Goal: Task Accomplishment & Management: Complete application form

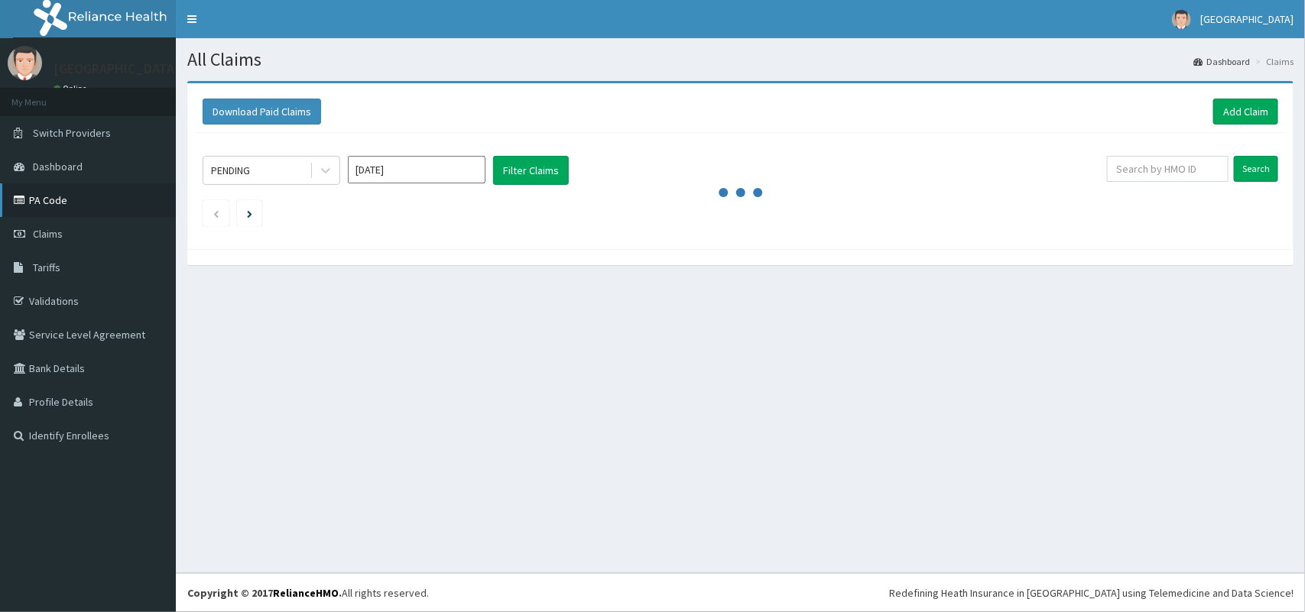
click at [55, 201] on link "PA Code" at bounding box center [88, 200] width 176 height 34
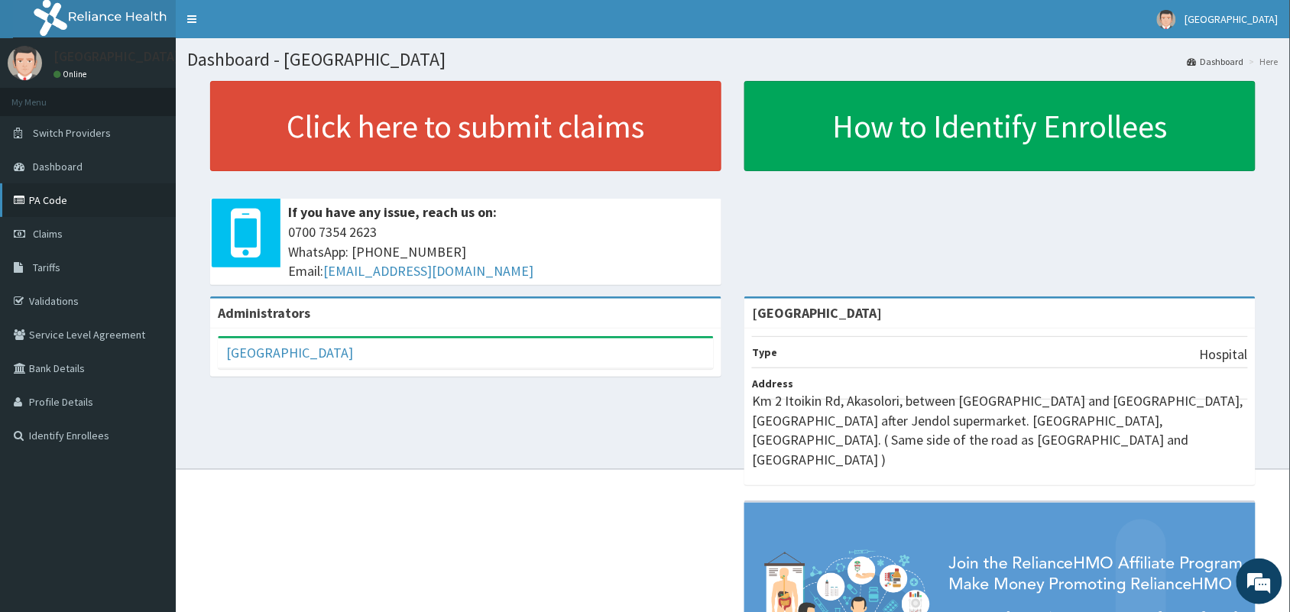
click at [83, 195] on link "PA Code" at bounding box center [88, 200] width 176 height 34
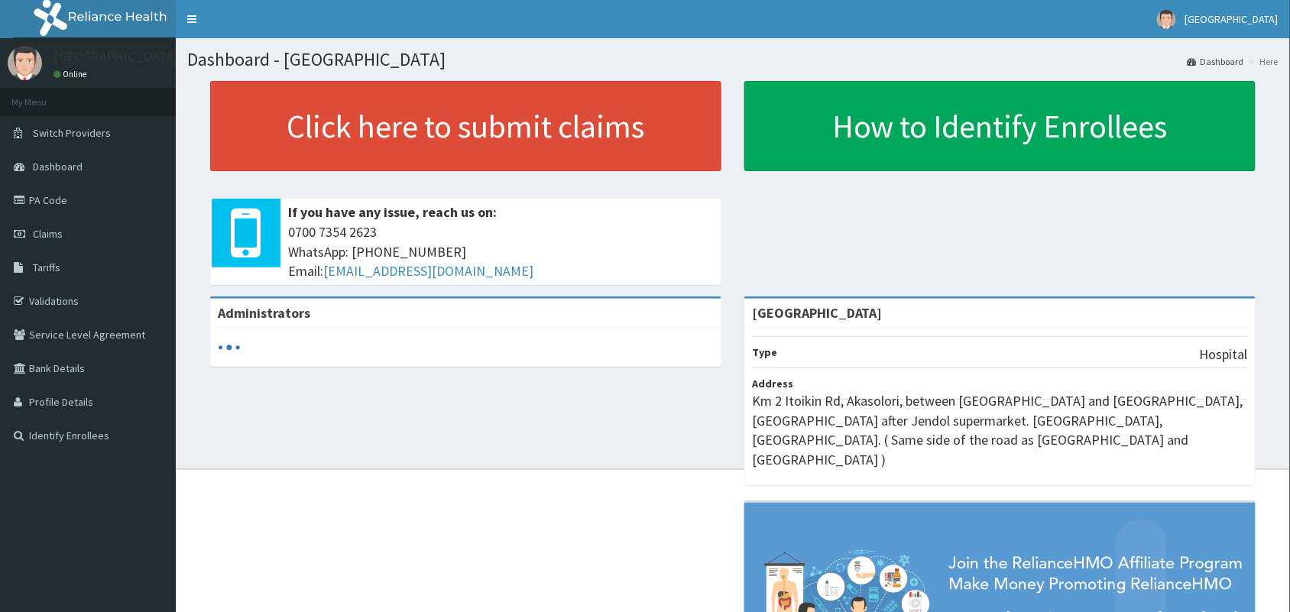
click at [65, 228] on link "Claims" at bounding box center [88, 234] width 176 height 34
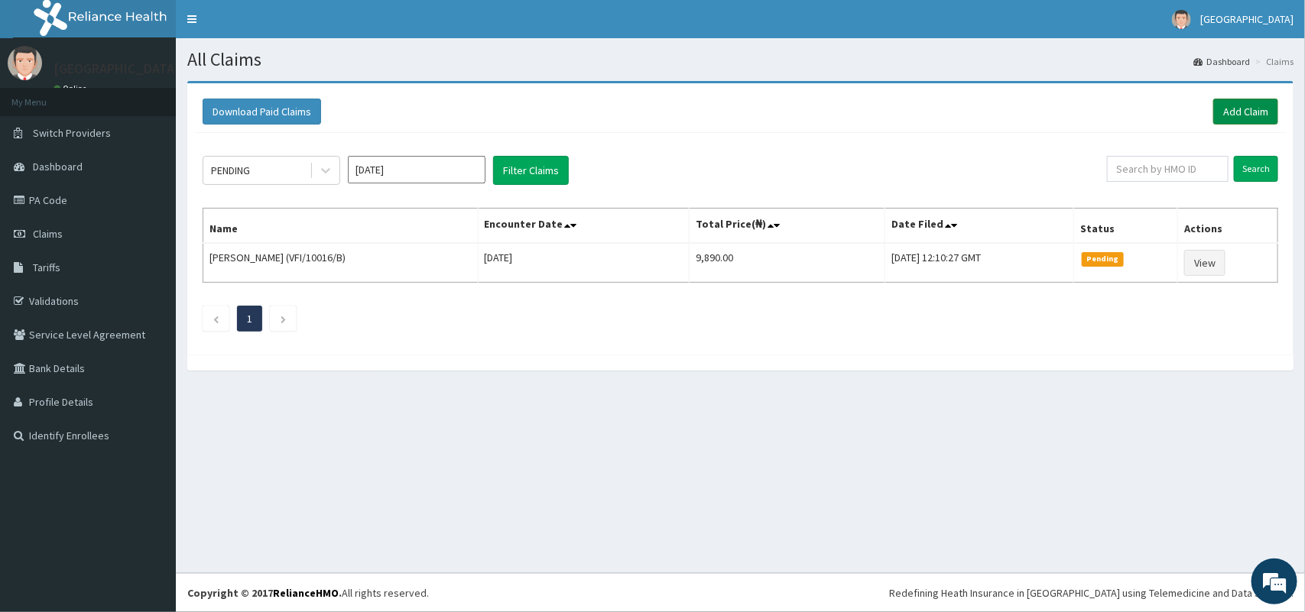
click at [1241, 111] on link "Add Claim" at bounding box center [1245, 112] width 65 height 26
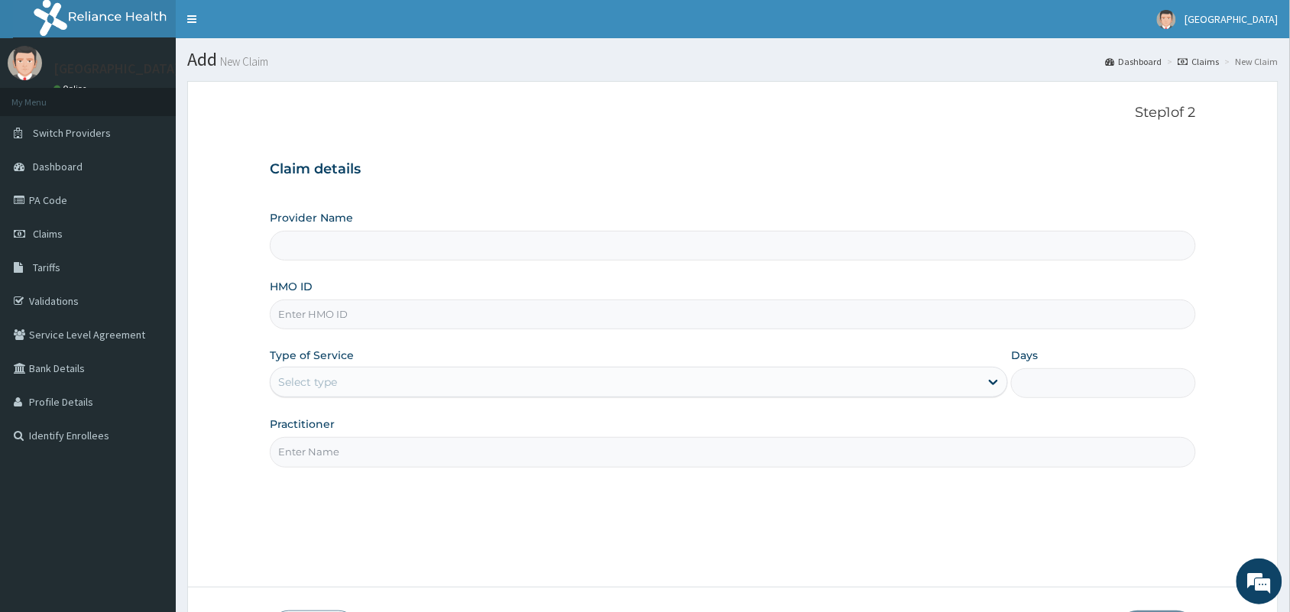
type input "[GEOGRAPHIC_DATA]"
click at [579, 310] on input "HMO ID" at bounding box center [733, 315] width 927 height 30
paste input "BHT/10538/A"
type input "BHT/10538/A"
click at [540, 388] on div "Select type" at bounding box center [625, 382] width 709 height 24
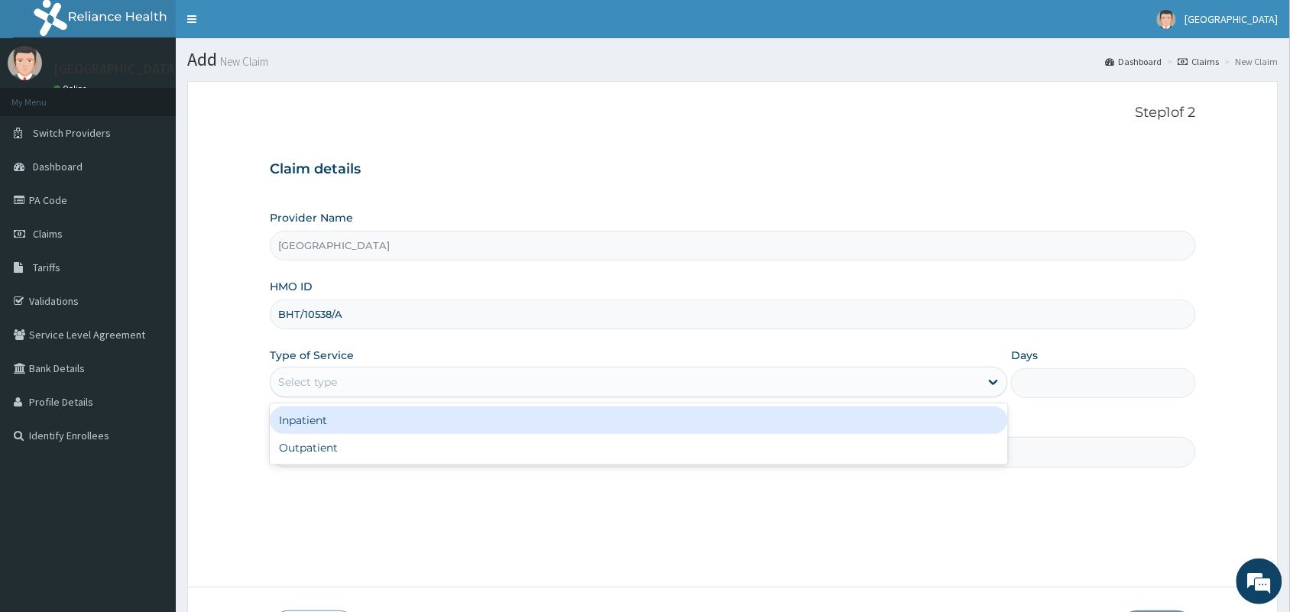
click at [531, 423] on div "Inpatient" at bounding box center [639, 421] width 738 height 28
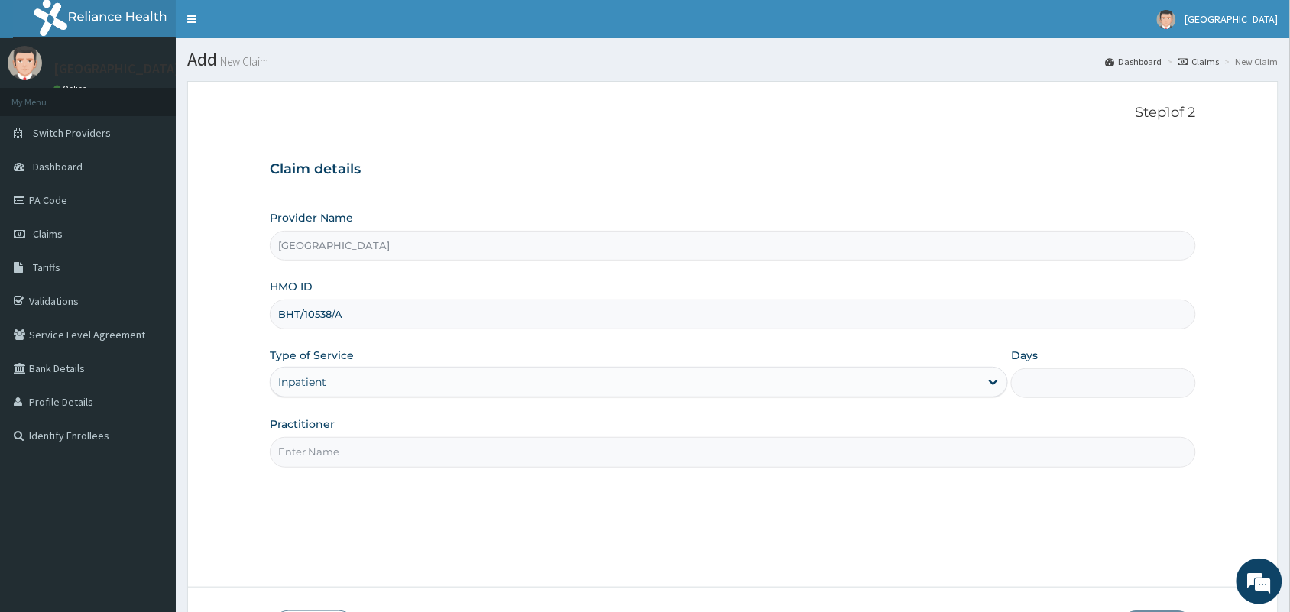
drag, startPoint x: 521, startPoint y: 448, endPoint x: 521, endPoint y: 440, distance: 8.4
click at [521, 448] on input "Practitioner" at bounding box center [733, 452] width 927 height 30
type input "Dr Ewa Bassey"
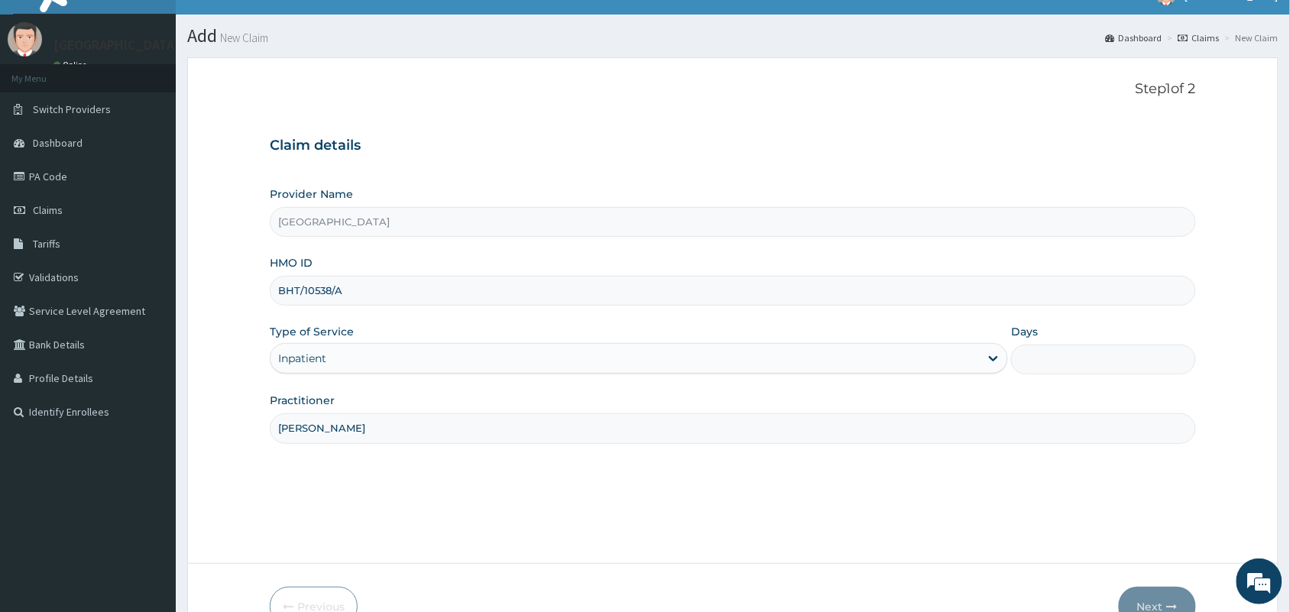
scroll to position [112, 0]
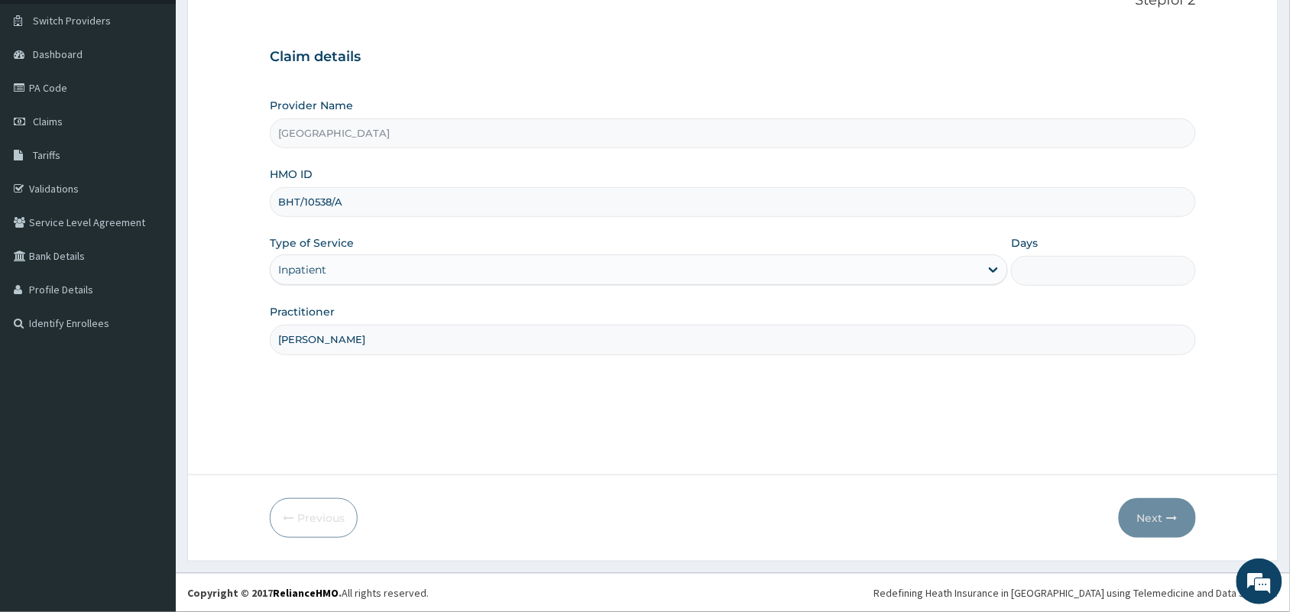
click at [1084, 277] on input "Days" at bounding box center [1103, 271] width 185 height 30
type input "1"
click at [1173, 518] on icon "button" at bounding box center [1172, 518] width 11 height 11
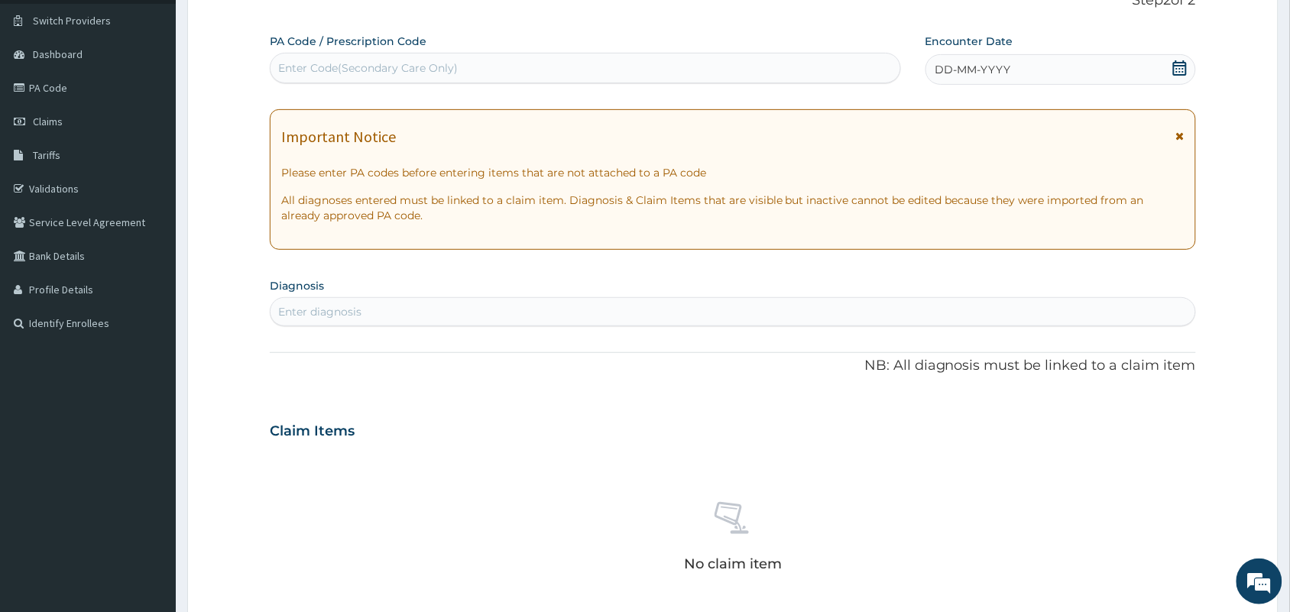
click at [1176, 63] on icon at bounding box center [1180, 67] width 15 height 15
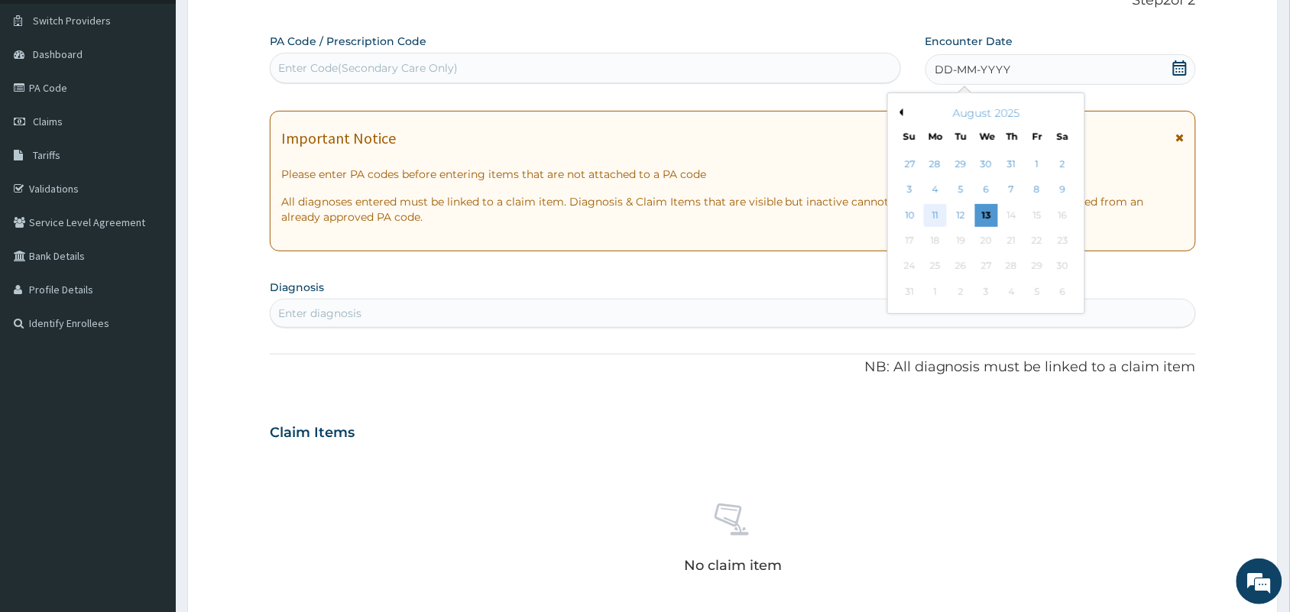
click at [933, 220] on div "11" at bounding box center [935, 215] width 23 height 23
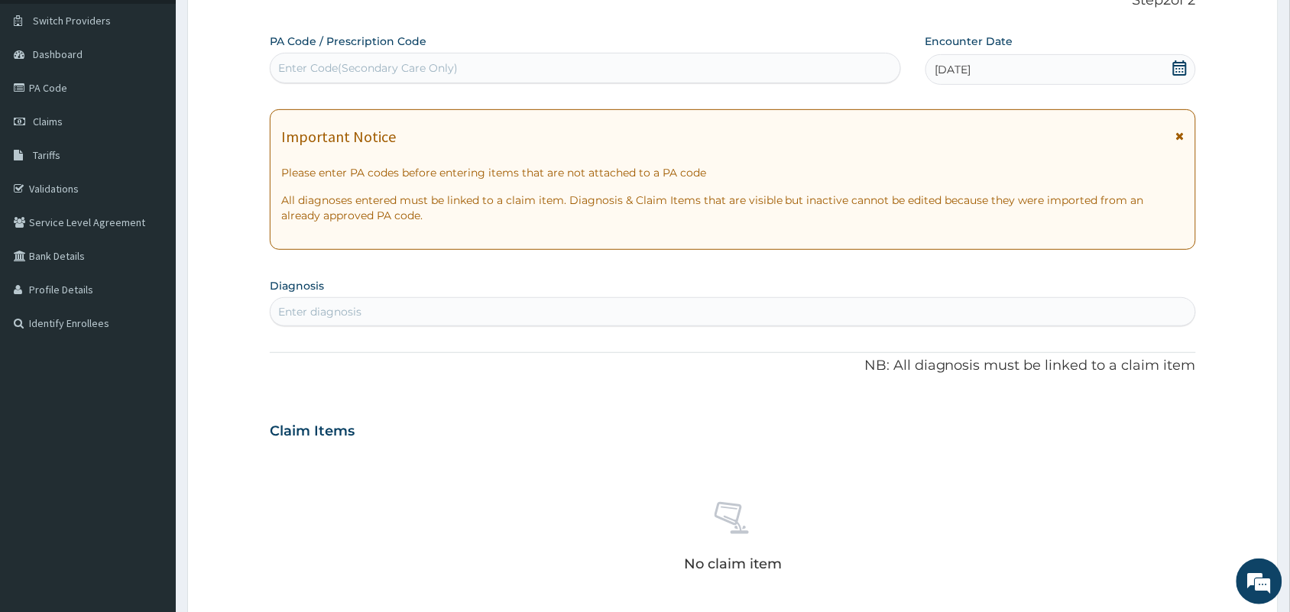
click at [621, 70] on div "Enter Code(Secondary Care Only)" at bounding box center [586, 68] width 630 height 24
paste input "PA/203B88"
type input "PA/203B88"
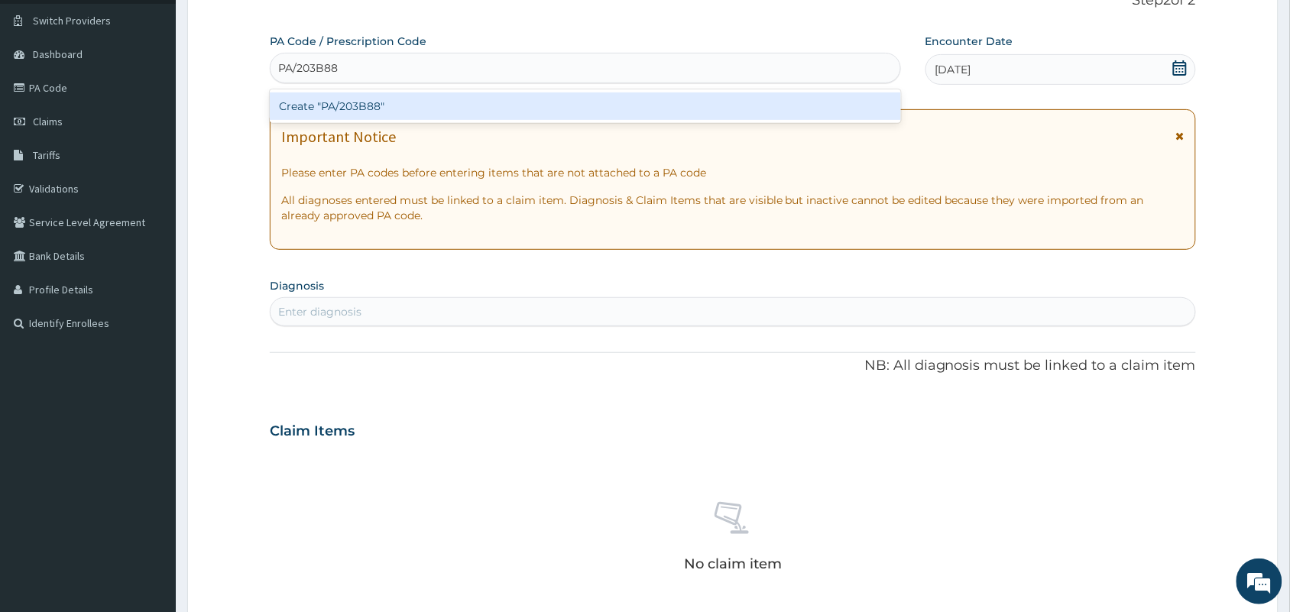
click at [602, 101] on div "Create "PA/203B88"" at bounding box center [585, 106] width 631 height 28
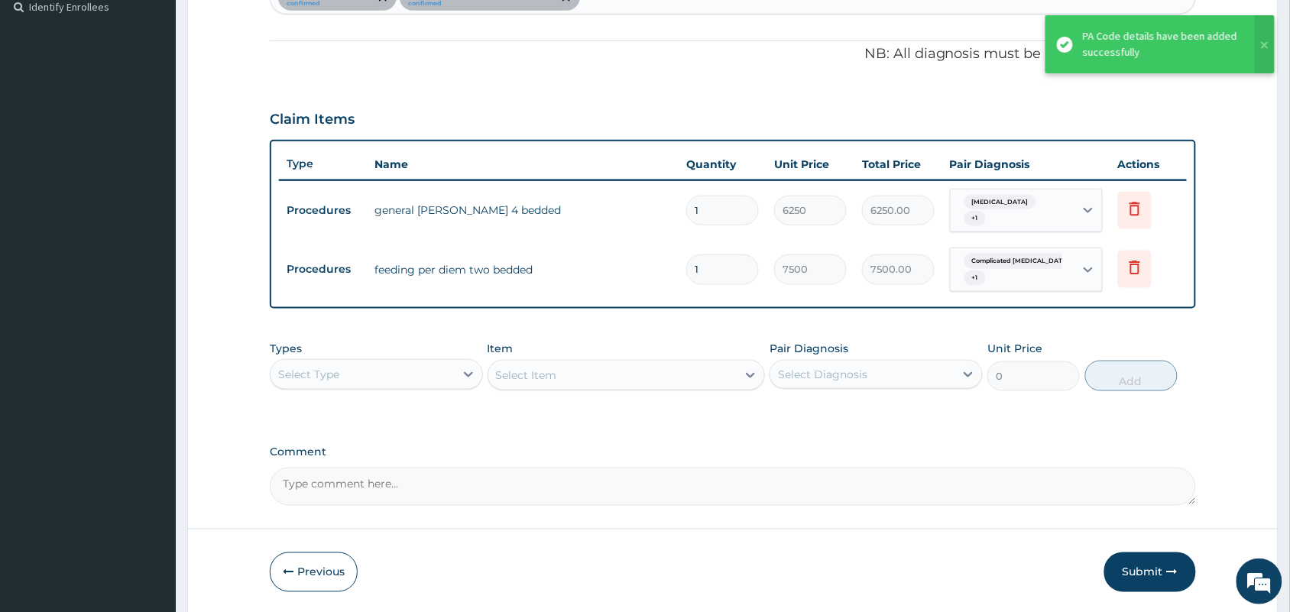
scroll to position [483, 0]
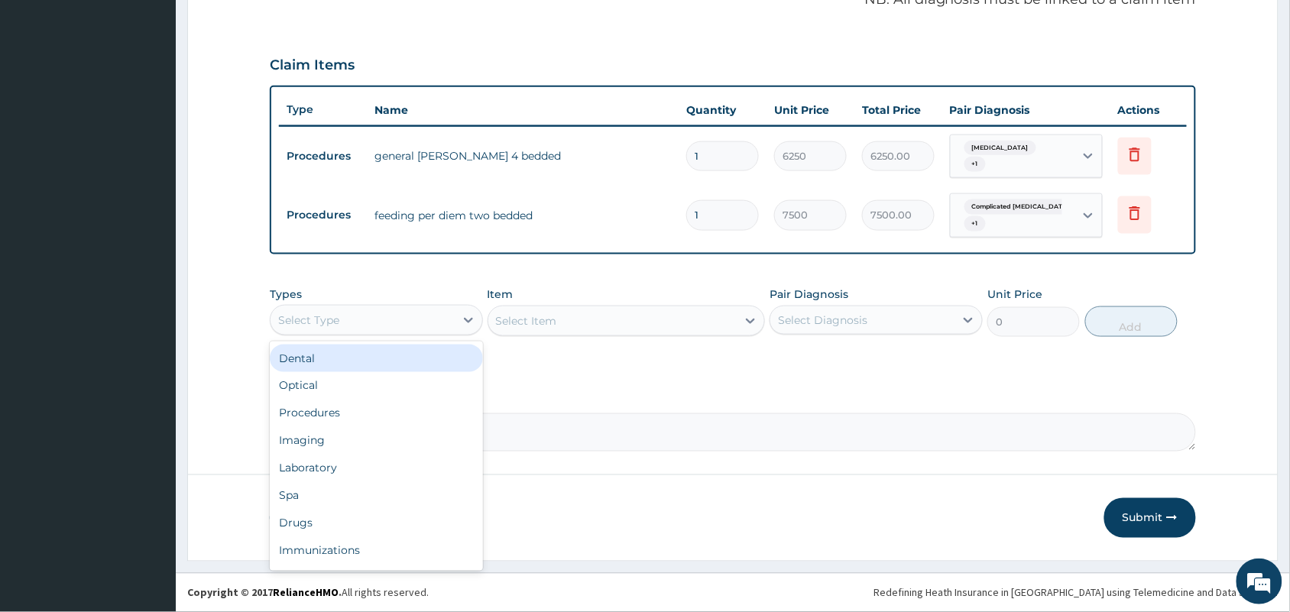
click at [362, 409] on div "Procedures" at bounding box center [376, 414] width 213 height 28
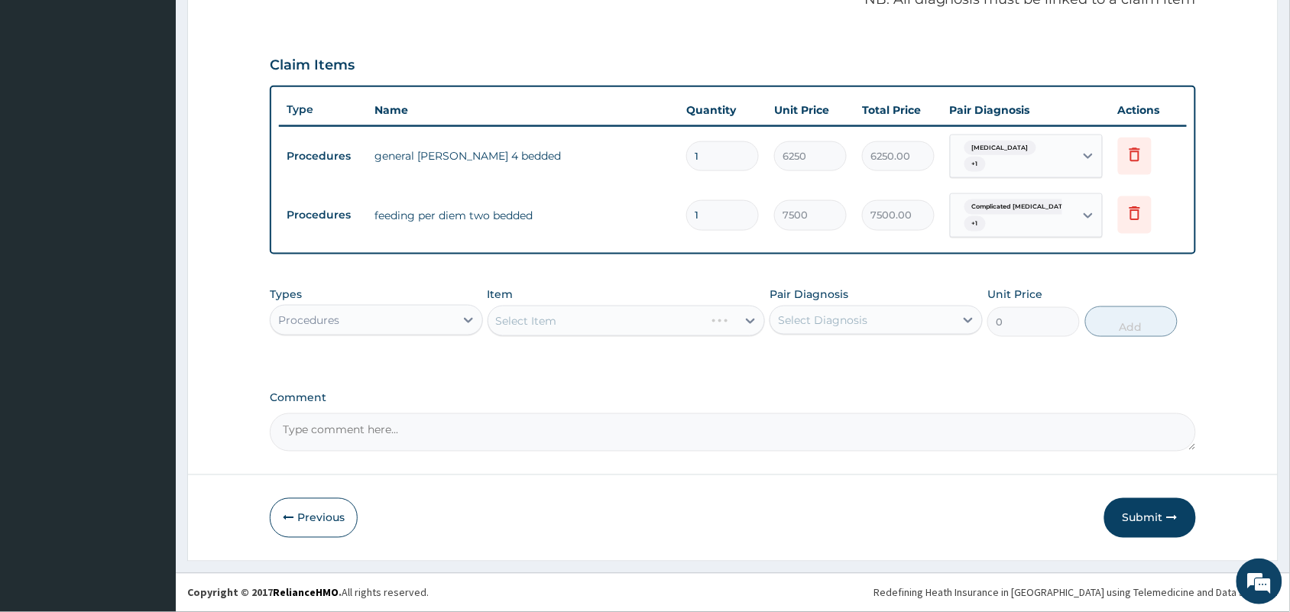
click at [536, 308] on div "Select Item" at bounding box center [627, 321] width 278 height 31
click at [592, 323] on div "Select Item" at bounding box center [627, 321] width 278 height 31
click at [591, 323] on div "Select Item" at bounding box center [612, 321] width 249 height 24
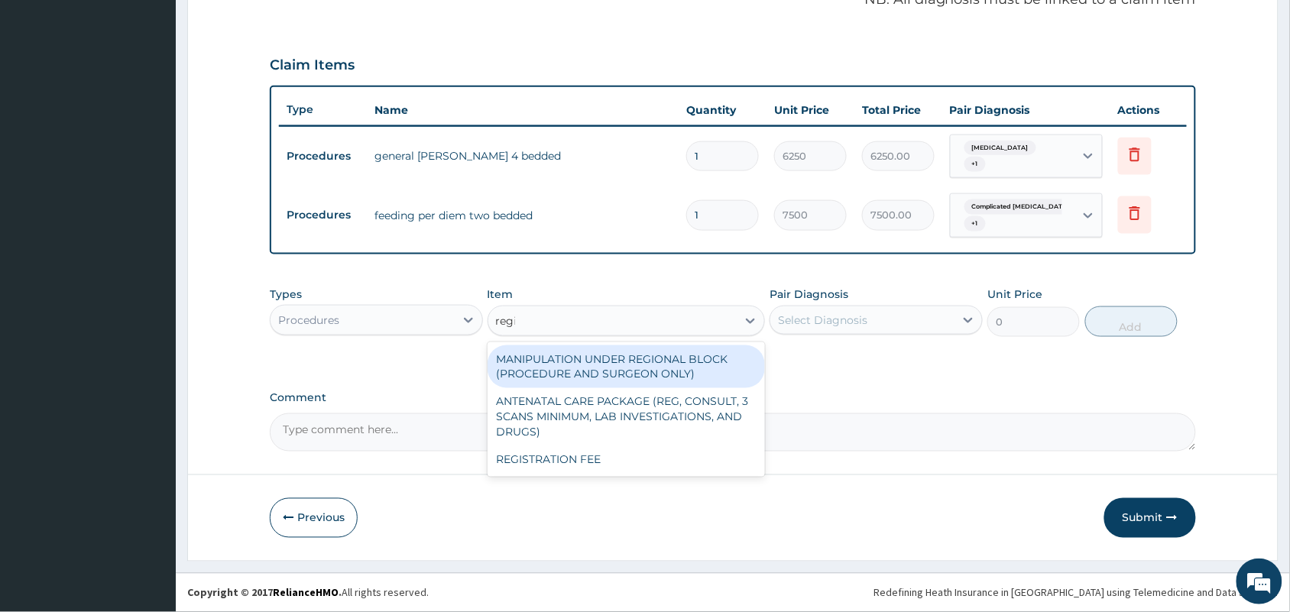
type input "regis"
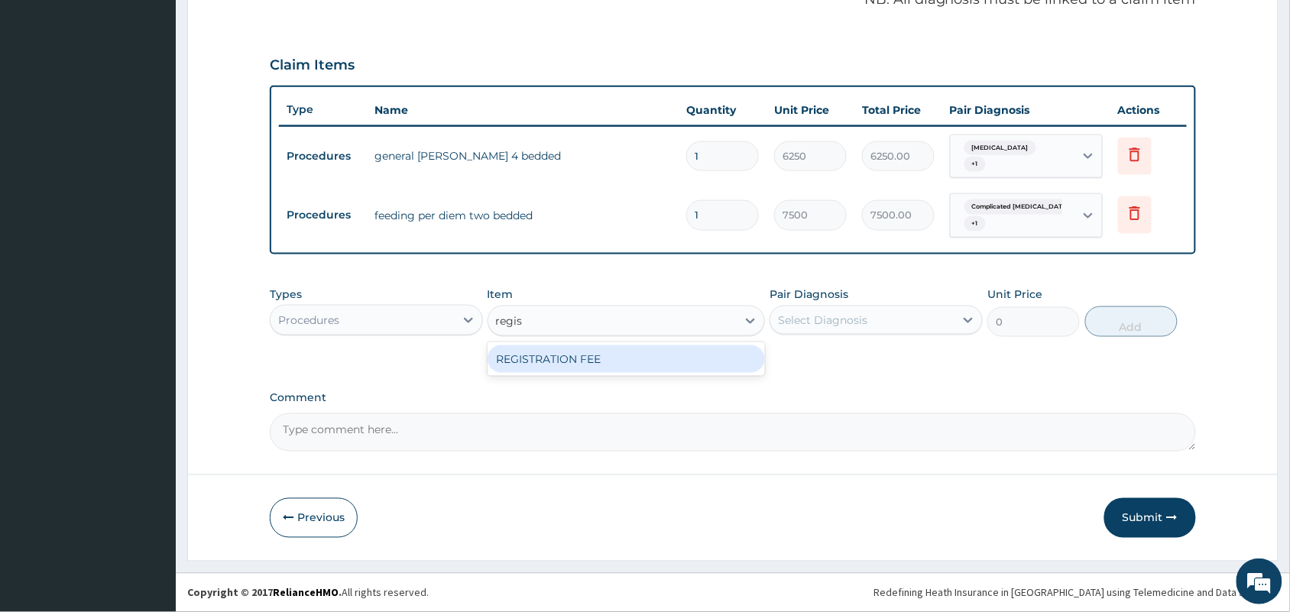
click at [599, 354] on div "REGISTRATION FEE" at bounding box center [627, 360] width 278 height 28
type input "2500"
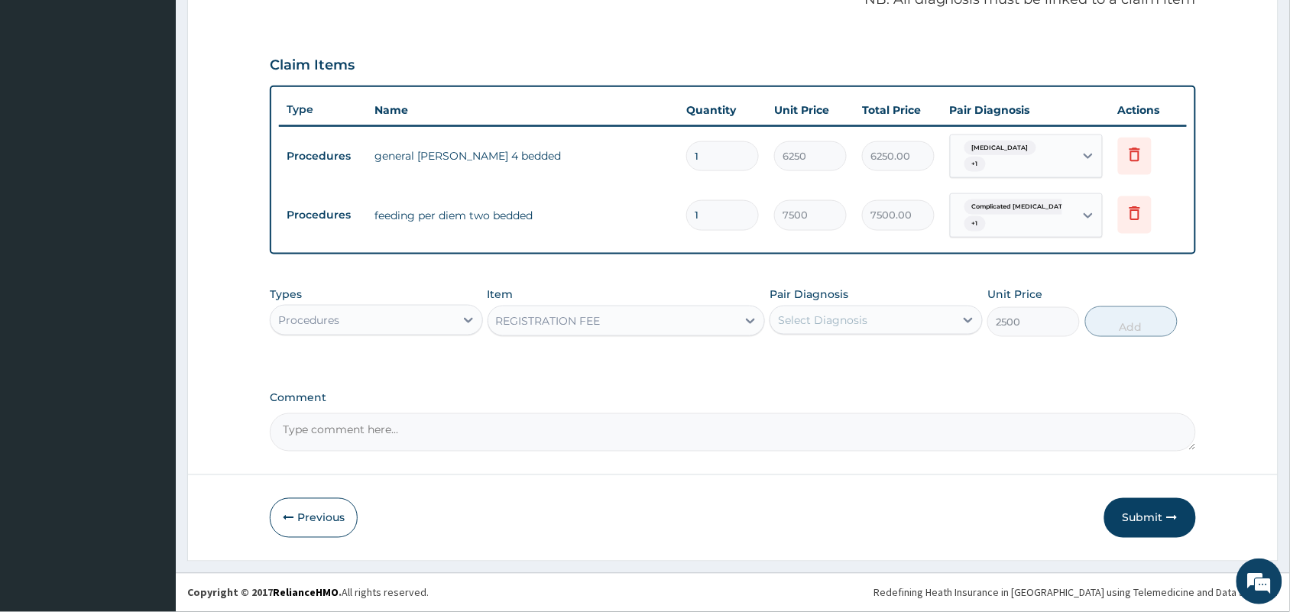
click at [869, 322] on div "Select Diagnosis" at bounding box center [863, 320] width 184 height 24
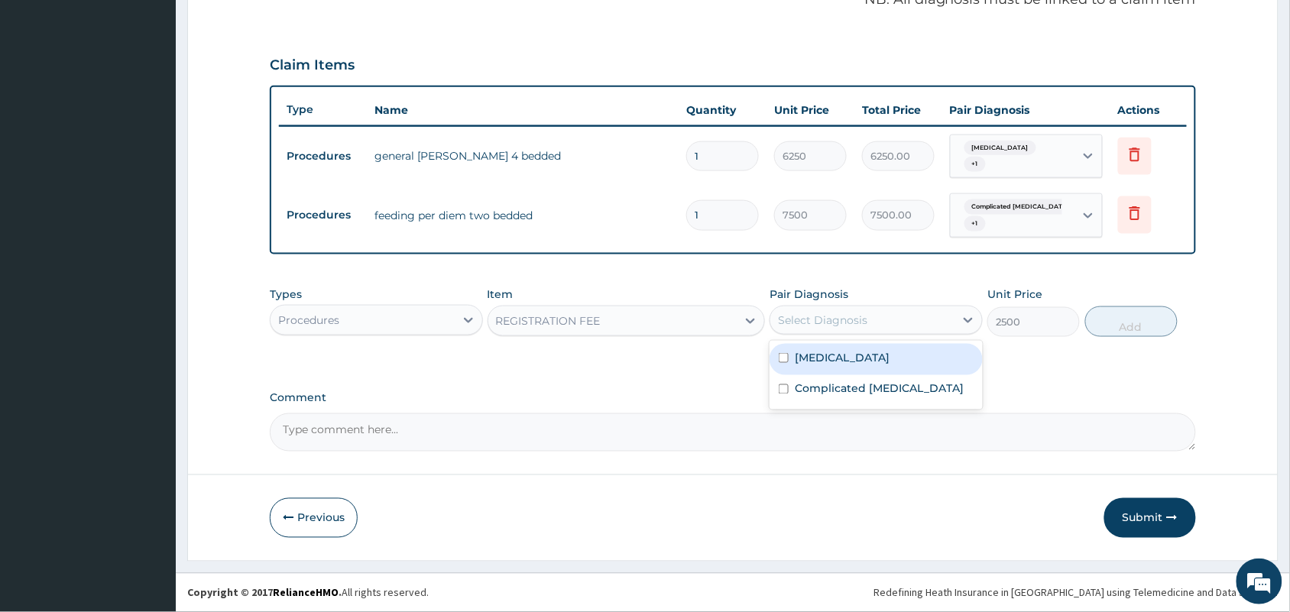
click at [782, 358] on input "checkbox" at bounding box center [784, 358] width 10 height 10
checkbox input "true"
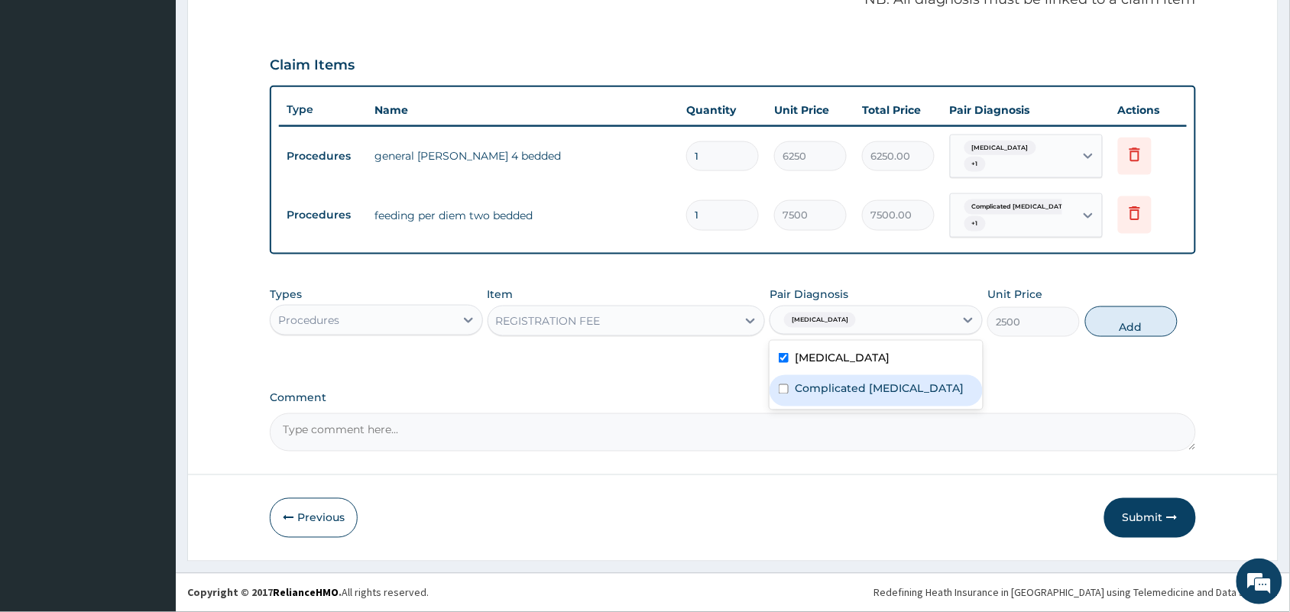
click at [782, 388] on input "checkbox" at bounding box center [784, 390] width 10 height 10
checkbox input "true"
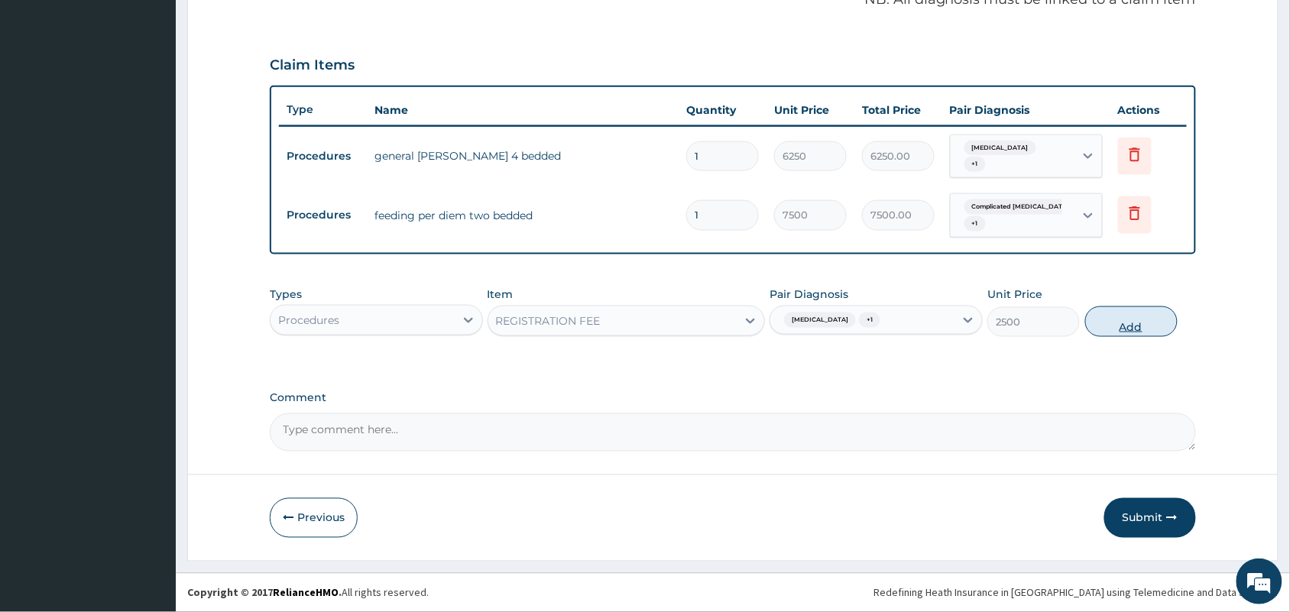
click at [1134, 327] on button "Add" at bounding box center [1132, 322] width 92 height 31
type input "0"
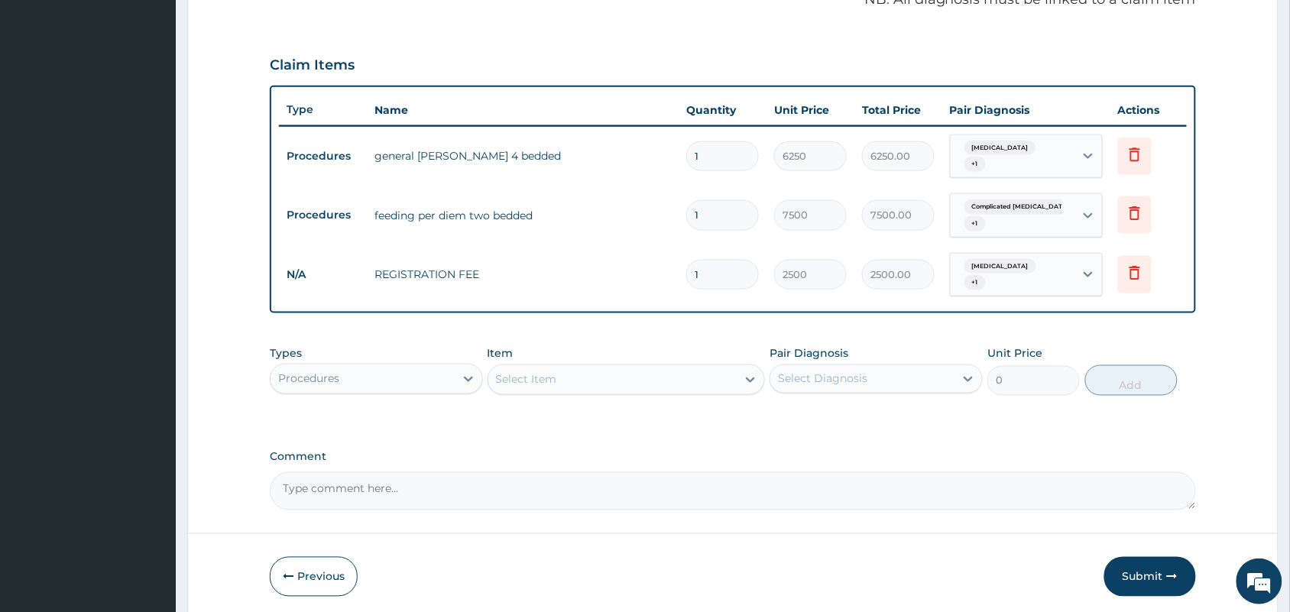
click at [555, 379] on div "Select Item" at bounding box center [526, 379] width 61 height 15
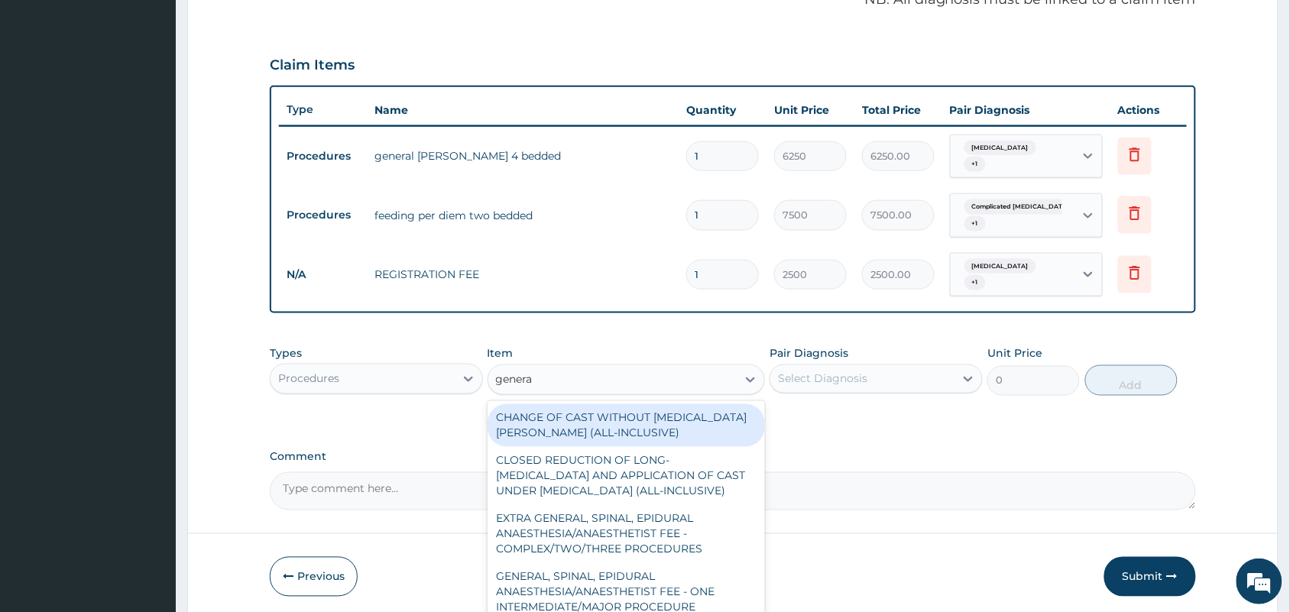
type input "general"
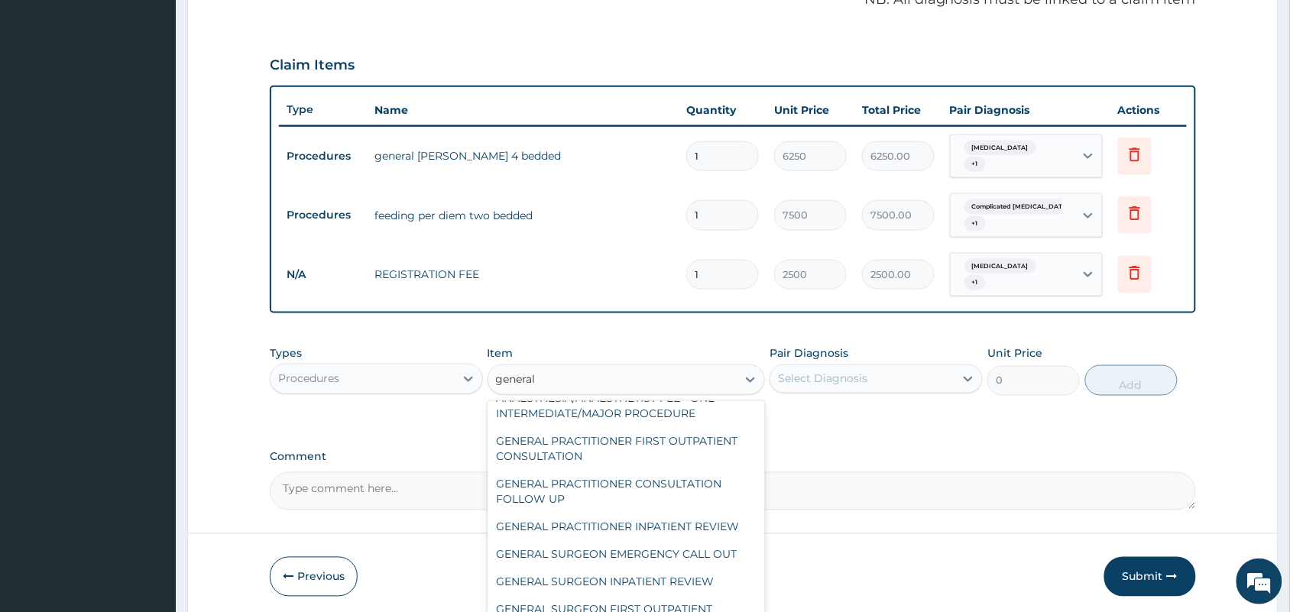
scroll to position [214, 0]
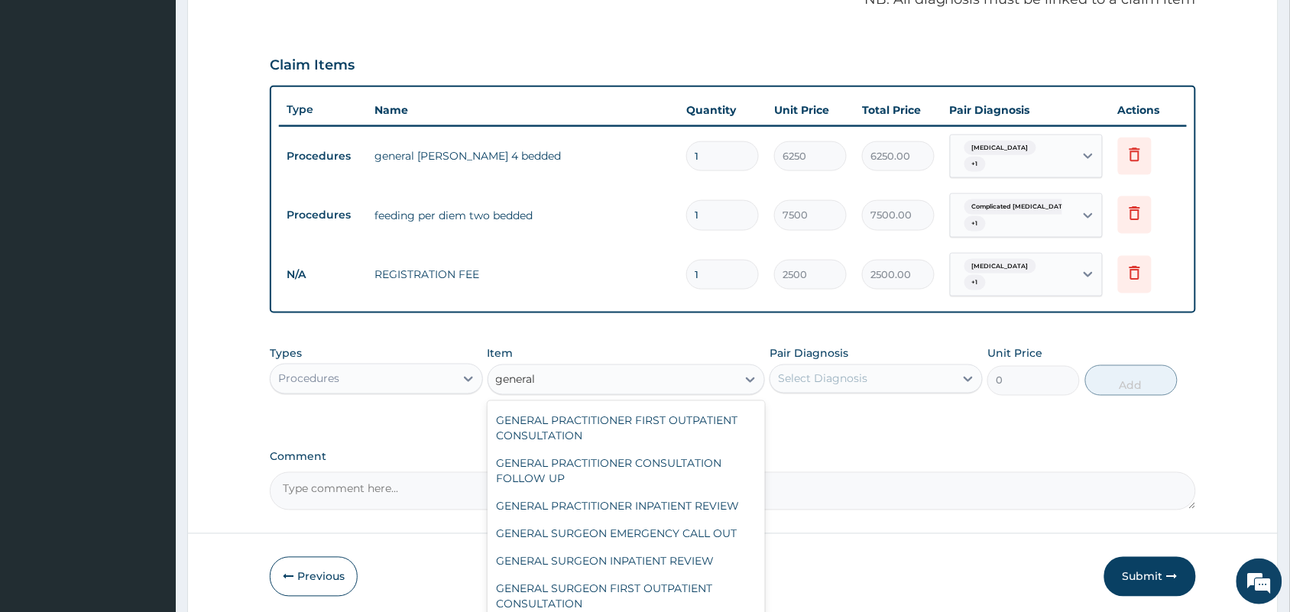
click at [674, 442] on div "GENERAL PRACTITIONER FIRST OUTPATIENT CONSULTATION" at bounding box center [627, 428] width 278 height 43
type input "3750"
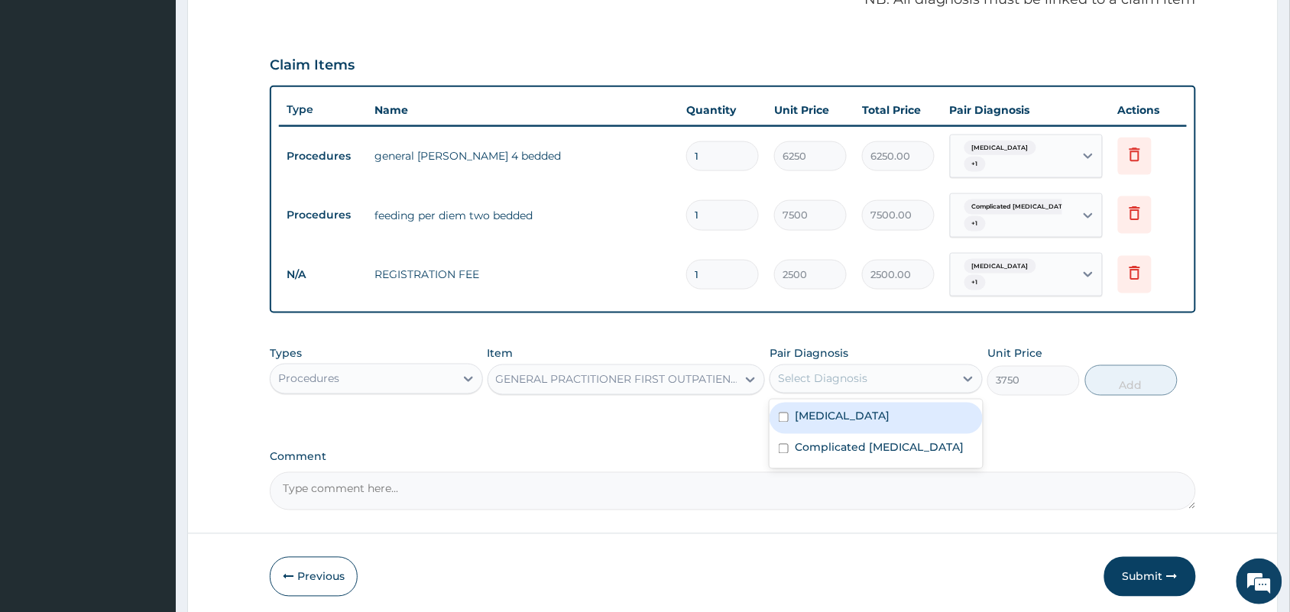
click at [788, 414] on input "checkbox" at bounding box center [784, 418] width 10 height 10
checkbox input "true"
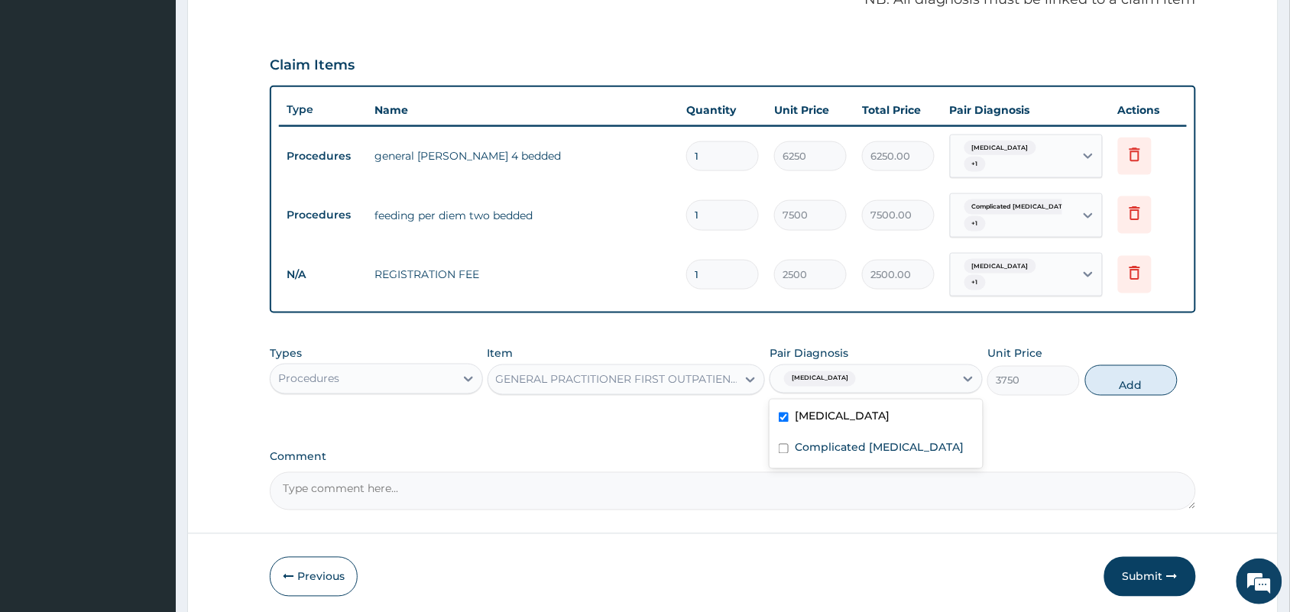
click at [785, 448] on input "checkbox" at bounding box center [784, 449] width 10 height 10
checkbox input "true"
click at [1136, 387] on button "Add" at bounding box center [1132, 380] width 92 height 31
type input "0"
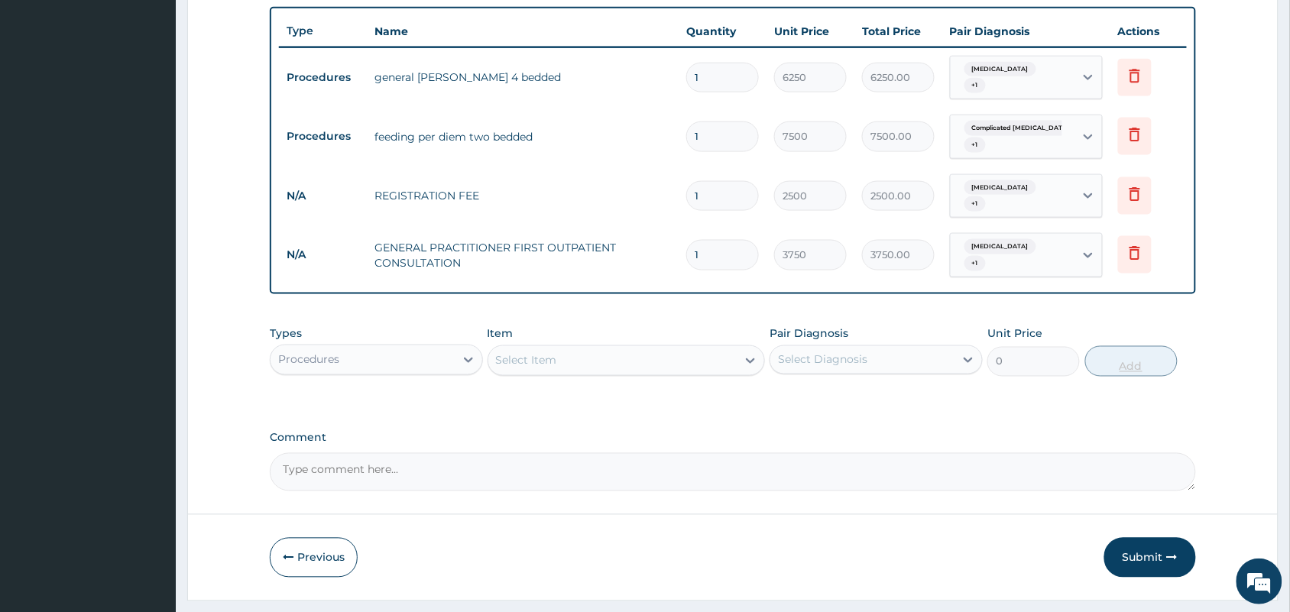
scroll to position [602, 0]
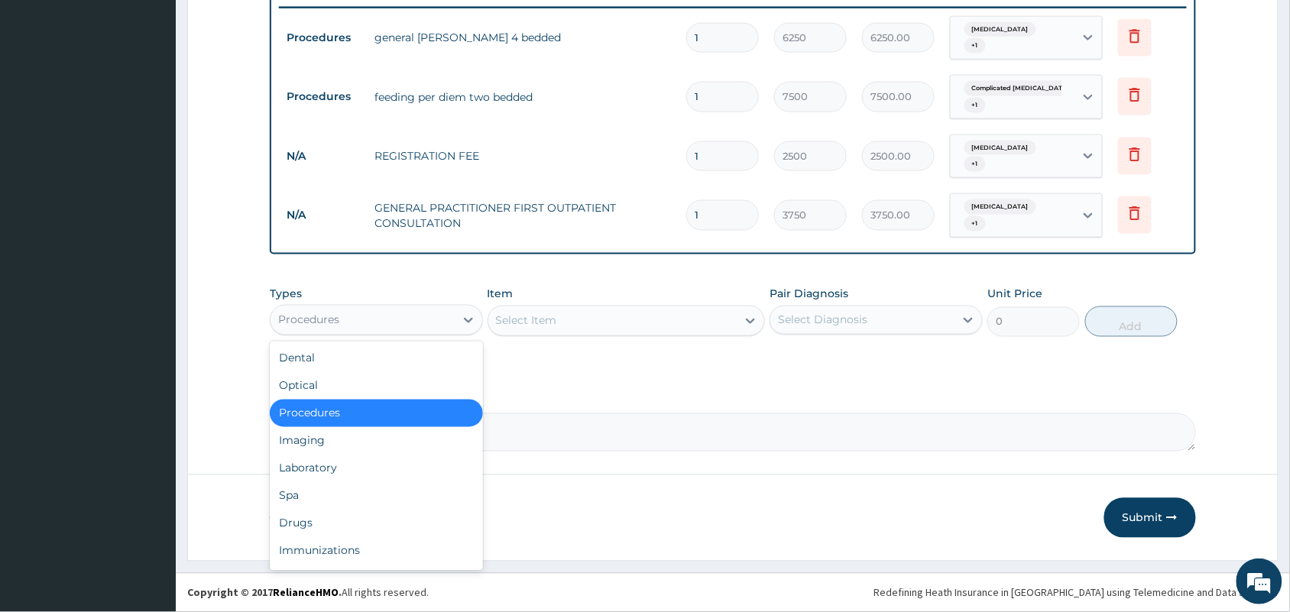
click at [395, 326] on div "Procedures" at bounding box center [363, 320] width 184 height 24
click at [367, 464] on div "Laboratory" at bounding box center [376, 469] width 213 height 28
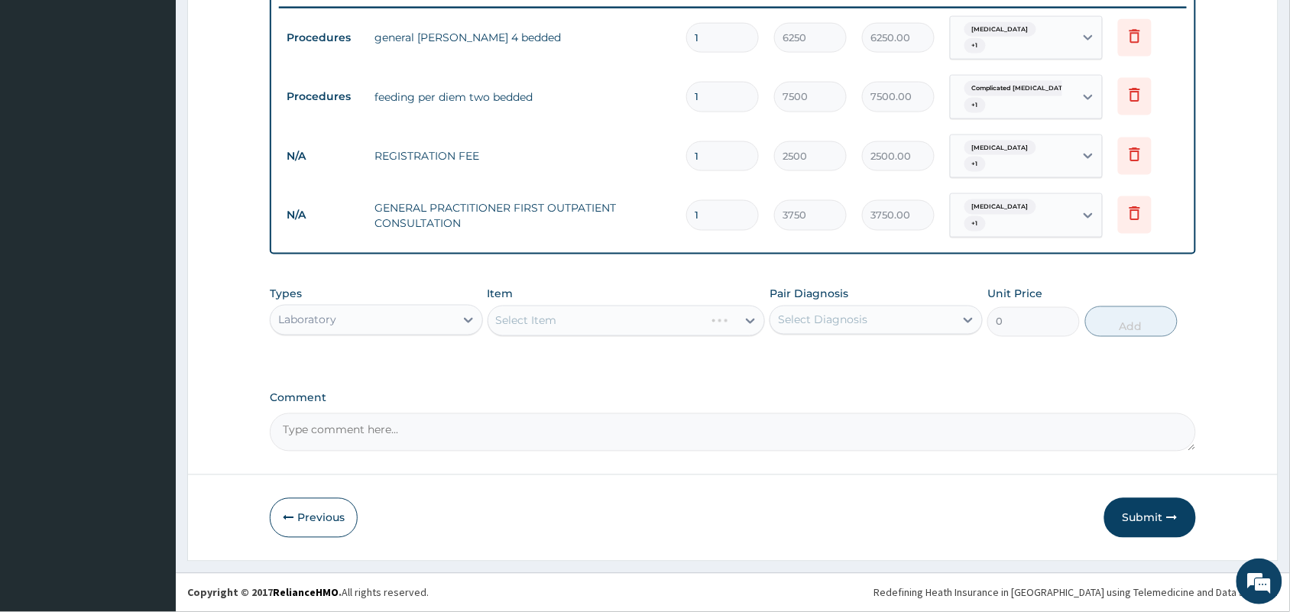
click at [545, 323] on div "Select Item" at bounding box center [627, 321] width 278 height 31
click at [562, 322] on div "Select Item" at bounding box center [627, 321] width 278 height 31
click at [562, 322] on div "Select Item" at bounding box center [612, 321] width 249 height 24
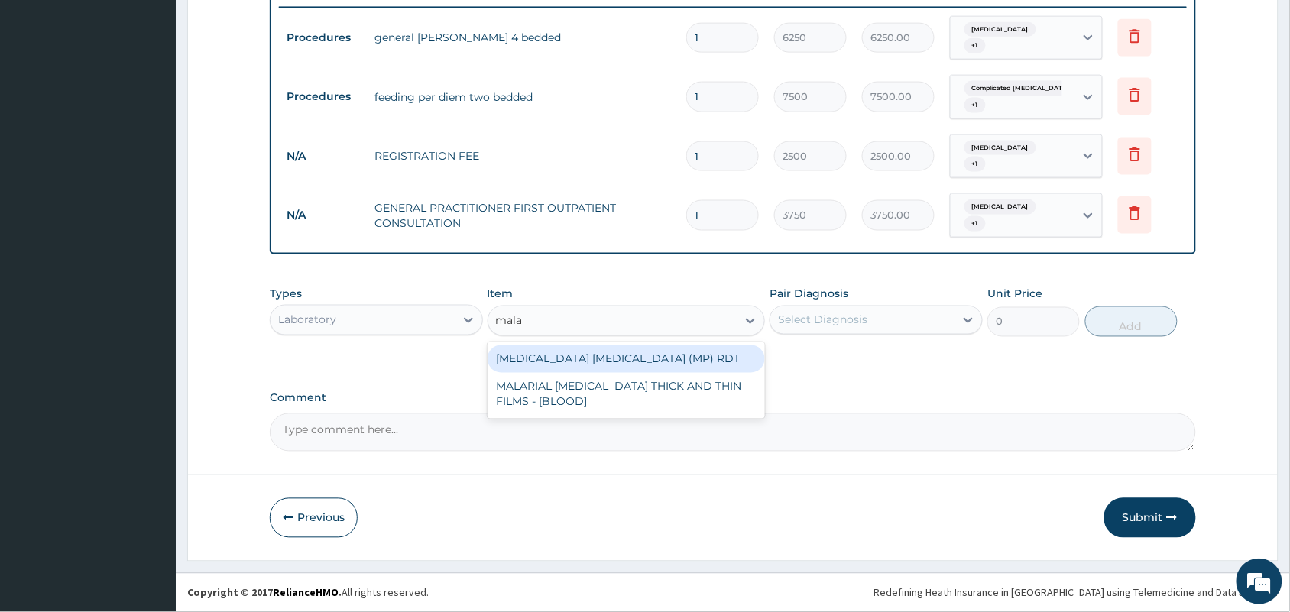
type input "malar"
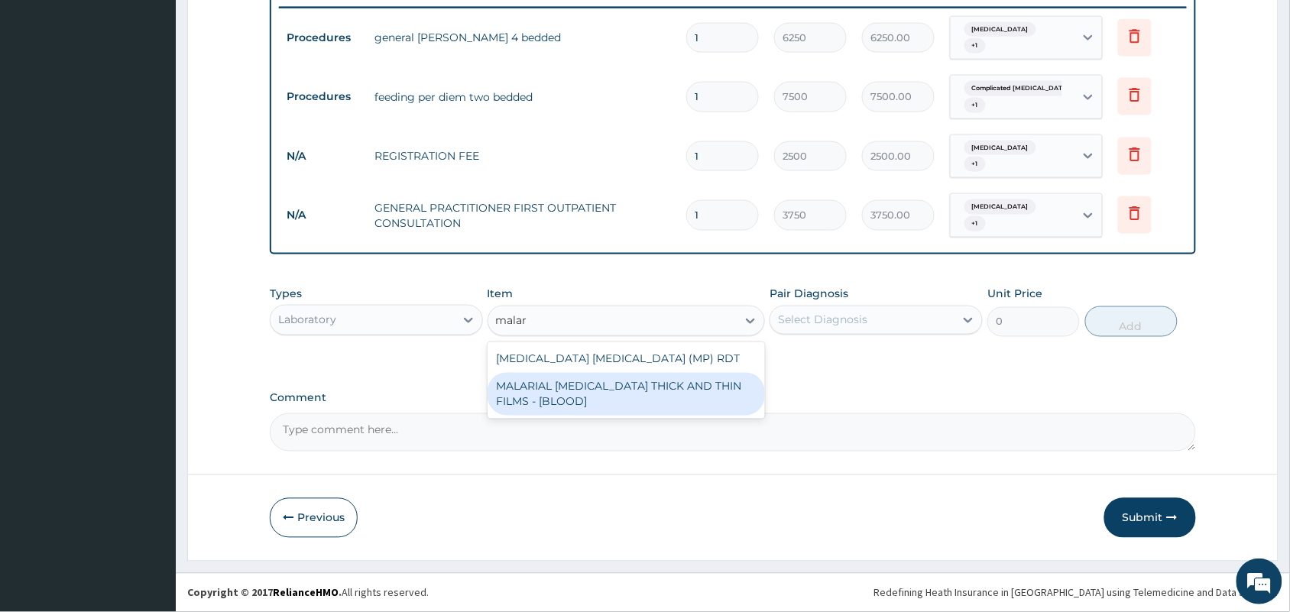
click at [578, 384] on div "MALARIAL PARASITE THICK AND THIN FILMS - [BLOOD]" at bounding box center [627, 394] width 278 height 43
type input "2187.5"
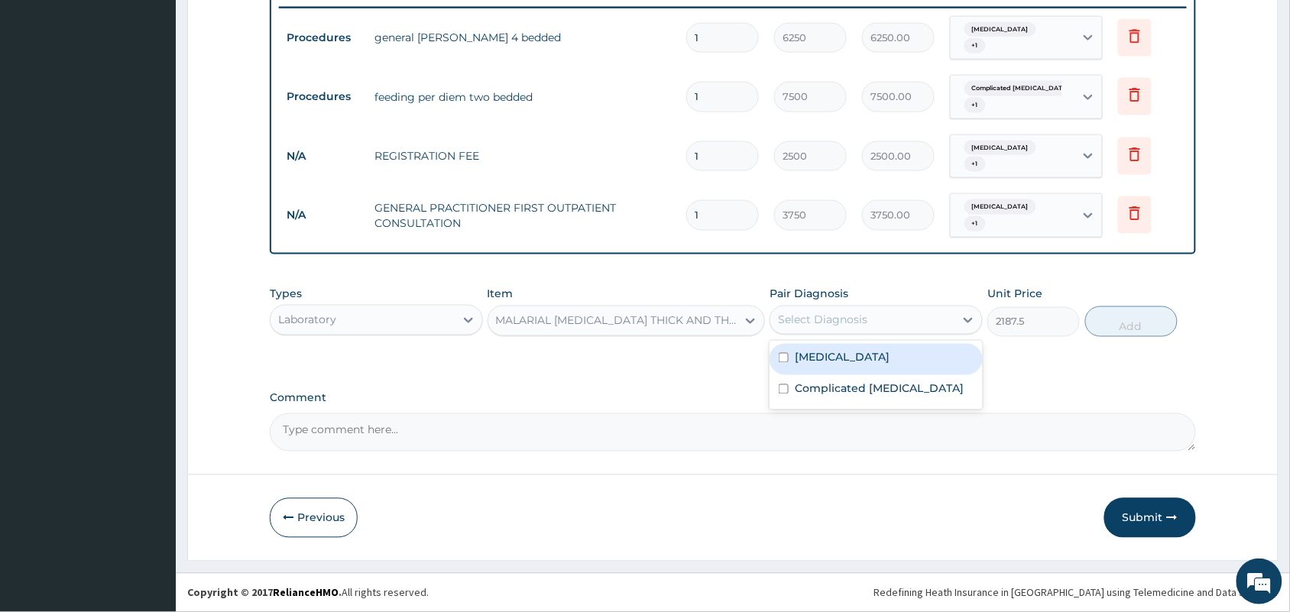
click at [828, 313] on div "Select Diagnosis" at bounding box center [822, 320] width 89 height 15
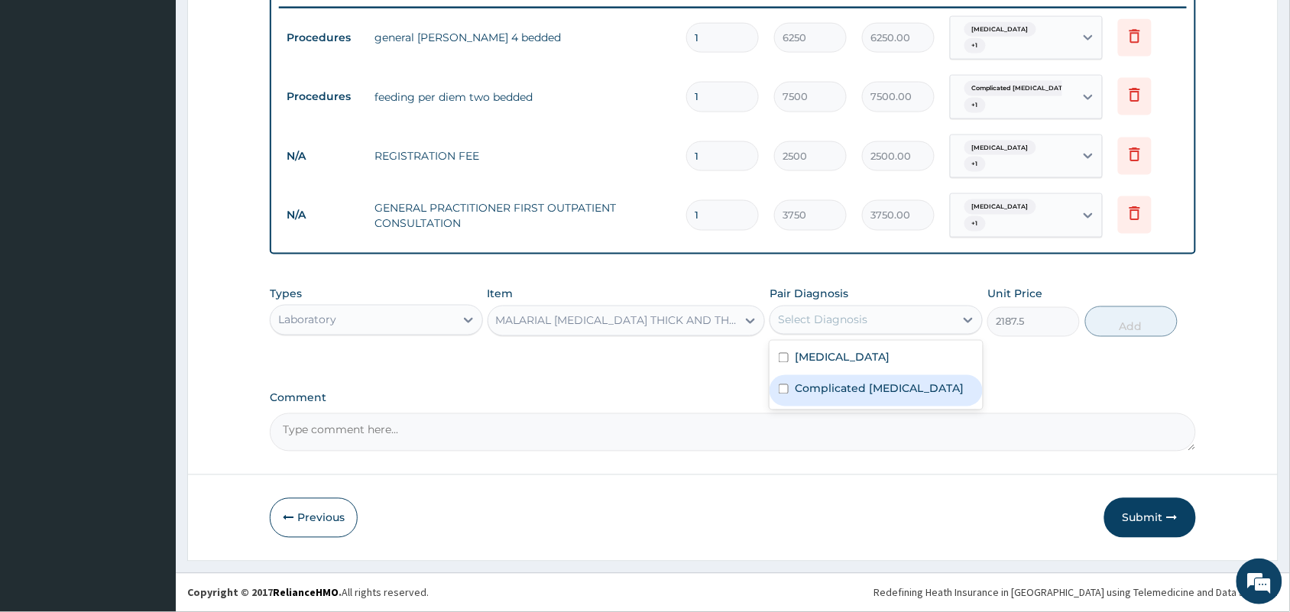
click at [782, 390] on input "checkbox" at bounding box center [784, 390] width 10 height 10
checkbox input "true"
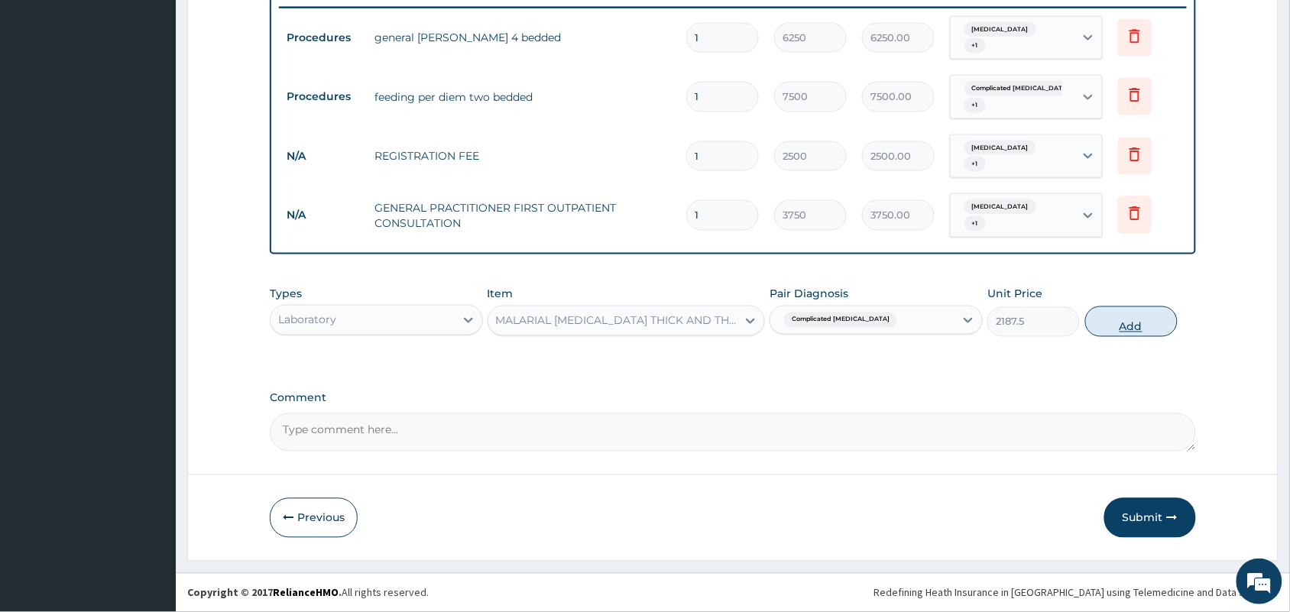
click at [1124, 323] on button "Add" at bounding box center [1132, 322] width 92 height 31
type input "0"
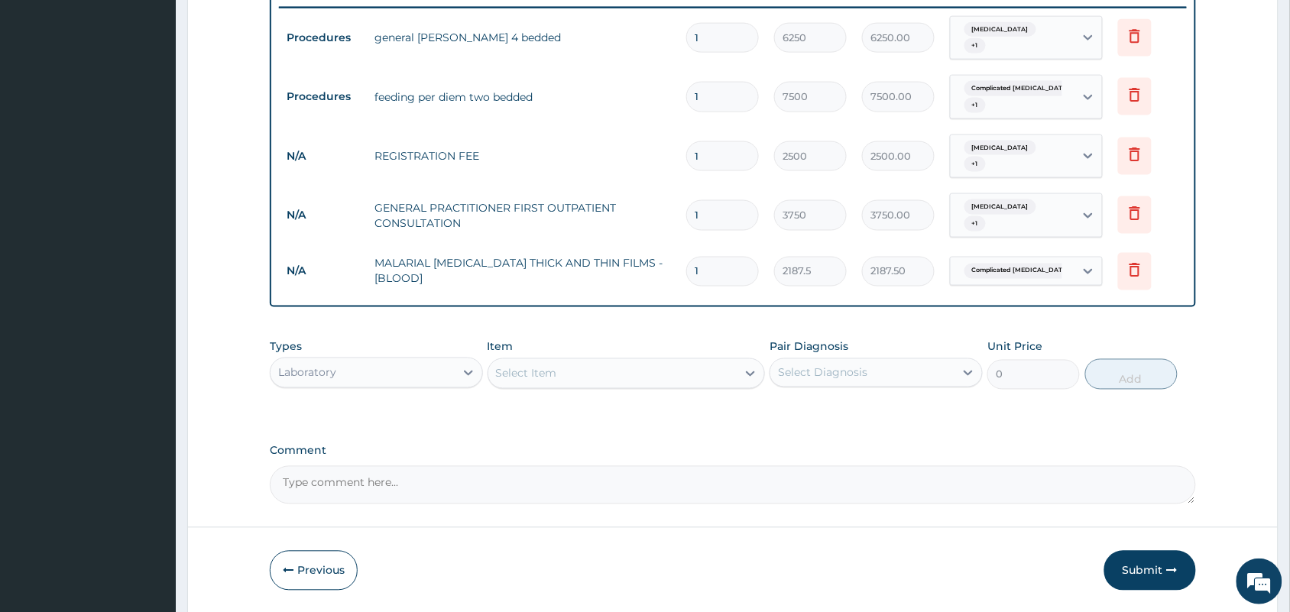
click at [699, 372] on div "Select Item" at bounding box center [612, 374] width 249 height 24
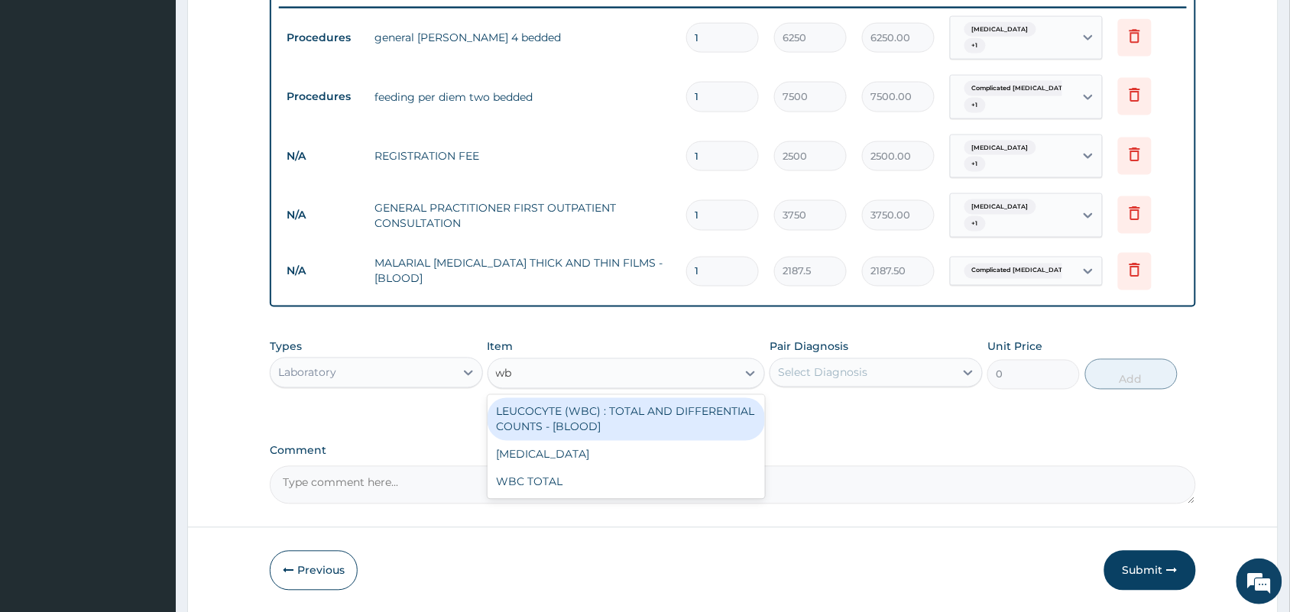
type input "wbc"
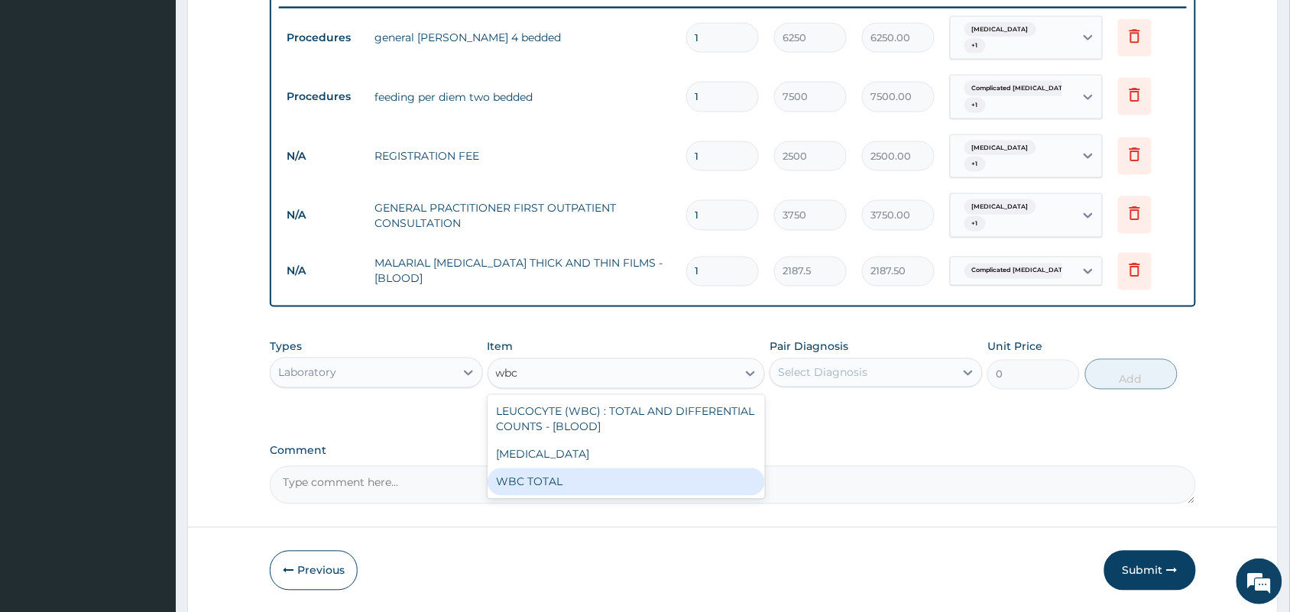
click at [636, 482] on div "WBC TOTAL" at bounding box center [627, 483] width 278 height 28
type input "3750"
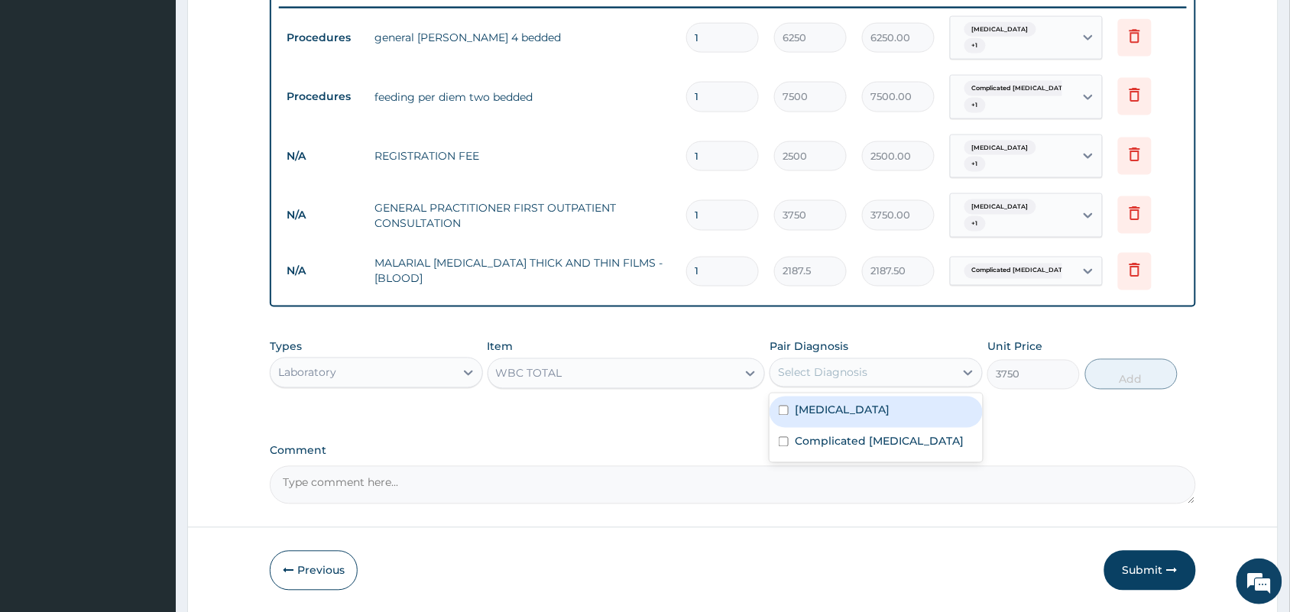
click at [839, 373] on div "Select Diagnosis" at bounding box center [822, 372] width 89 height 15
click at [838, 410] on label "[MEDICAL_DATA]" at bounding box center [842, 410] width 95 height 15
checkbox input "true"
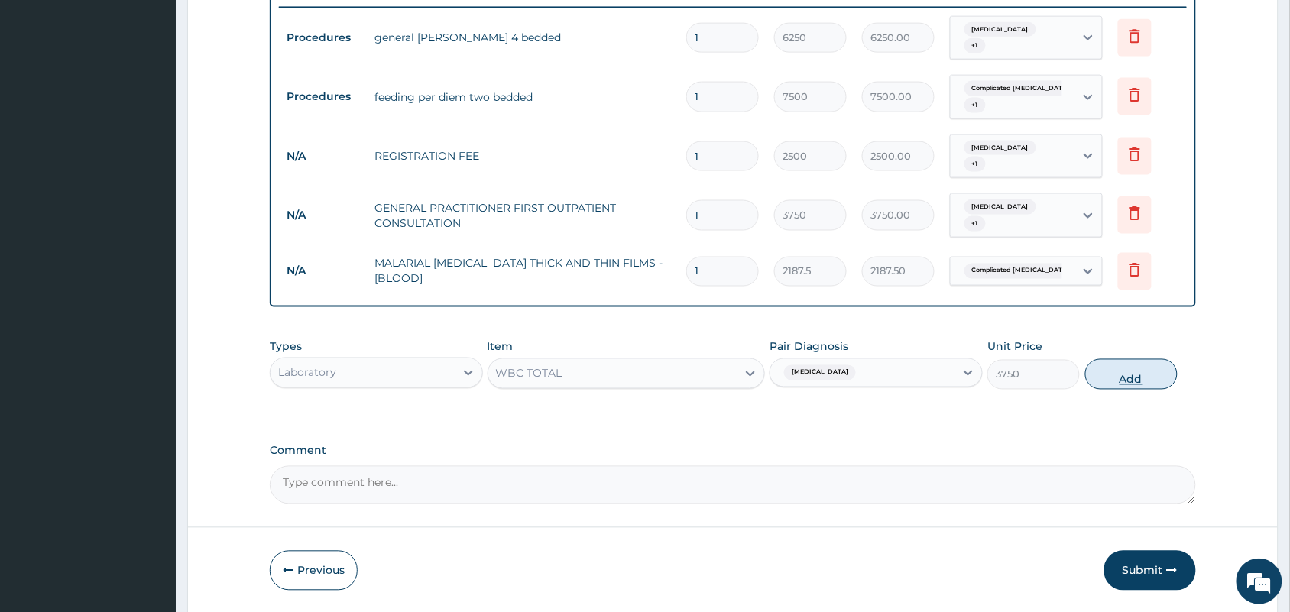
click at [1124, 384] on button "Add" at bounding box center [1132, 374] width 92 height 31
type input "0"
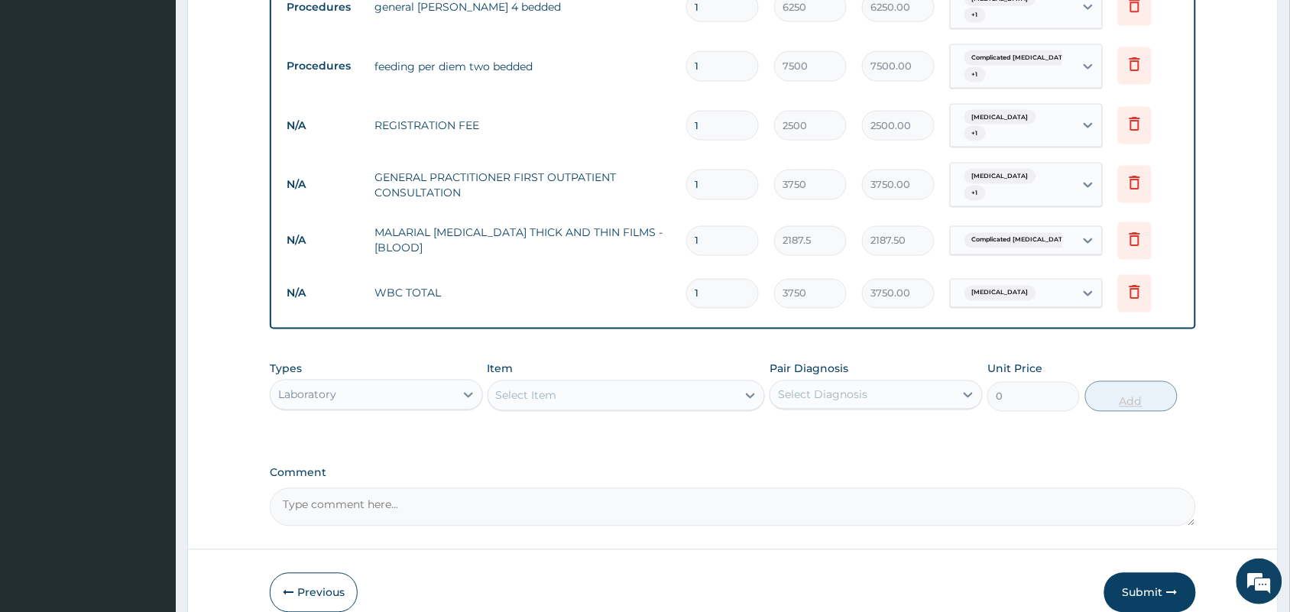
scroll to position [708, 0]
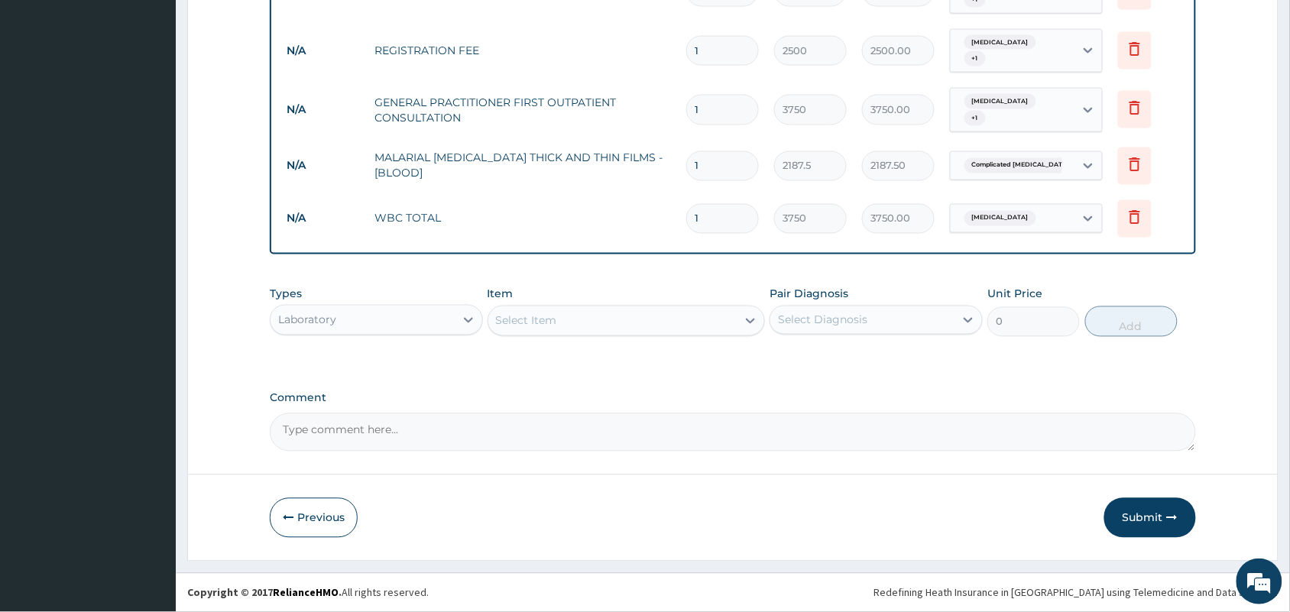
click at [440, 316] on div "Laboratory" at bounding box center [363, 320] width 184 height 24
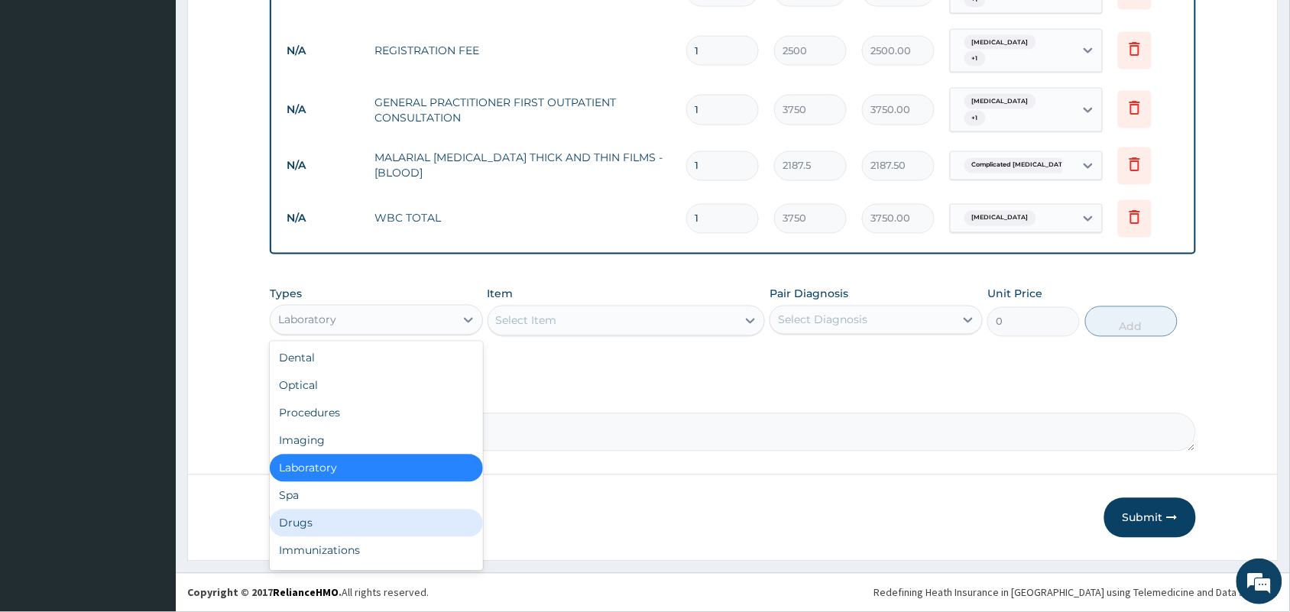
click at [355, 514] on div "Drugs" at bounding box center [376, 524] width 213 height 28
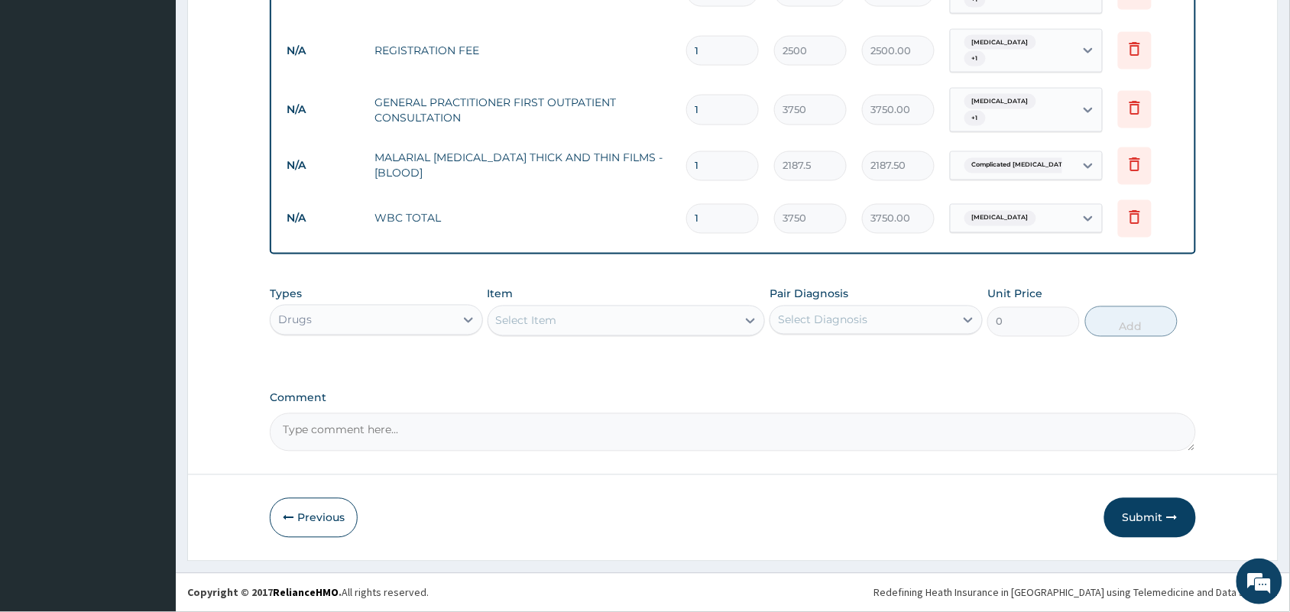
click at [644, 312] on div "Select Item" at bounding box center [612, 321] width 249 height 24
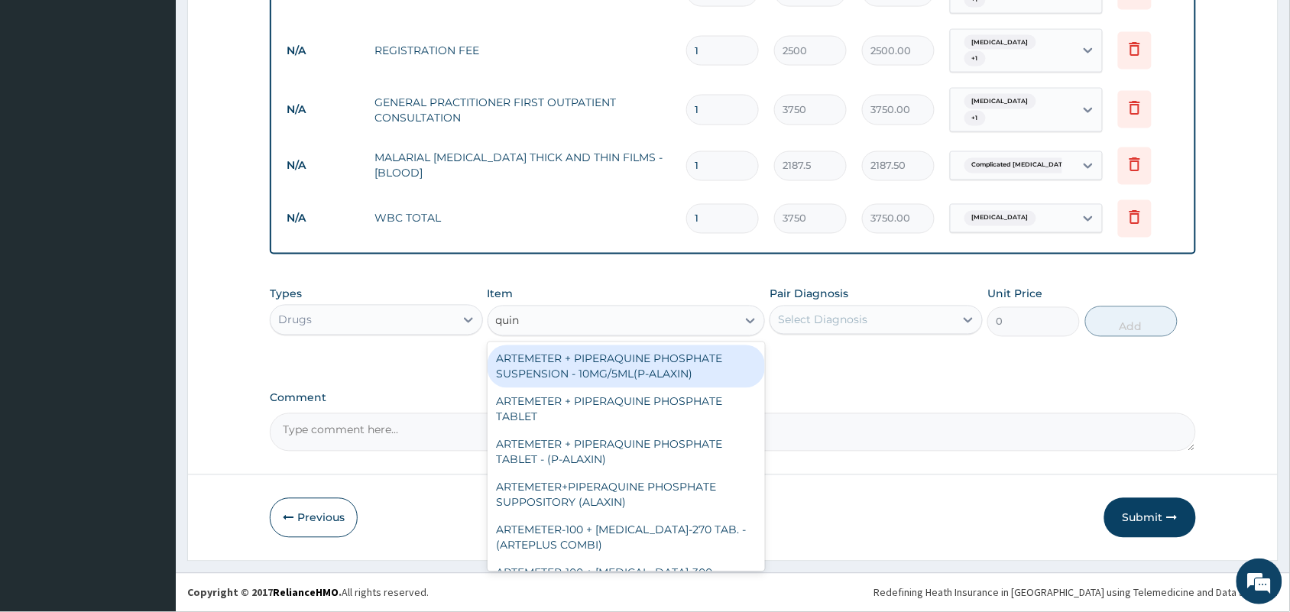
type input "quini"
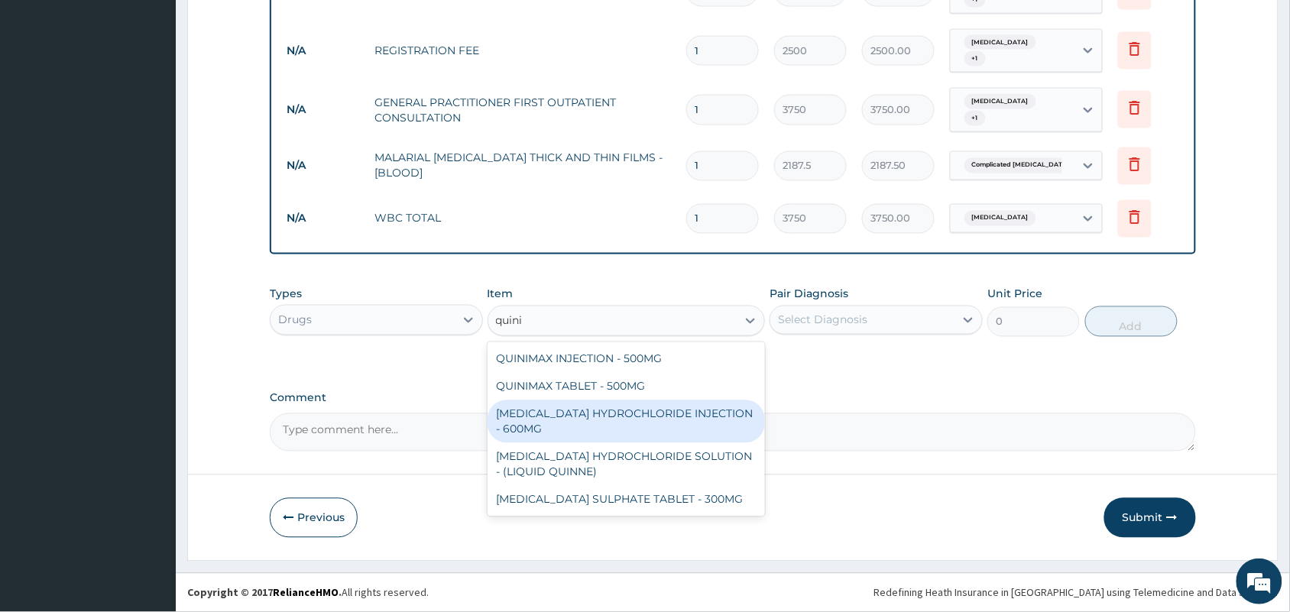
click at [641, 417] on div "QUININE HYDROCHLORIDE INJECTION - 600MG" at bounding box center [627, 422] width 278 height 43
type input "218.4"
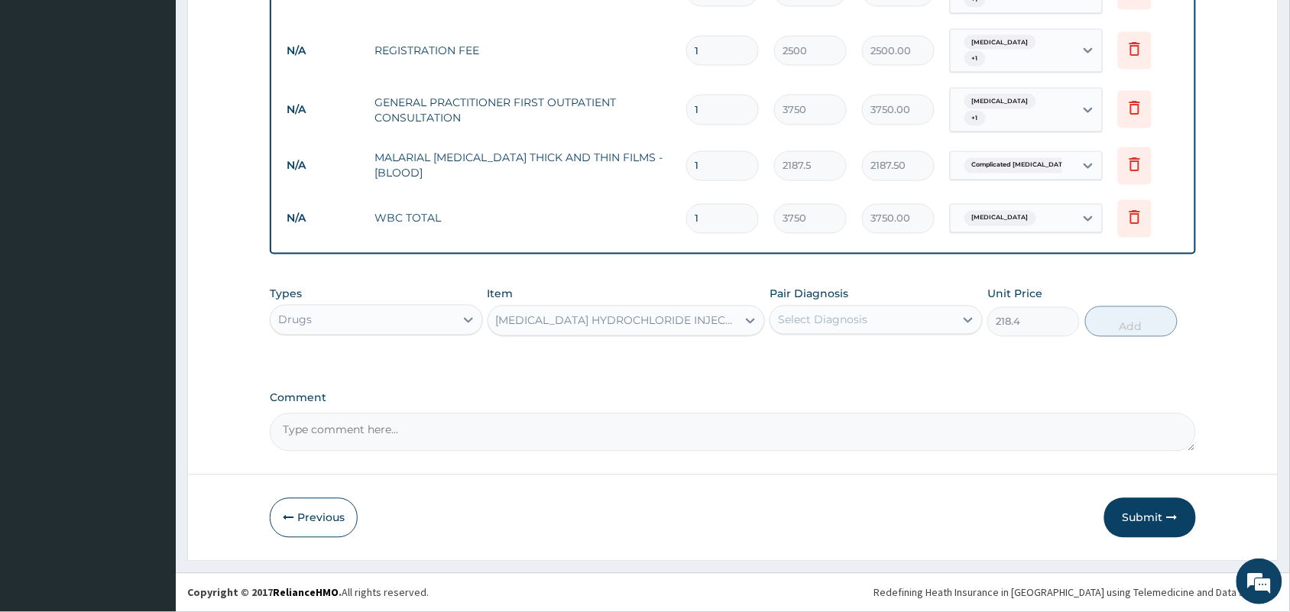
click at [729, 323] on div "QUININE HYDROCHLORIDE INJECTION - 600MG" at bounding box center [617, 320] width 243 height 15
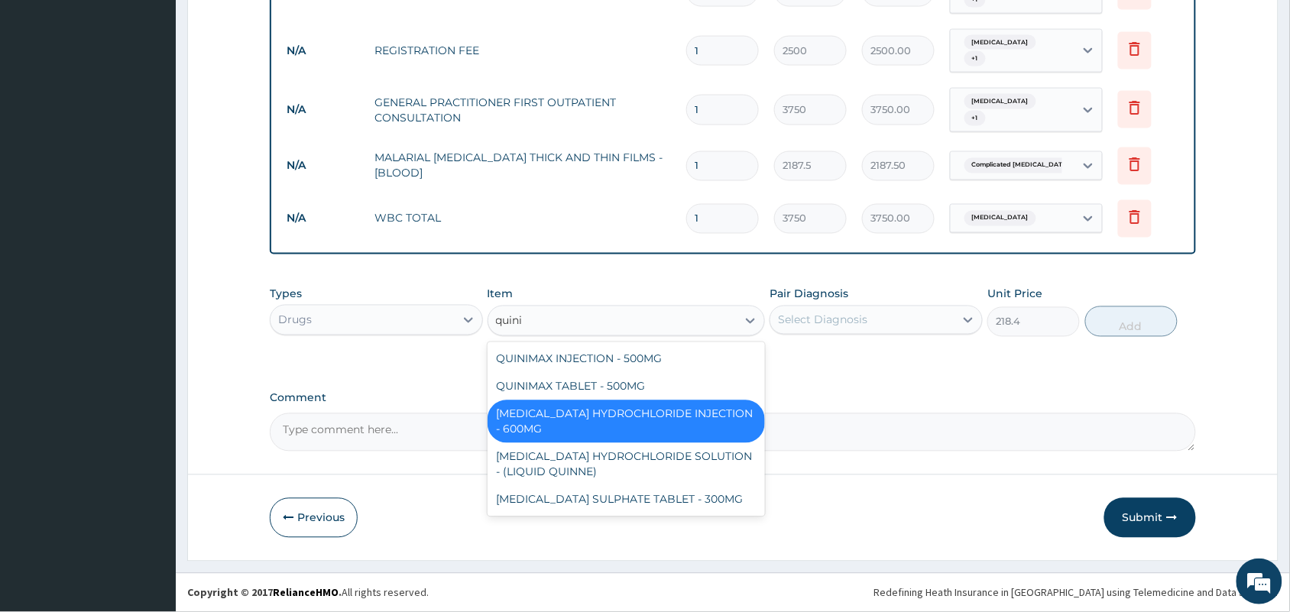
scroll to position [0, 0]
type input "quinin"
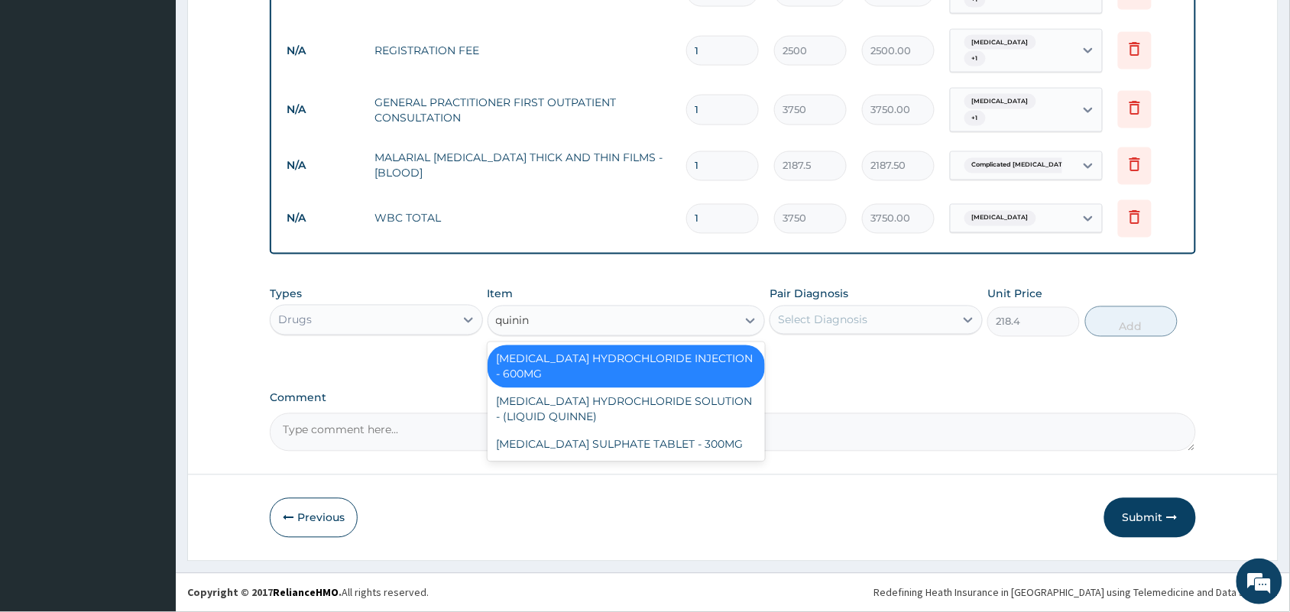
click at [719, 353] on div "QUININE HYDROCHLORIDE INJECTION - 600MG" at bounding box center [627, 367] width 278 height 43
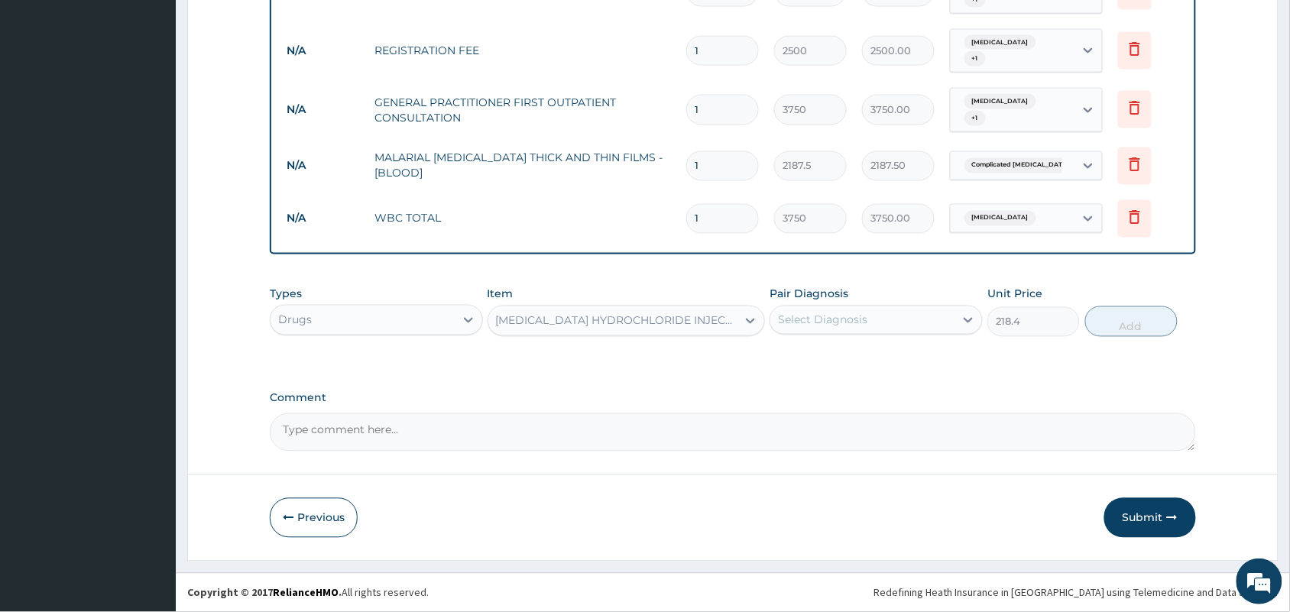
click at [716, 322] on div "QUININE HYDROCHLORIDE INJECTION - 600MG" at bounding box center [617, 320] width 243 height 15
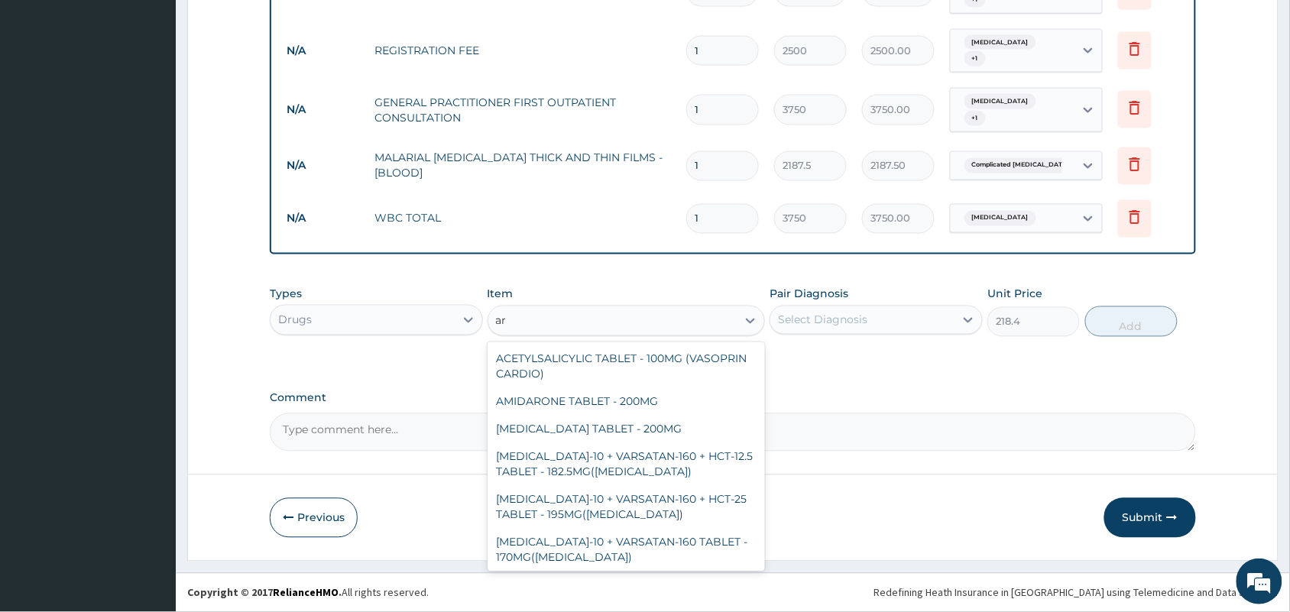
type input "a"
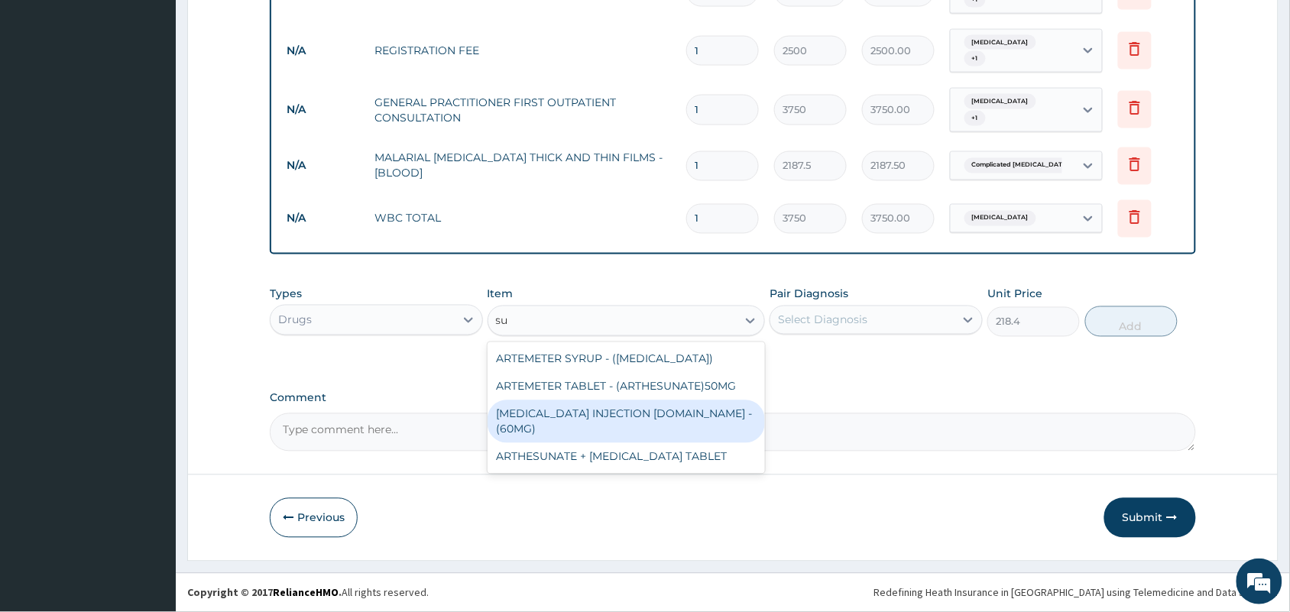
type input "s"
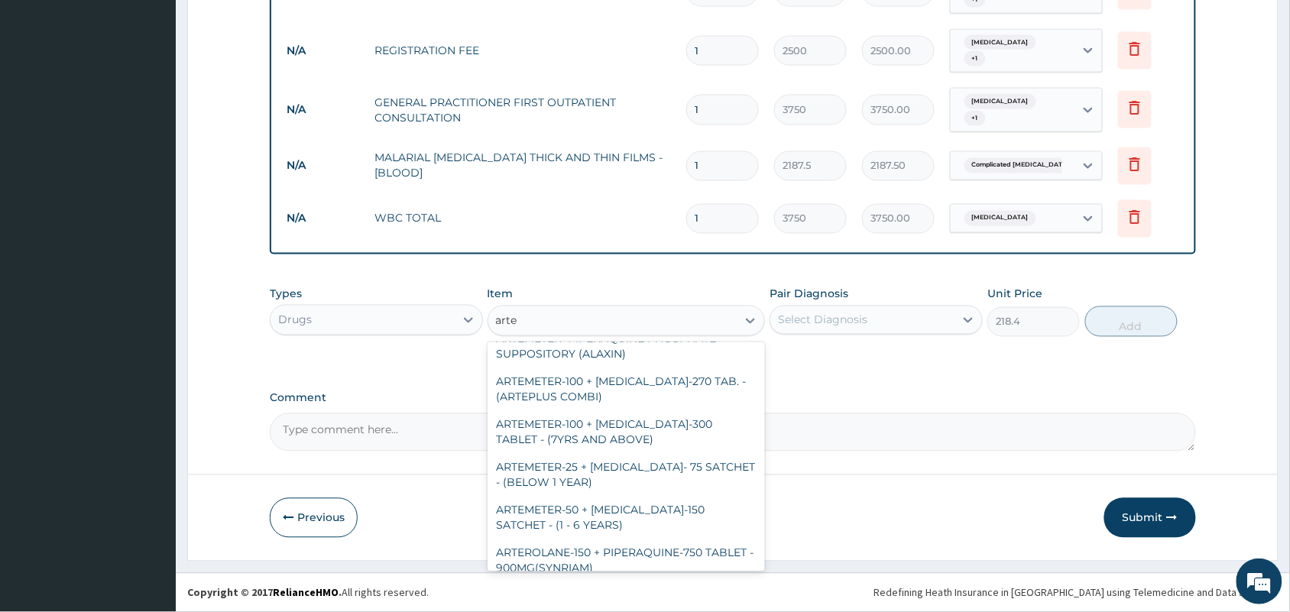
scroll to position [613, 0]
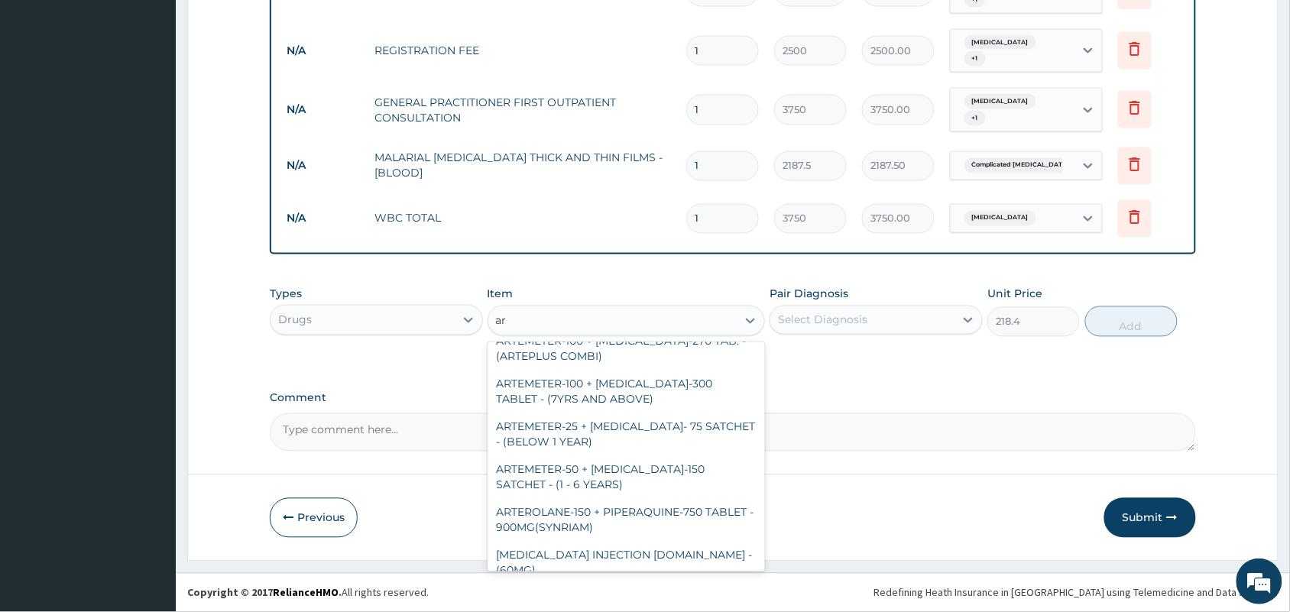
type input "a"
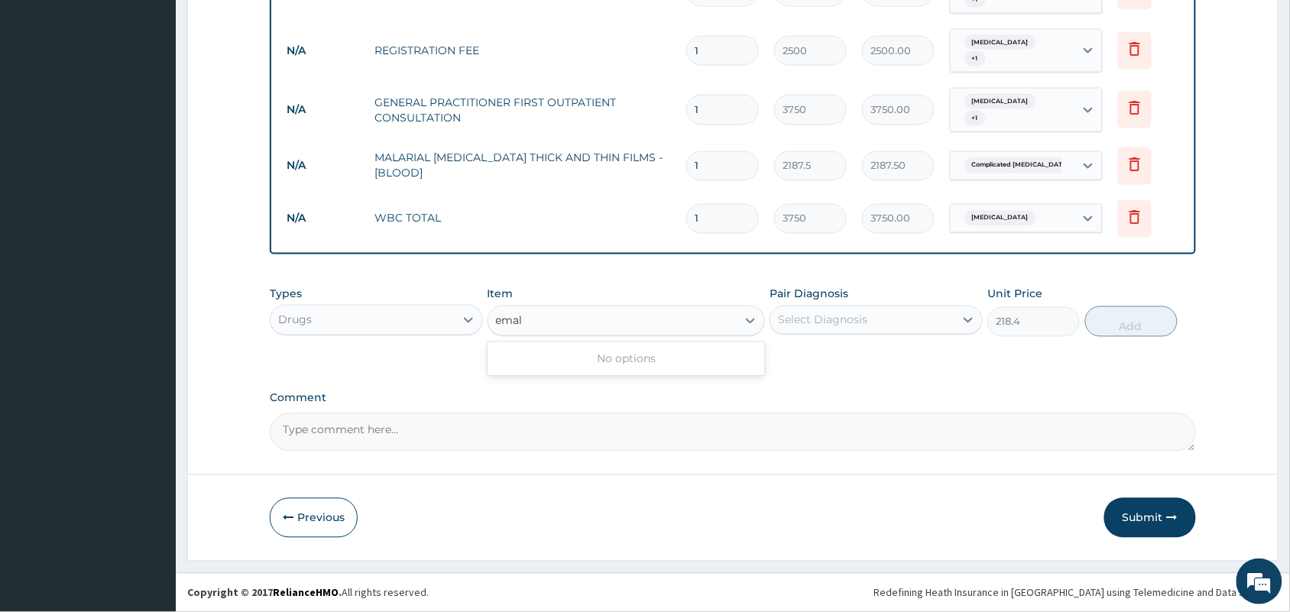
scroll to position [0, 0]
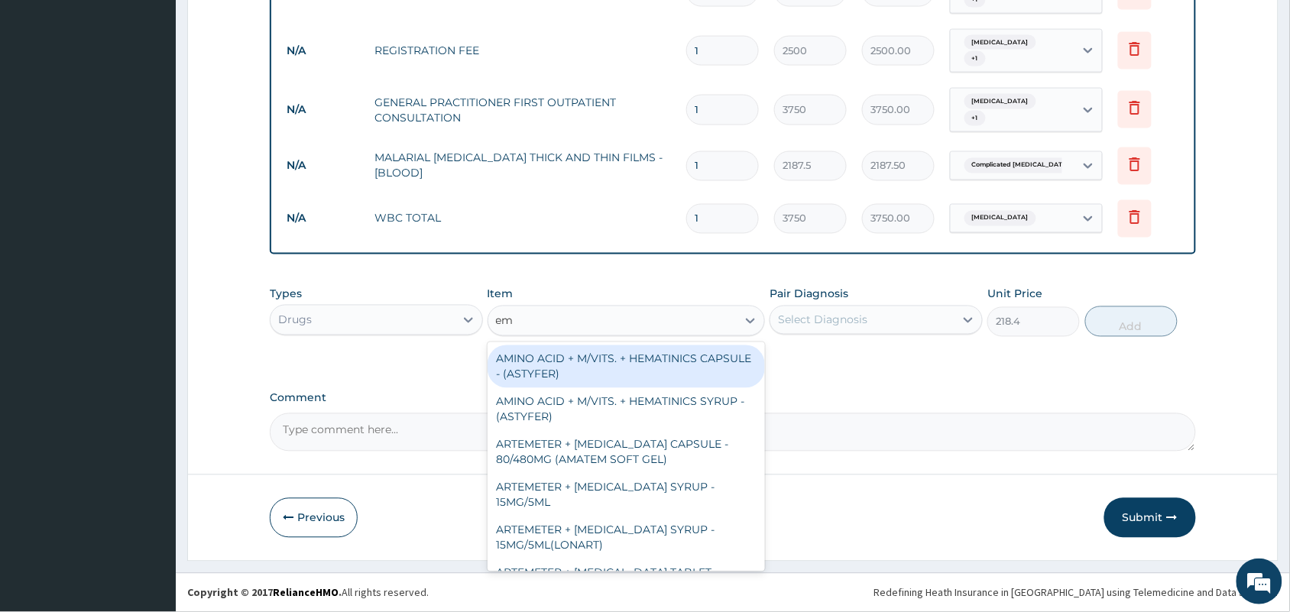
type input "e"
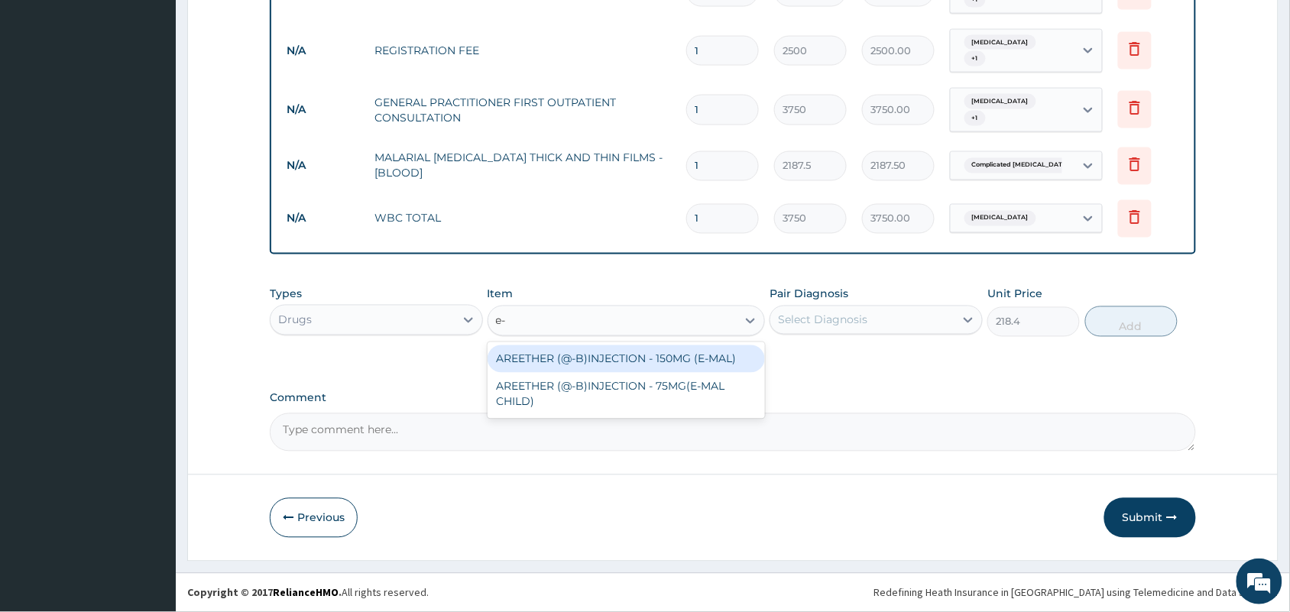
type input "e-m"
click at [674, 358] on div "AREETHER (@-B)INJECTION - 150MG (E-MAL)" at bounding box center [627, 360] width 278 height 28
type input "1680"
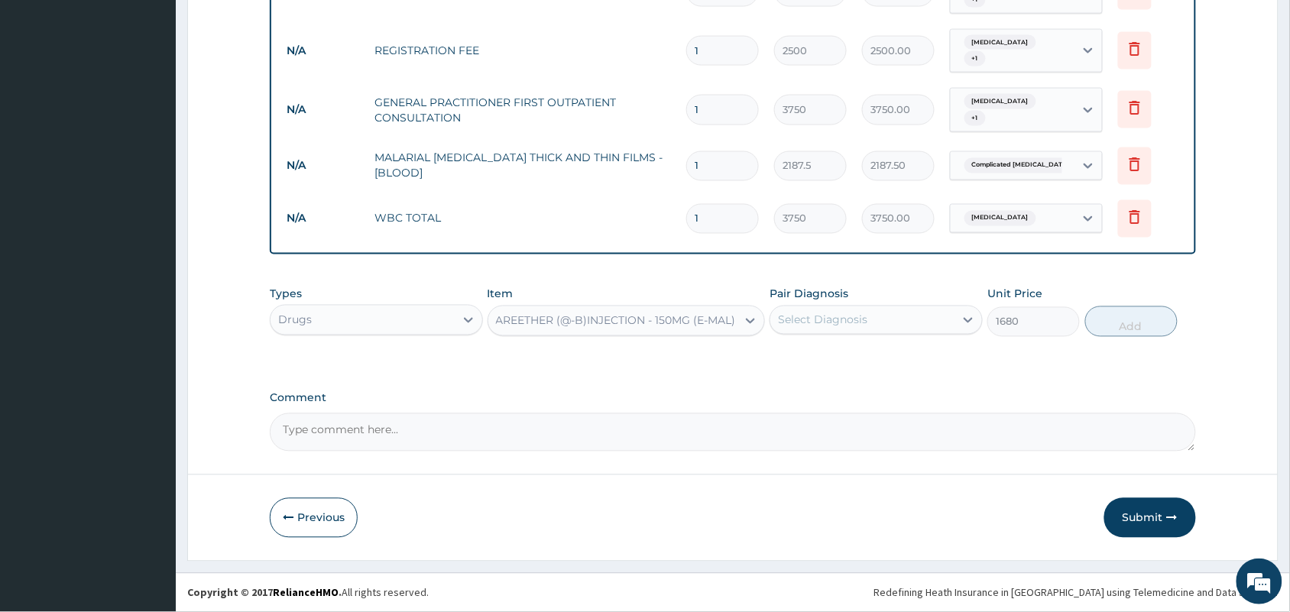
click at [815, 314] on div "Select Diagnosis" at bounding box center [822, 320] width 89 height 15
click at [809, 390] on label "Complicated [MEDICAL_DATA]" at bounding box center [879, 388] width 169 height 15
checkbox input "true"
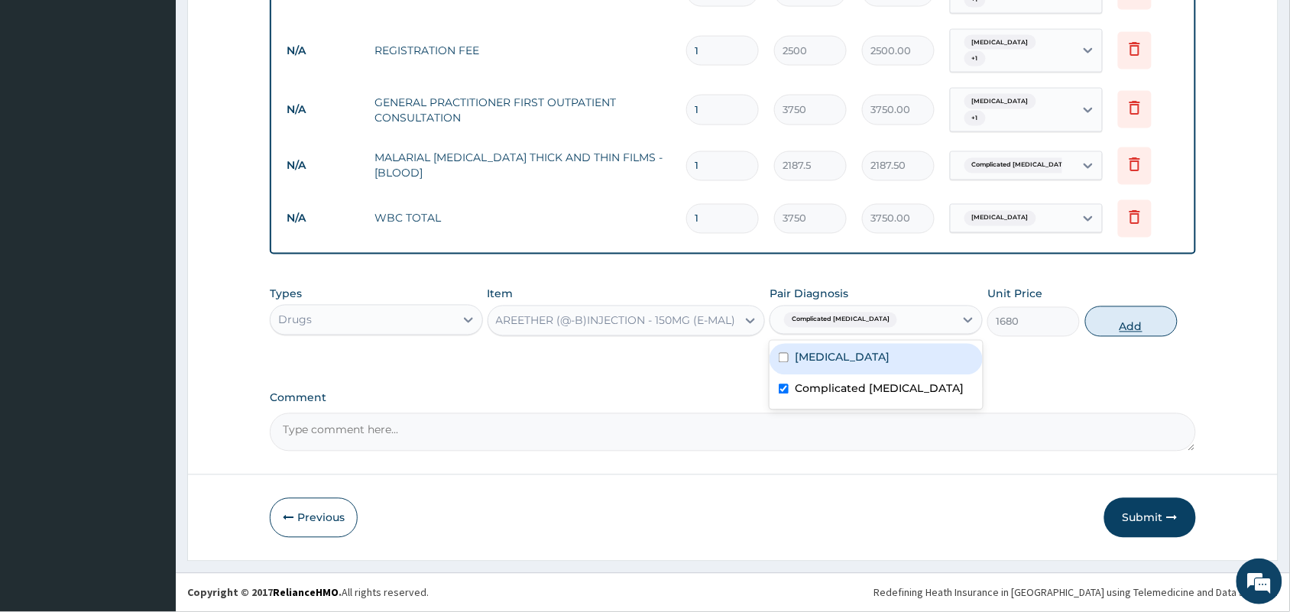
click at [1129, 322] on button "Add" at bounding box center [1132, 322] width 92 height 31
type input "0"
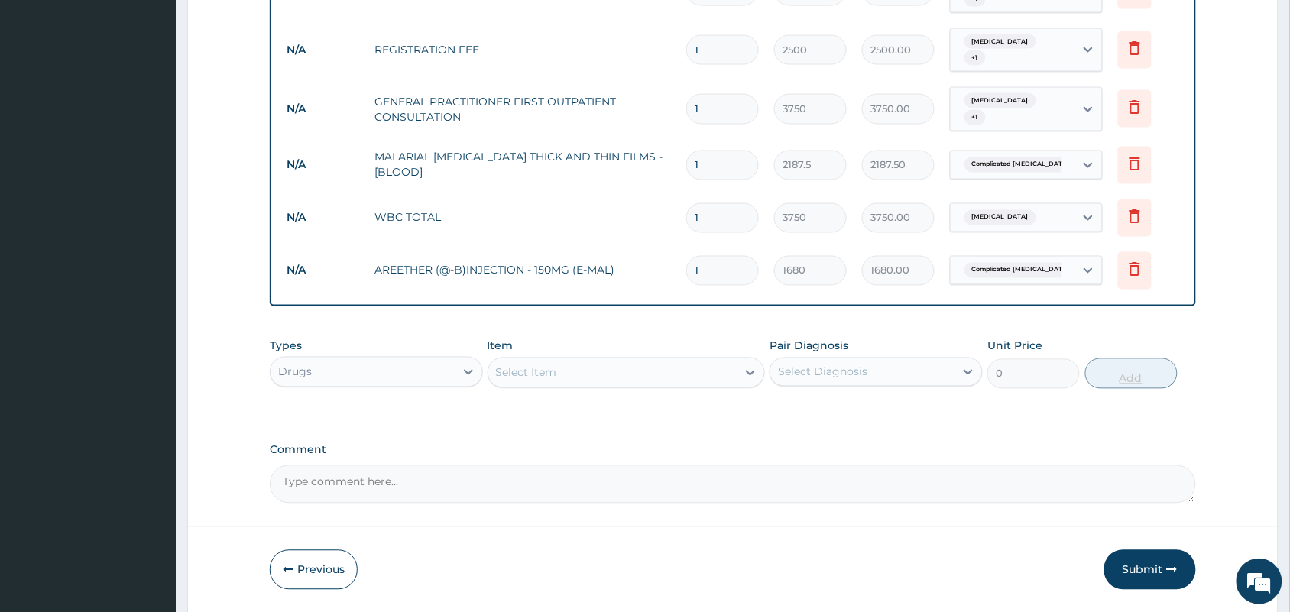
type input "0.00"
type input "3"
type input "5040.00"
type input "3"
click at [579, 365] on div "Select Item" at bounding box center [612, 373] width 249 height 24
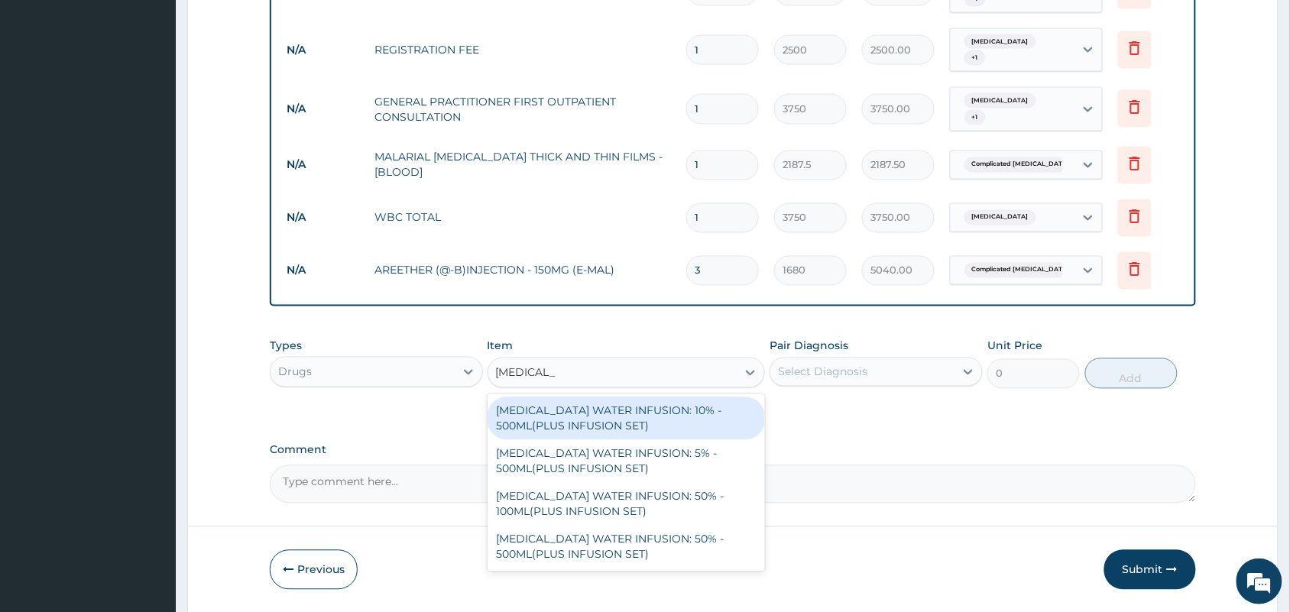
type input "dextrose wa"
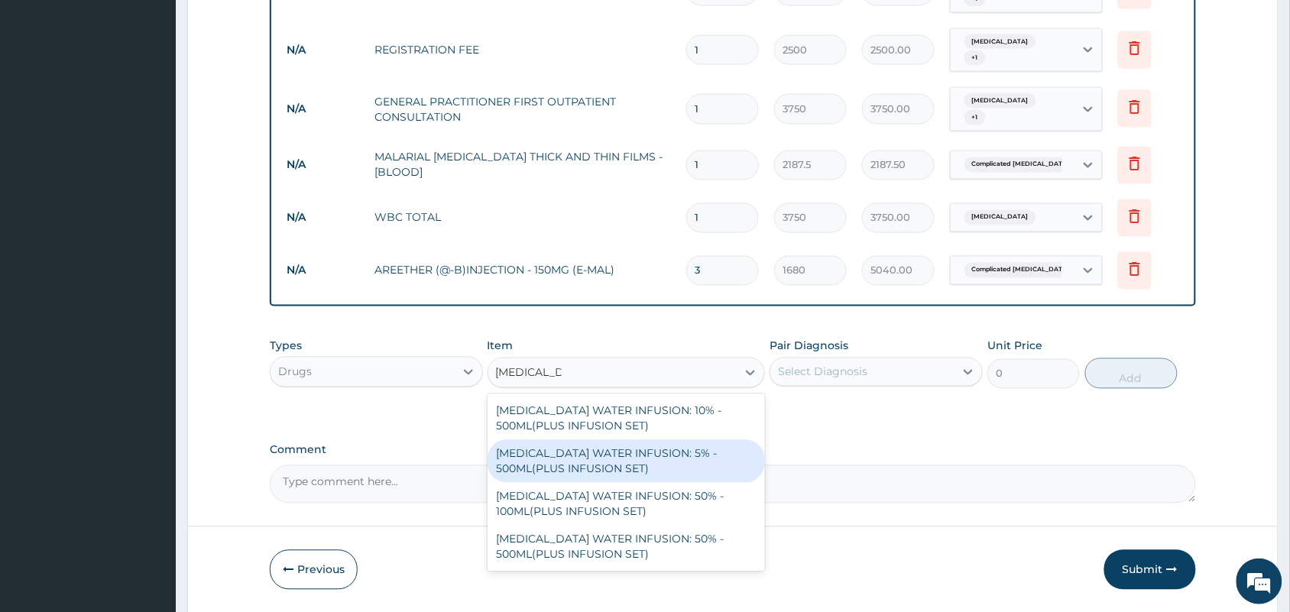
click at [600, 456] on div "DEXTROSE WATER INFUSION: 5% - 500ML(PLUS INFUSION SET)" at bounding box center [627, 461] width 278 height 43
type input "1092"
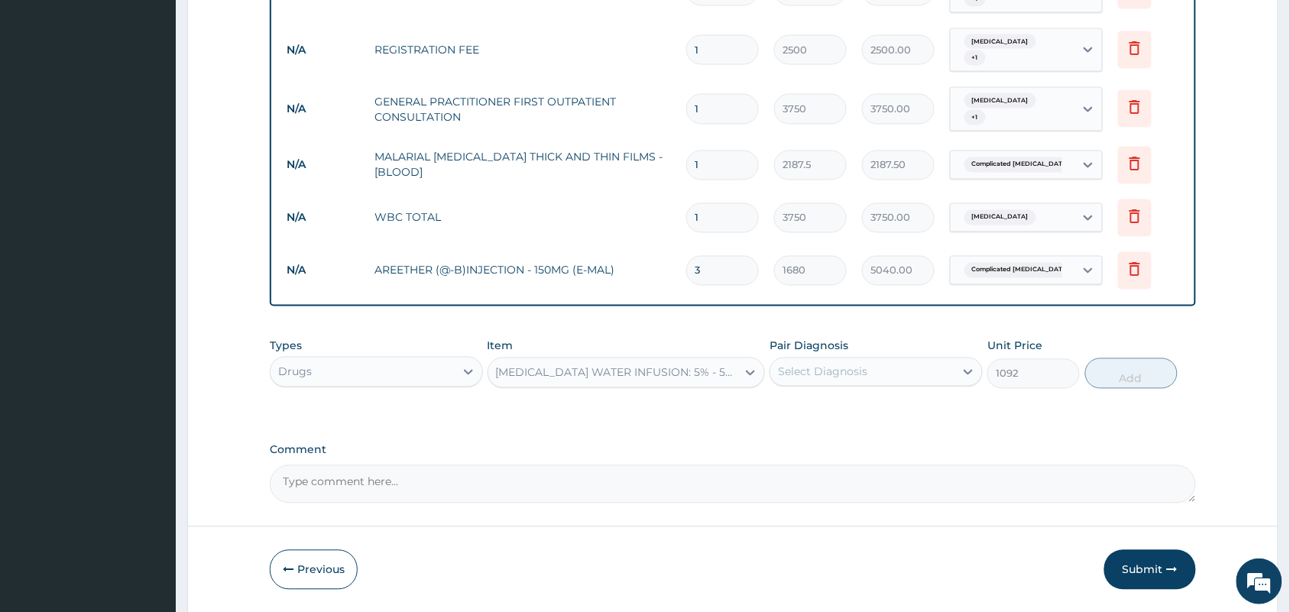
click at [800, 365] on div "Select Diagnosis" at bounding box center [822, 372] width 89 height 15
click at [804, 442] on label "Complicated [MEDICAL_DATA]" at bounding box center [879, 440] width 169 height 15
checkbox input "true"
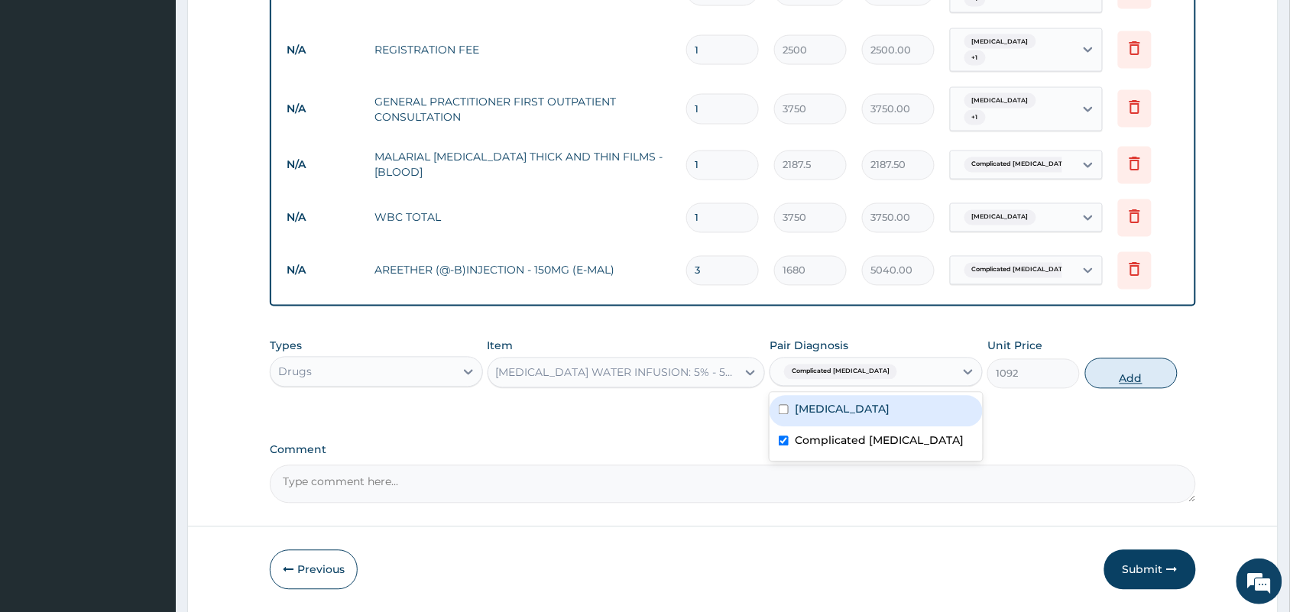
click at [1132, 375] on button "Add" at bounding box center [1132, 374] width 92 height 31
type input "0"
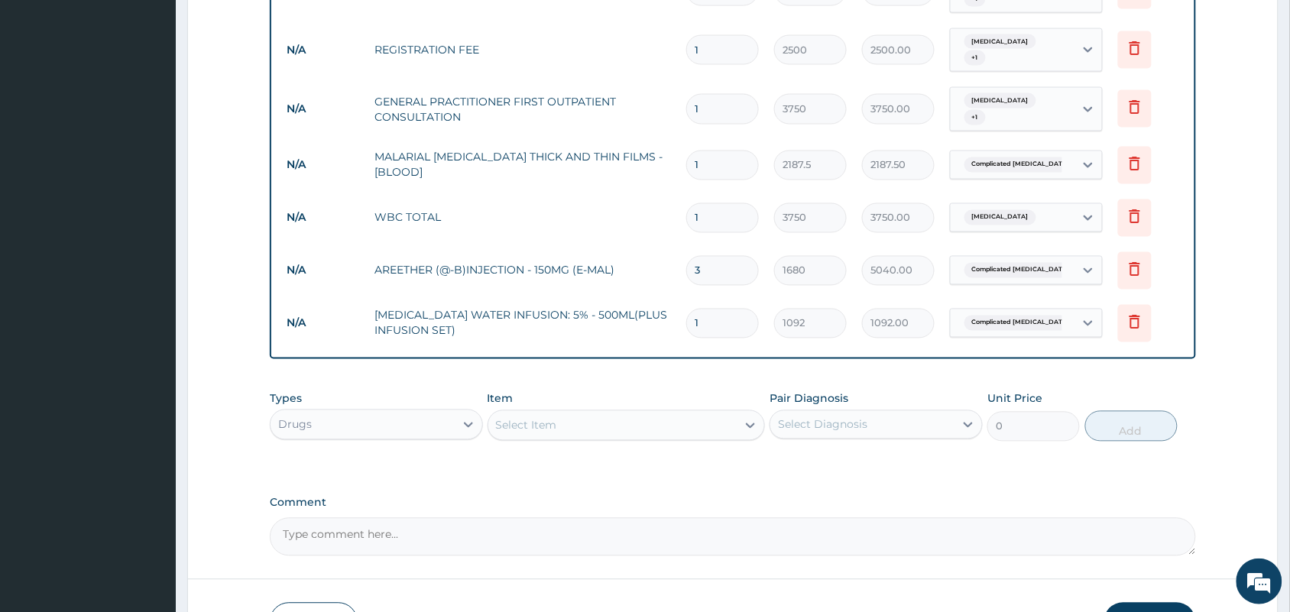
click at [551, 418] on div "Select Item" at bounding box center [526, 425] width 61 height 15
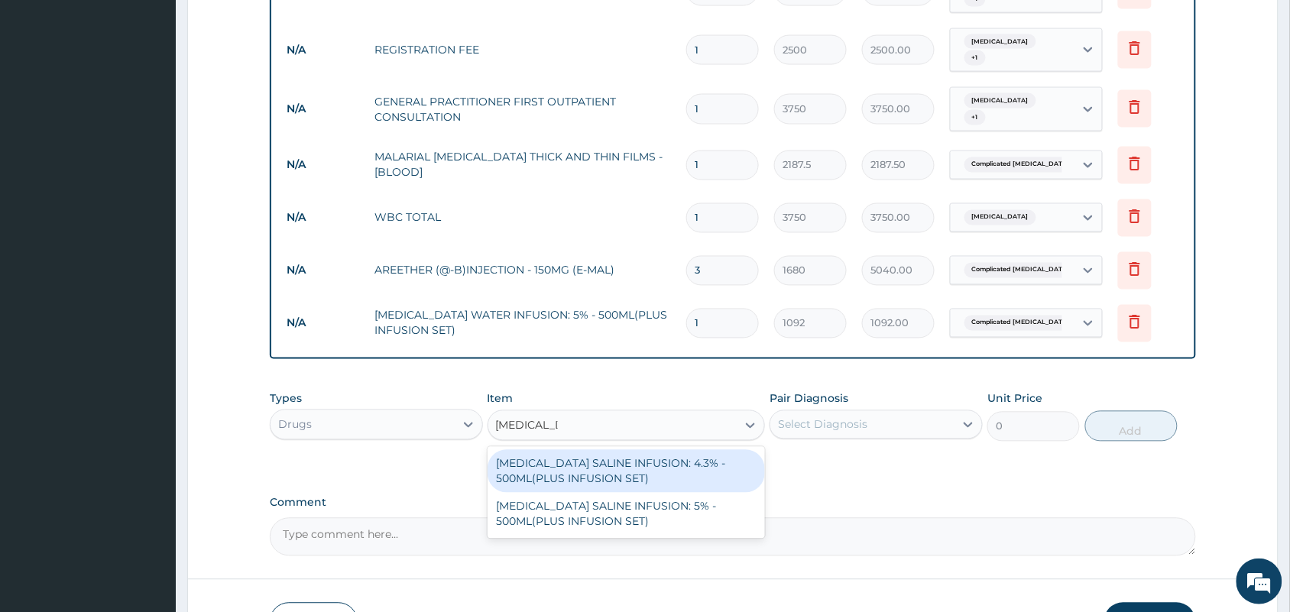
type input "dextrose sali"
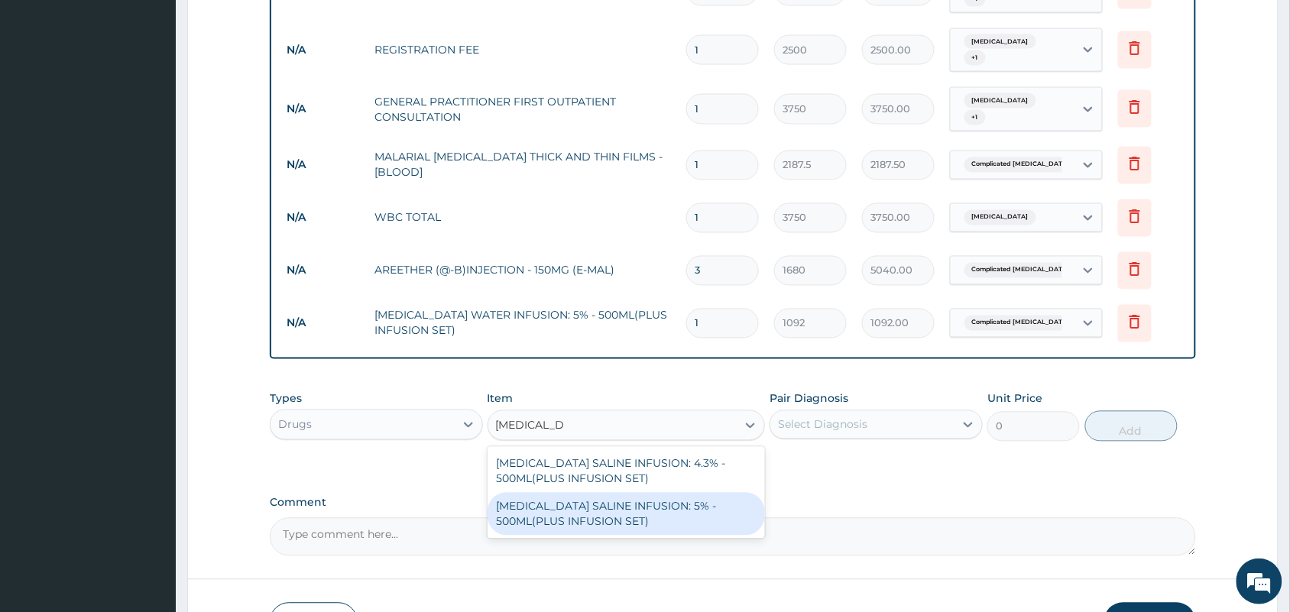
click at [583, 505] on div "DEXTROSE SALINE INFUSION: 5% - 500ML(PLUS INFUSION SET)" at bounding box center [627, 514] width 278 height 43
type input "1092"
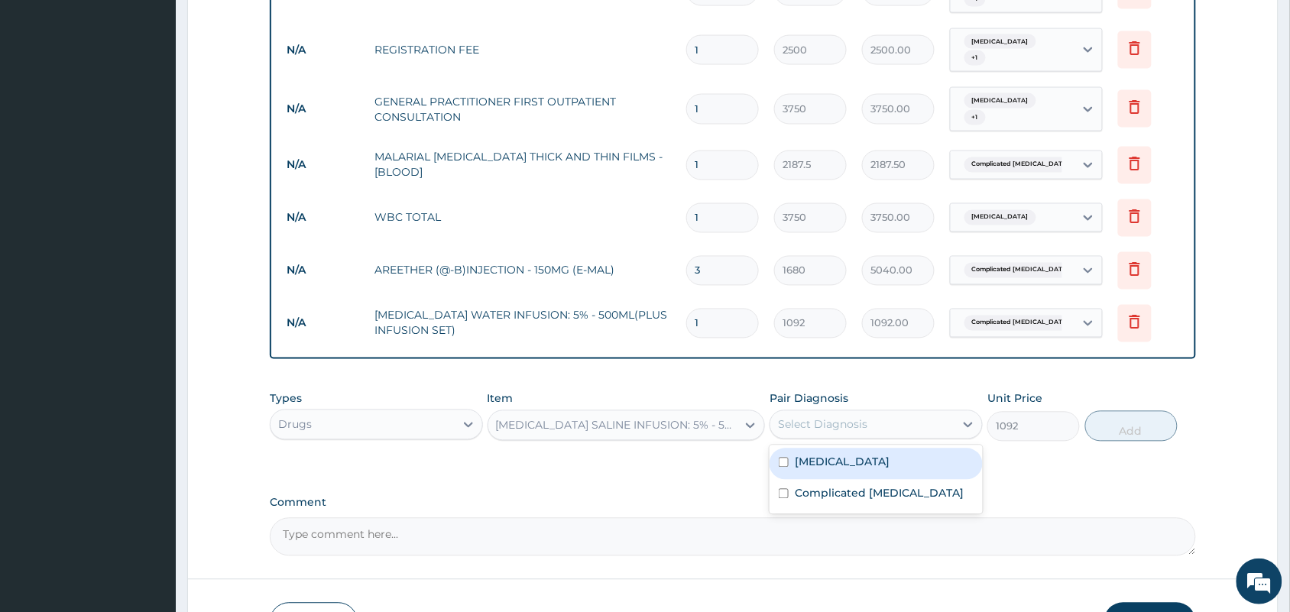
click at [822, 413] on div "Select Diagnosis" at bounding box center [863, 425] width 184 height 24
click at [782, 466] on input "checkbox" at bounding box center [784, 463] width 10 height 10
checkbox input "true"
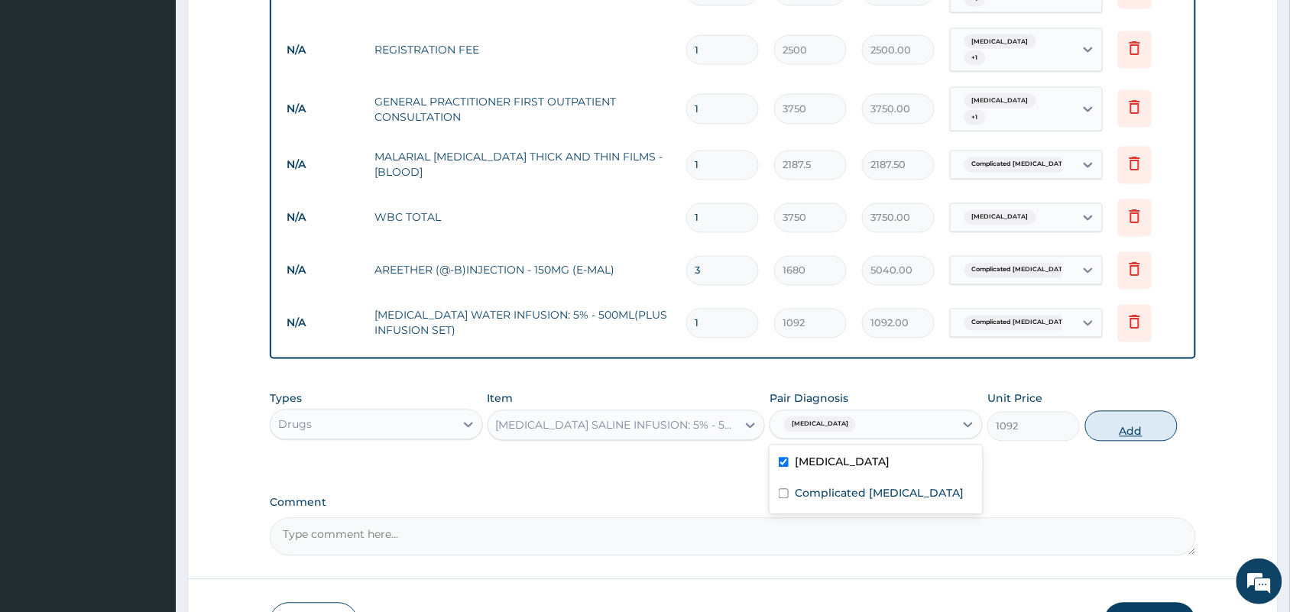
click at [1125, 428] on button "Add" at bounding box center [1132, 426] width 92 height 31
type input "0"
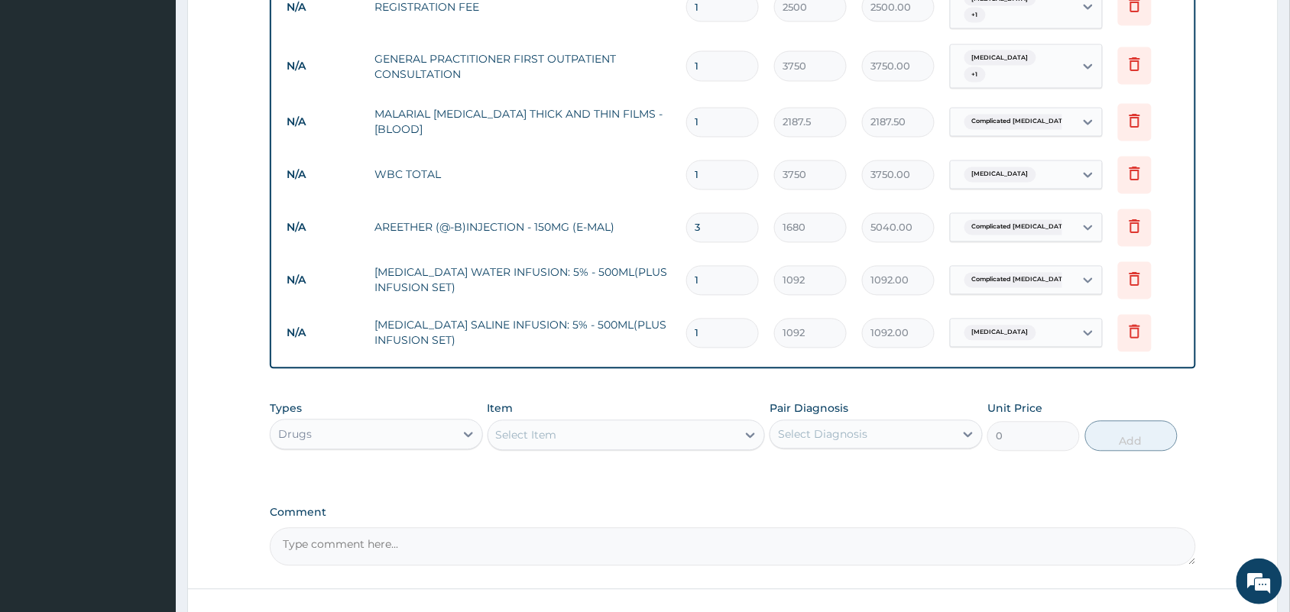
scroll to position [865, 0]
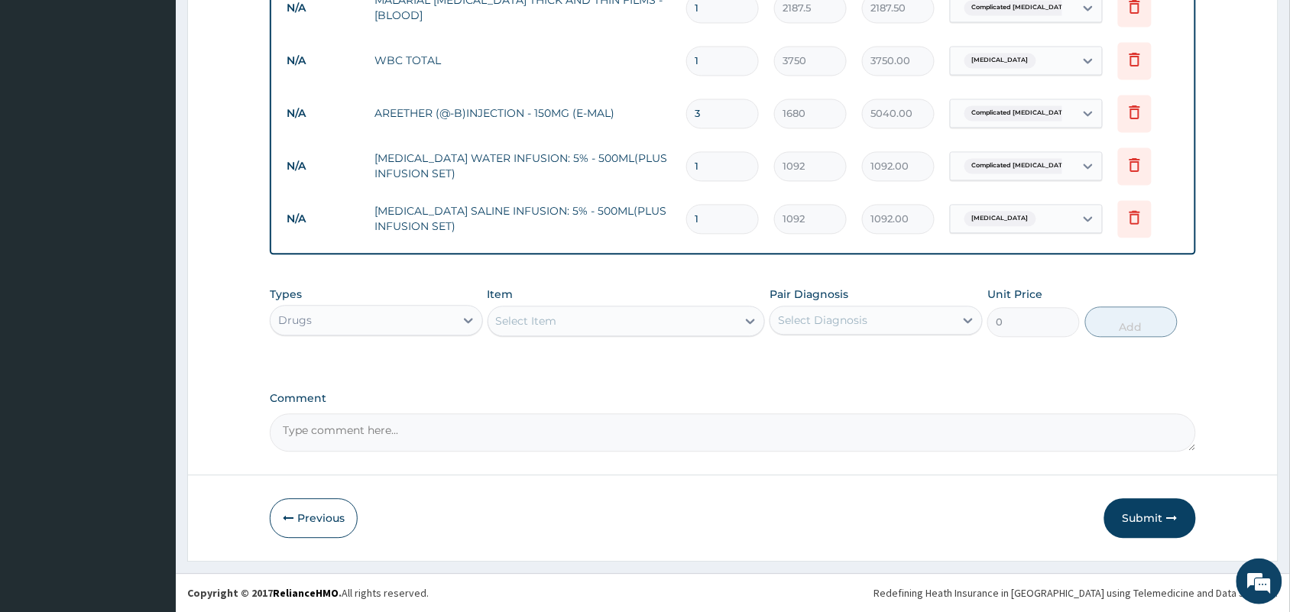
click at [525, 317] on div "Select Item" at bounding box center [526, 320] width 61 height 15
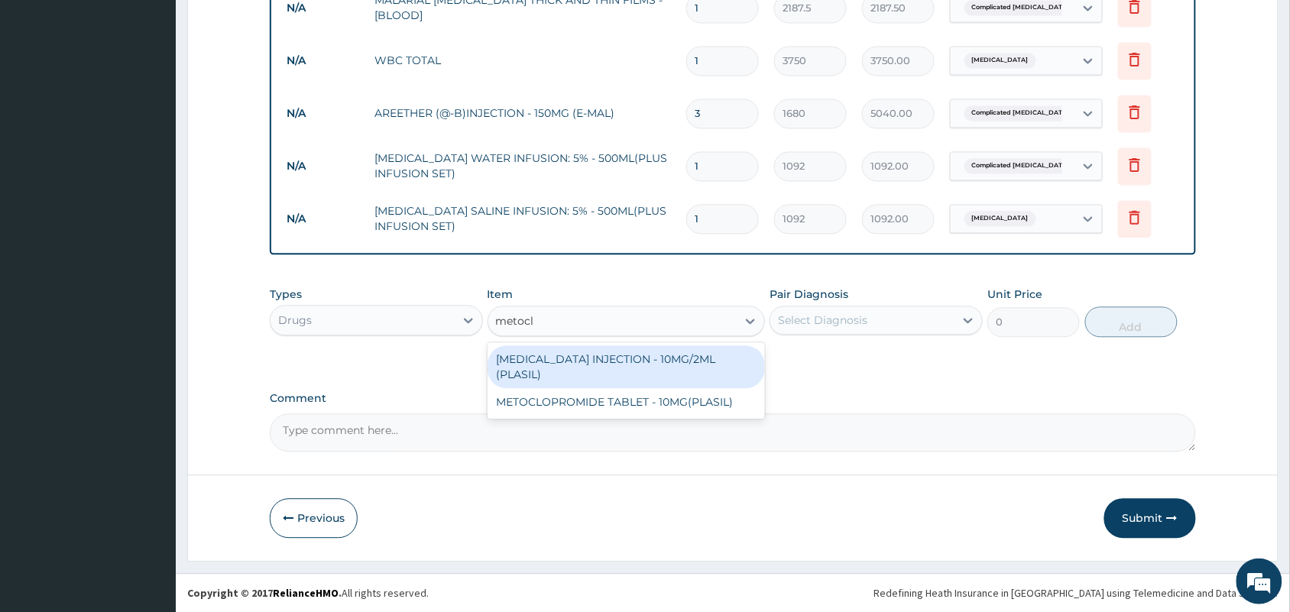
type input "metoclo"
click at [560, 361] on div "METOCLOPRAMIDE INJECTION - 10MG/2ML (PLASIL)" at bounding box center [627, 367] width 278 height 43
type input "274.4"
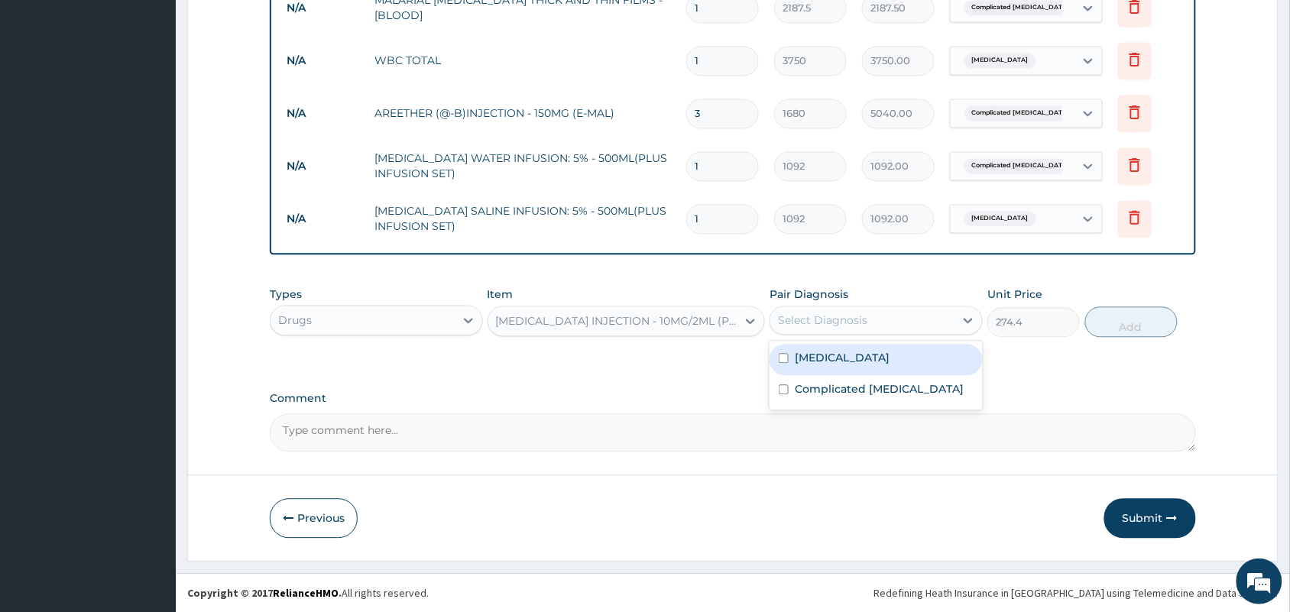
click at [865, 314] on div "Select Diagnosis" at bounding box center [822, 320] width 89 height 15
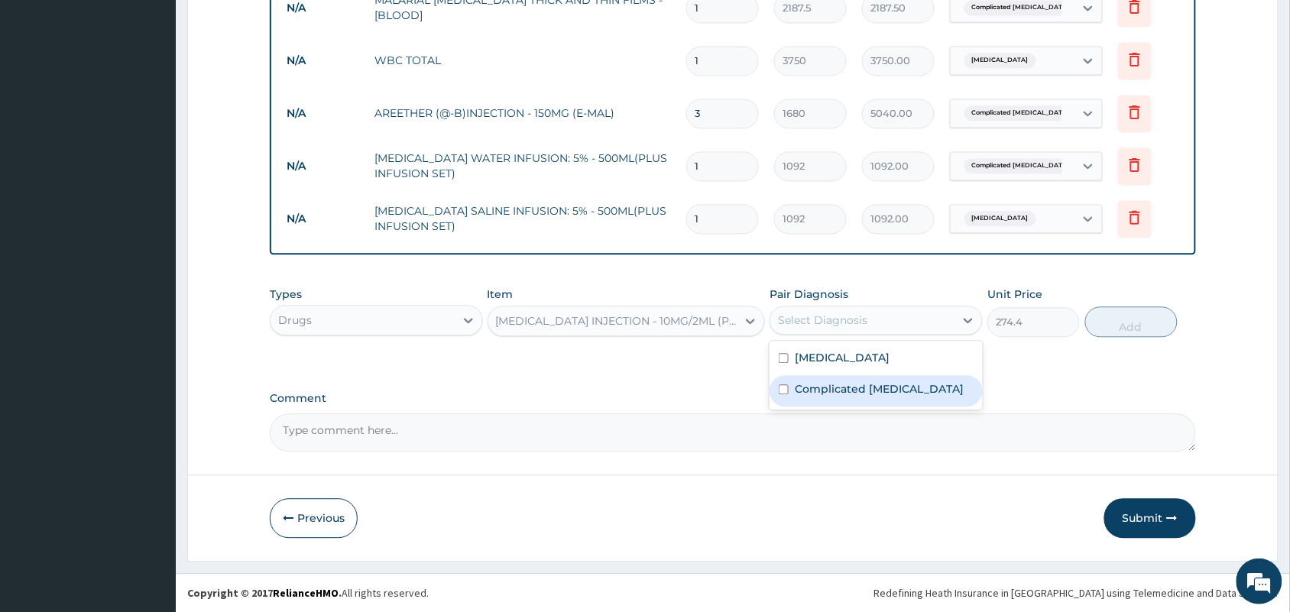
click at [782, 392] on input "checkbox" at bounding box center [784, 390] width 10 height 10
checkbox input "true"
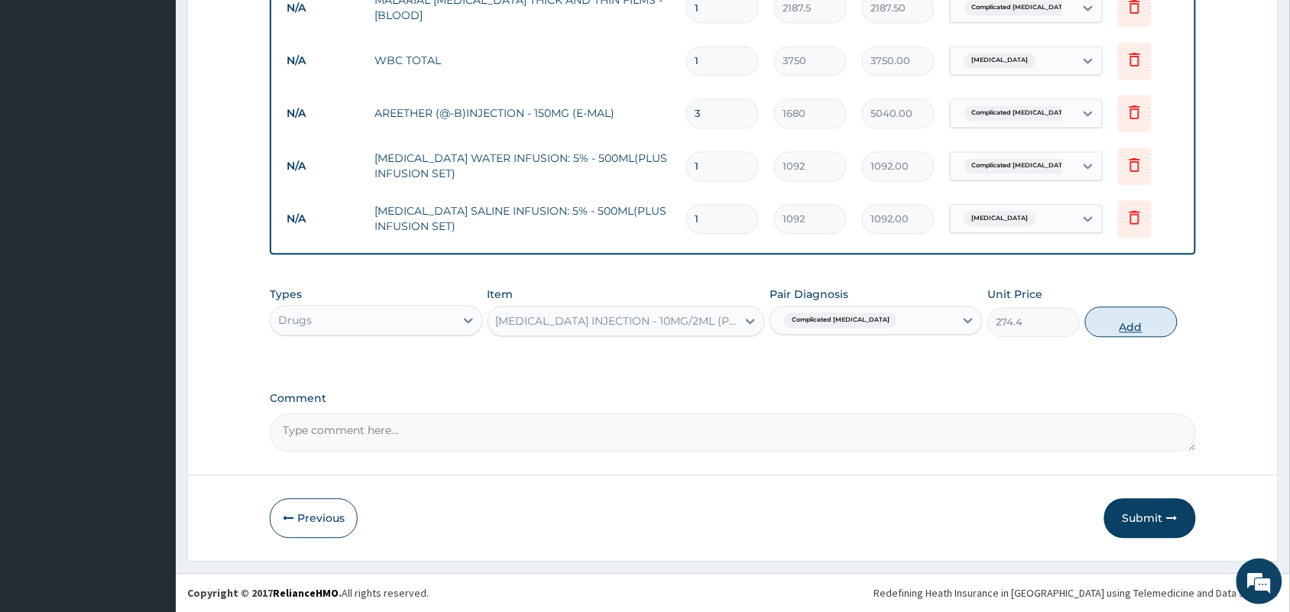
click at [1133, 326] on button "Add" at bounding box center [1132, 322] width 92 height 31
type input "0"
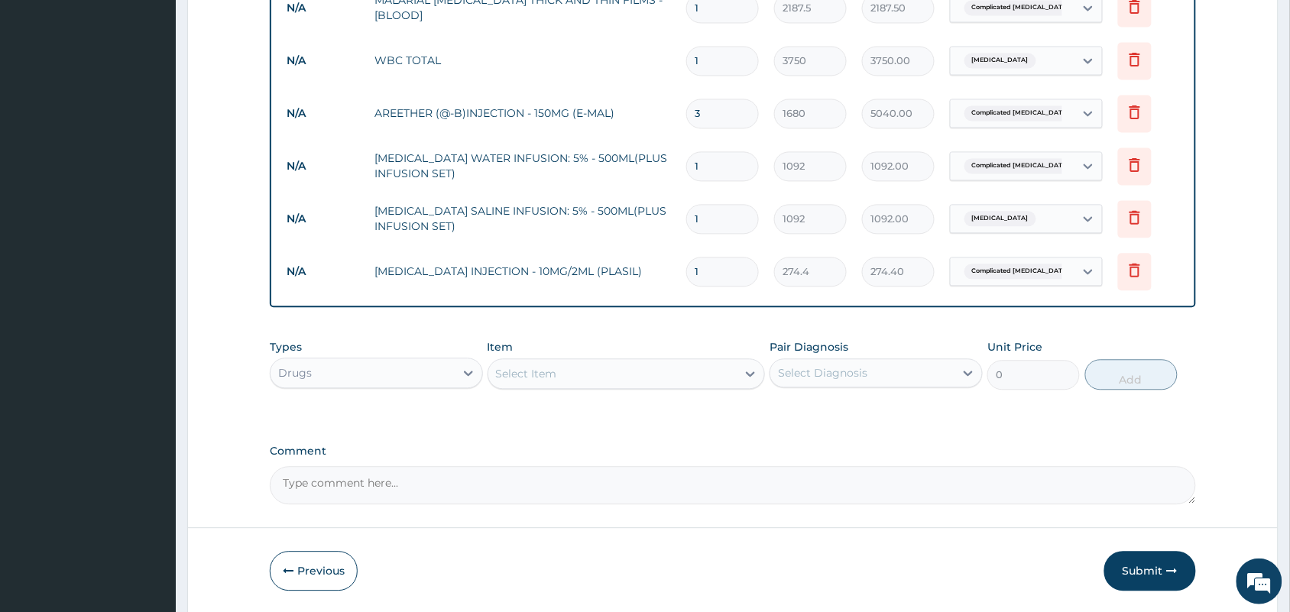
click at [639, 363] on div "Select Item" at bounding box center [612, 374] width 249 height 24
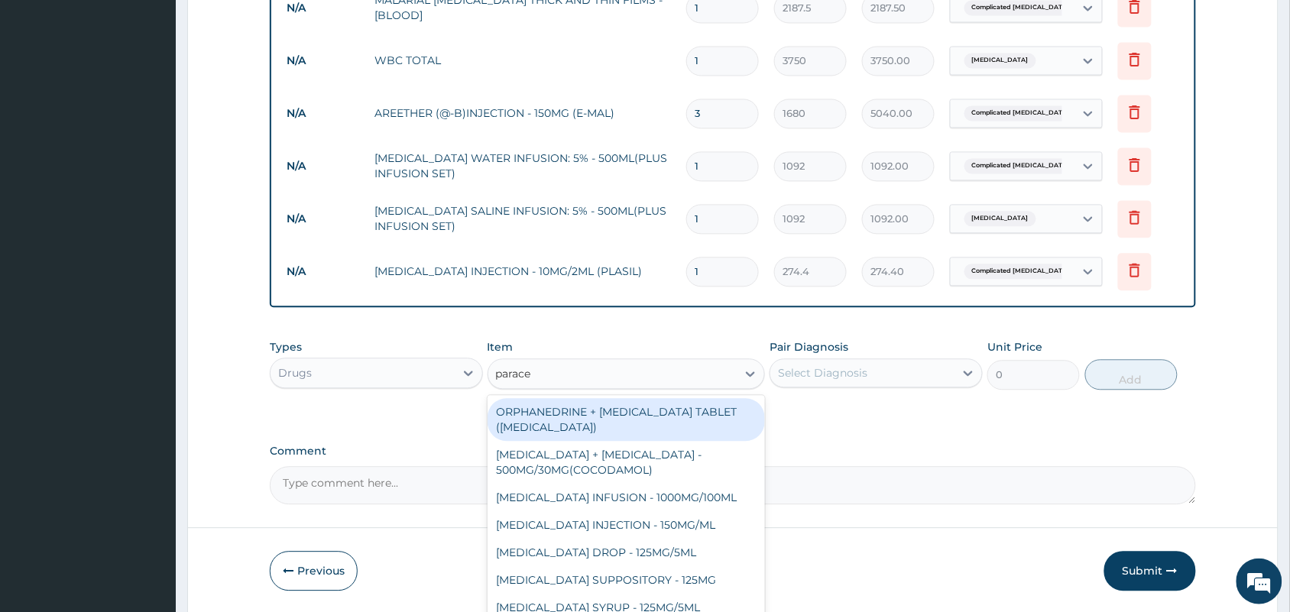
type input "paracet"
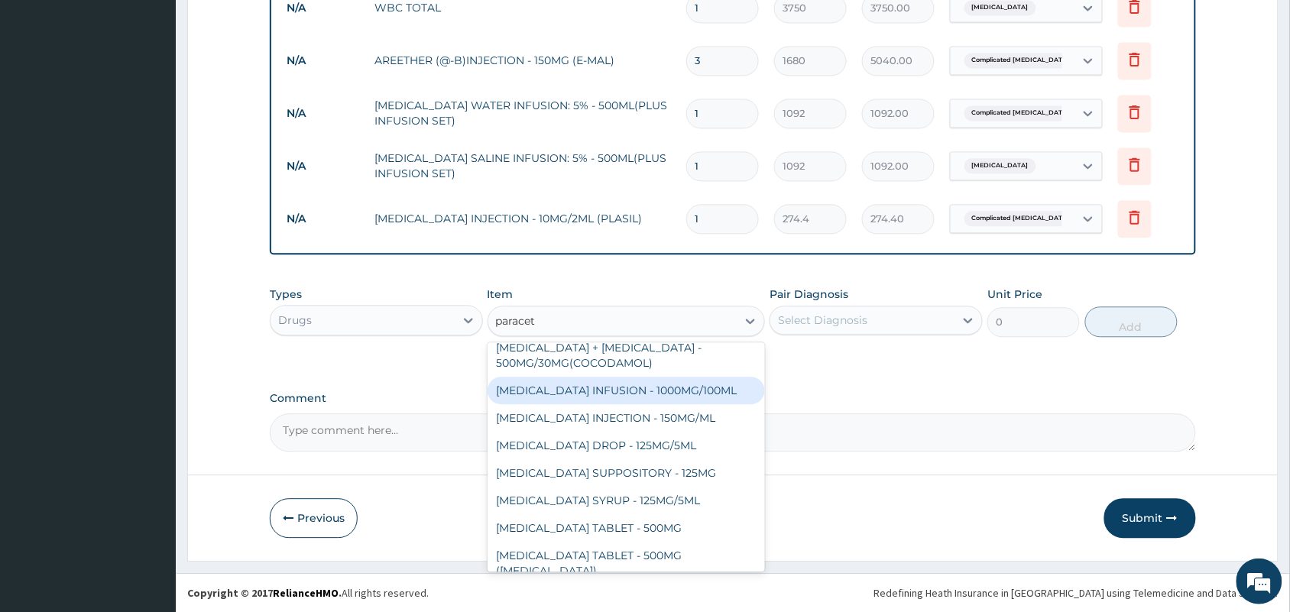
scroll to position [0, 0]
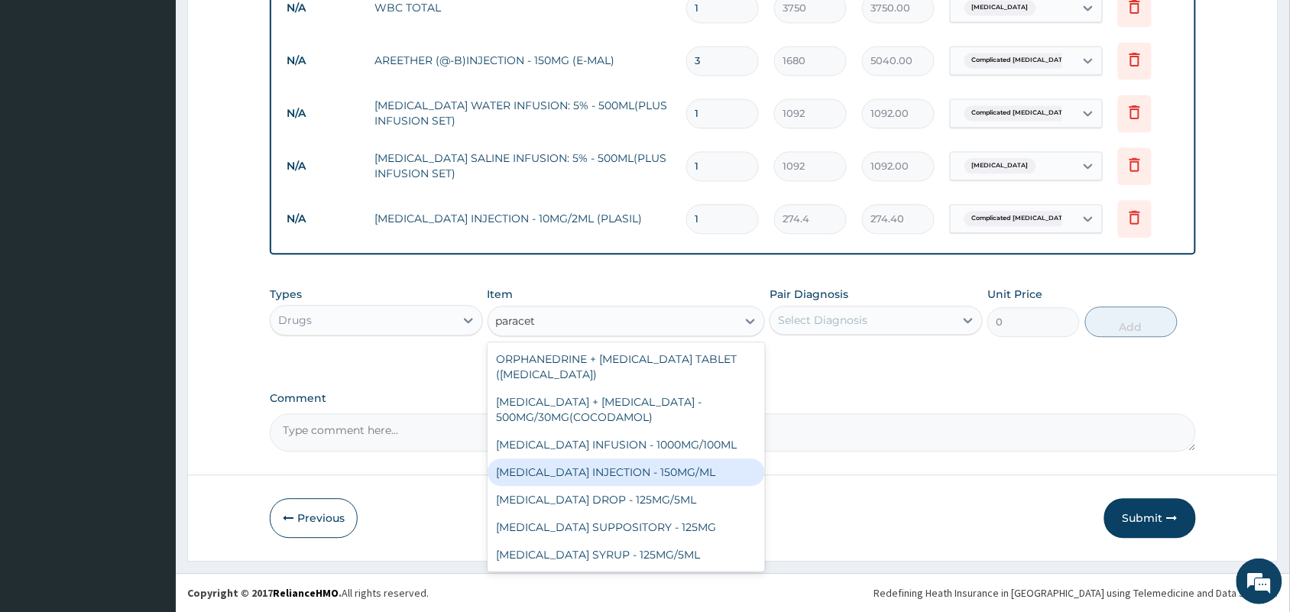
click at [659, 474] on div "PARACETAMOL INJECTION - 150MG/ML" at bounding box center [627, 473] width 278 height 28
type input "560"
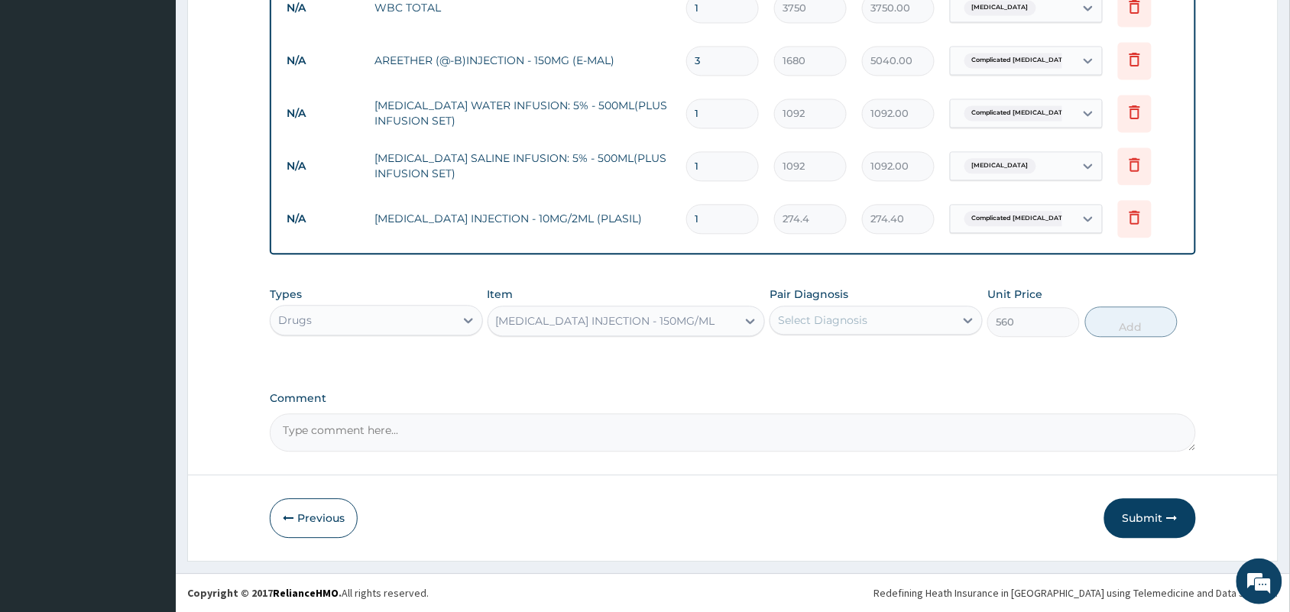
click at [861, 308] on div "Select Diagnosis" at bounding box center [863, 320] width 184 height 24
click at [785, 383] on div "Complicated malaria" at bounding box center [876, 390] width 213 height 31
checkbox input "true"
click at [1137, 326] on button "Add" at bounding box center [1132, 322] width 92 height 31
type input "0"
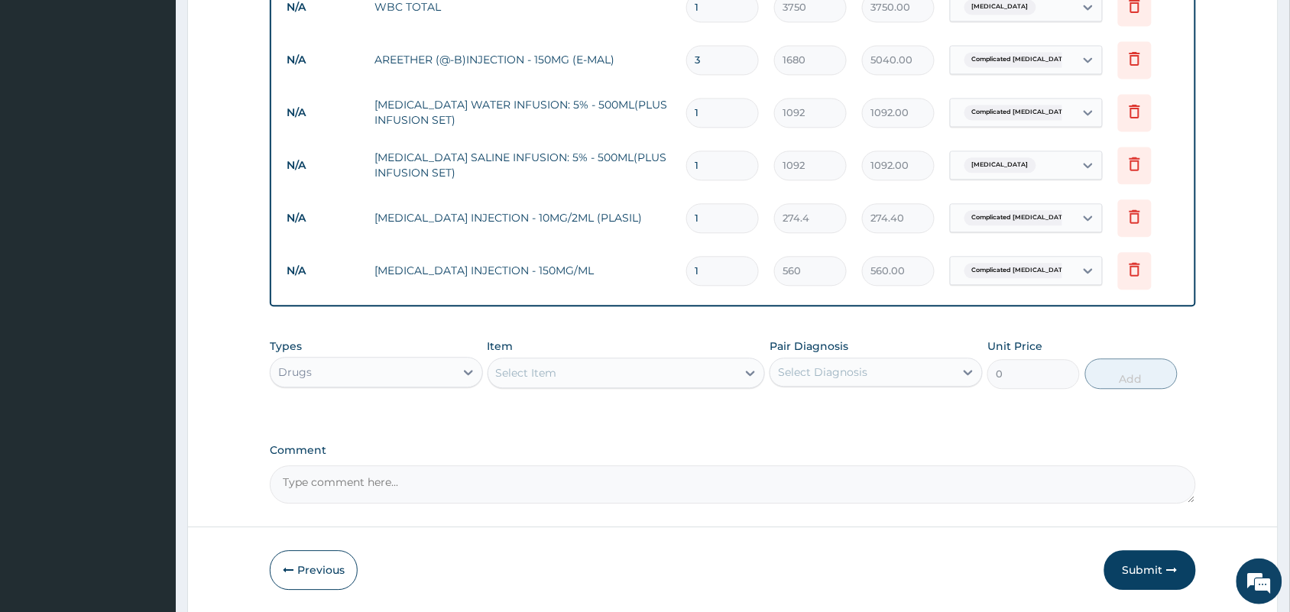
click at [589, 368] on div "Select Item" at bounding box center [612, 373] width 249 height 24
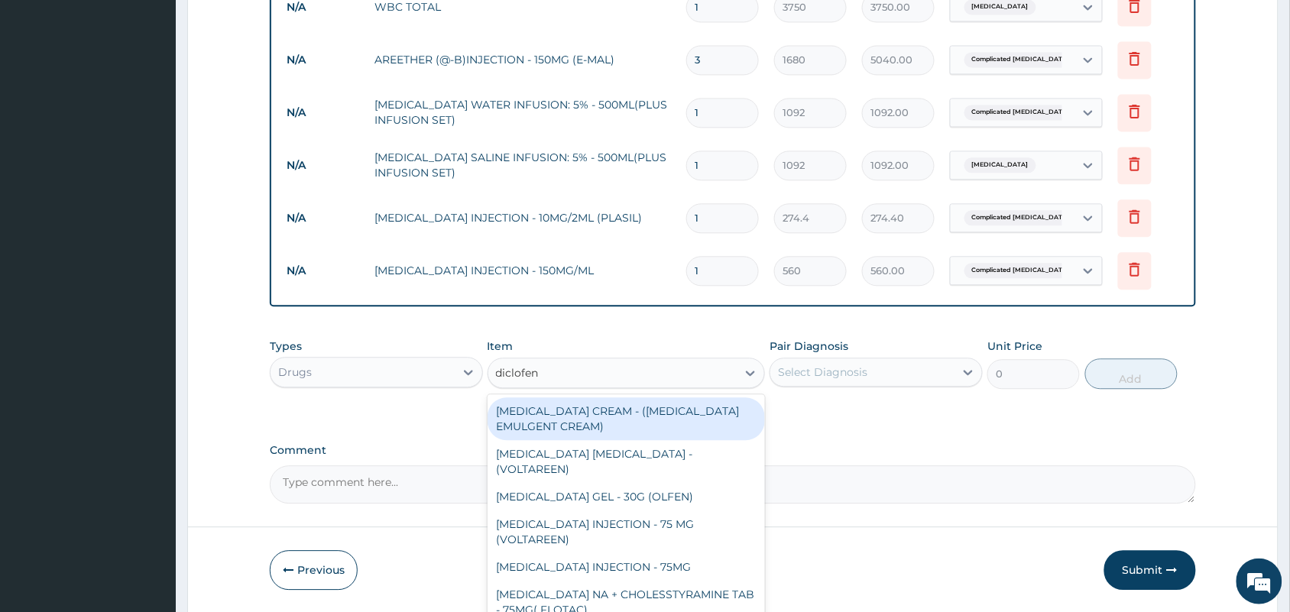
type input "diclofen"
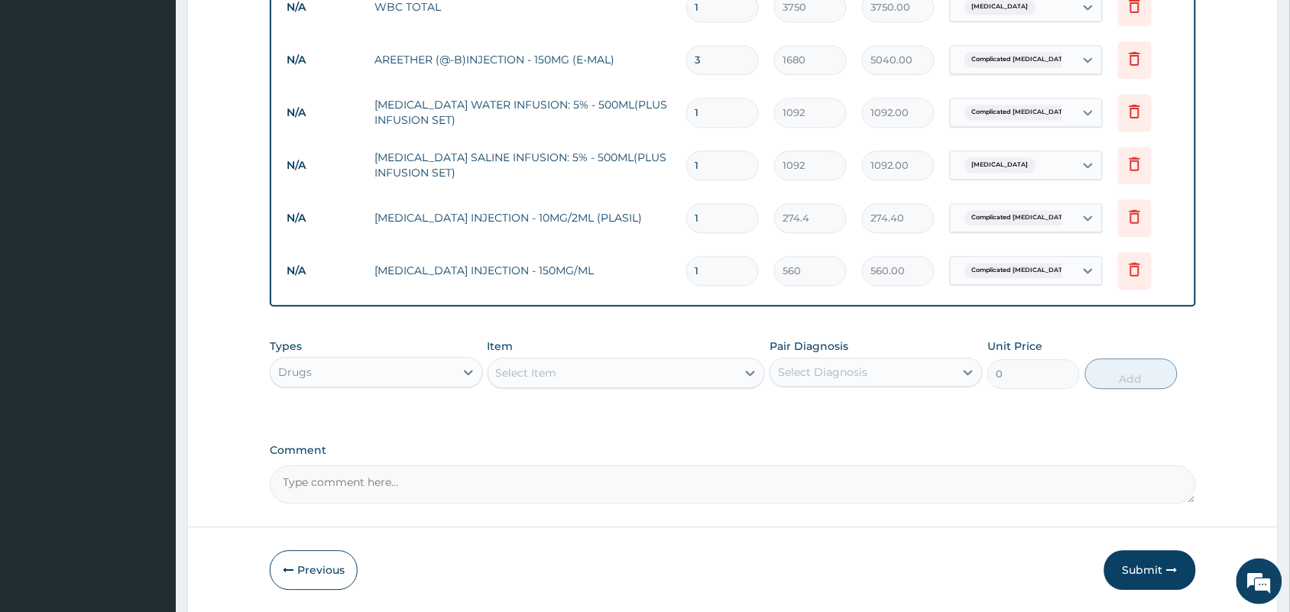
click at [820, 456] on label "Comment" at bounding box center [733, 450] width 927 height 13
click at [820, 466] on textarea "Comment" at bounding box center [733, 485] width 927 height 38
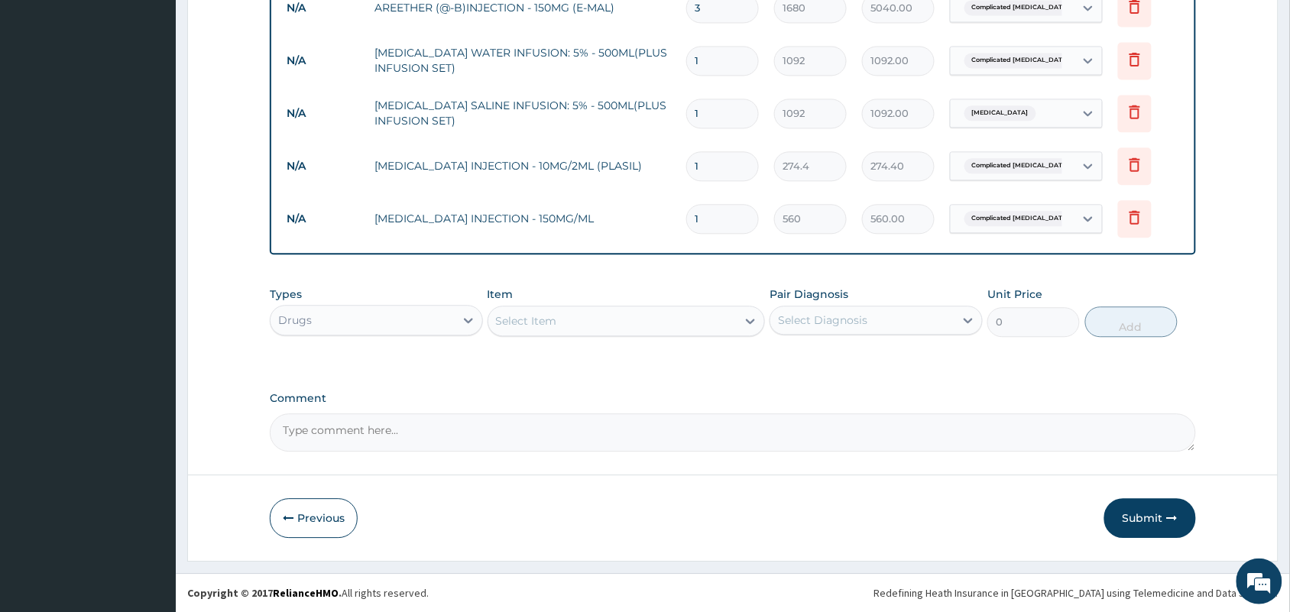
click at [586, 329] on div "Select Item" at bounding box center [612, 321] width 249 height 24
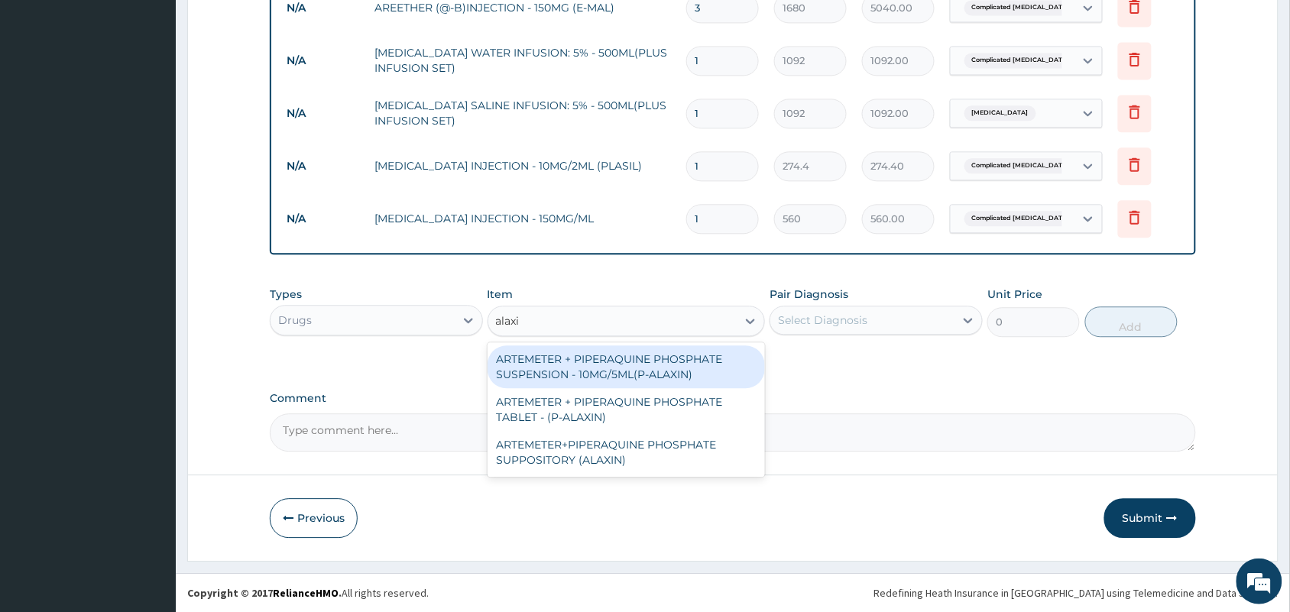
type input "alaxin"
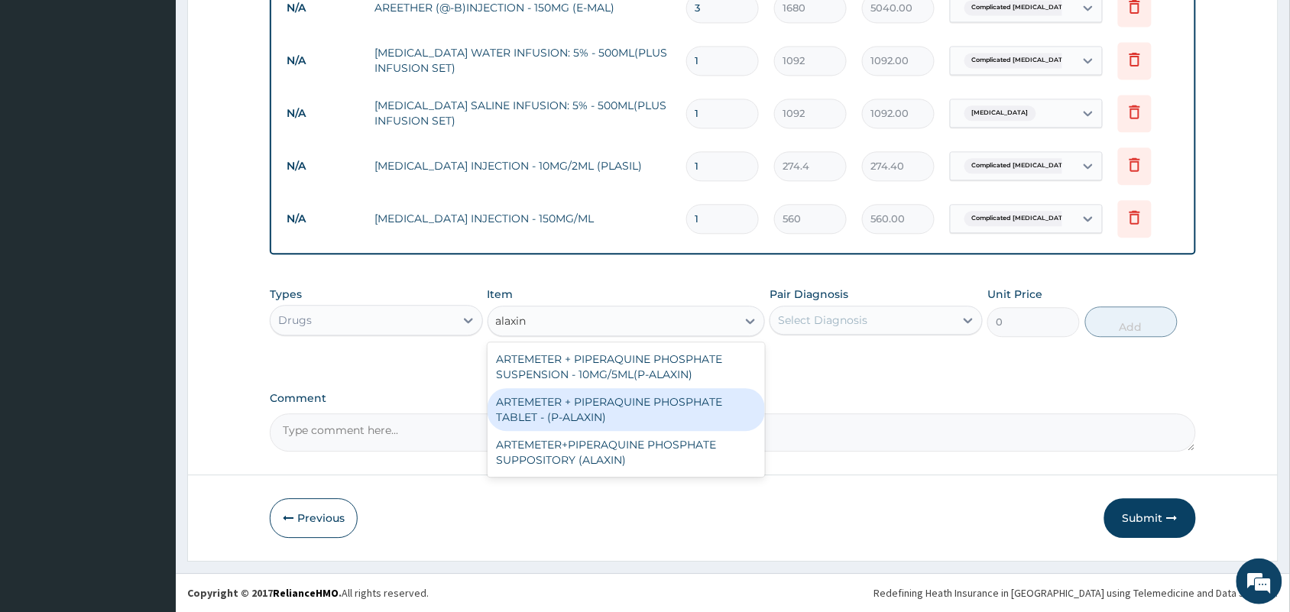
click at [589, 404] on div "ARTEMETER + PIPERAQUINE PHOSPHATE TABLET - (P-ALAXIN)" at bounding box center [627, 409] width 278 height 43
type input "364"
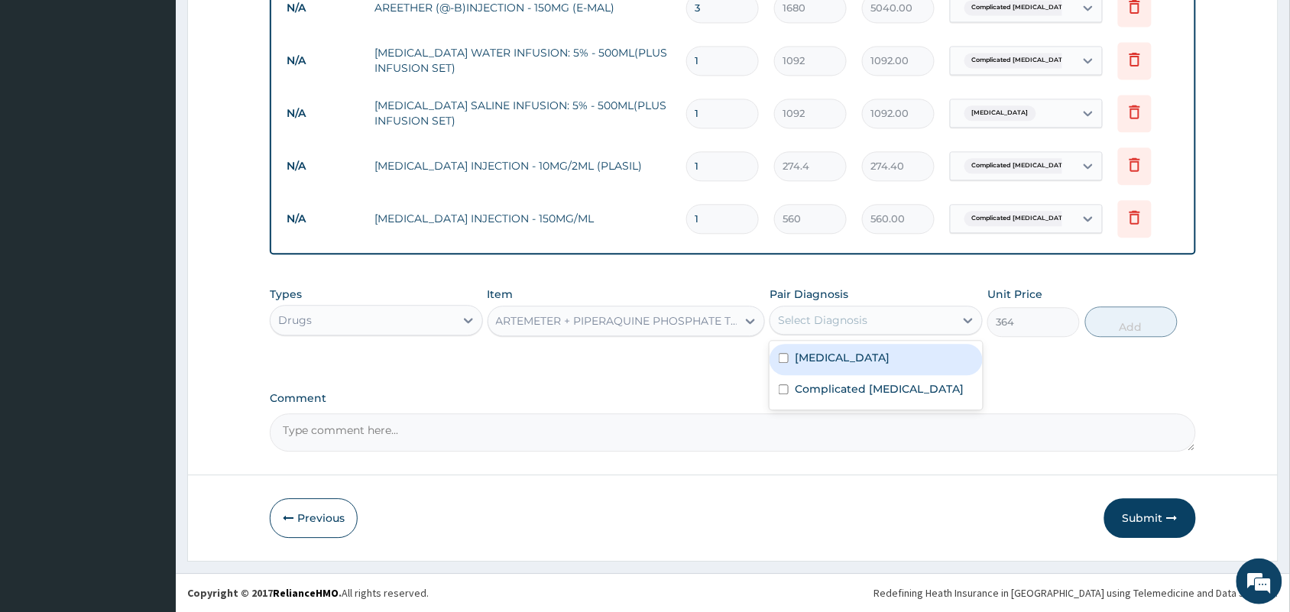
click at [849, 308] on div "Select Diagnosis" at bounding box center [863, 320] width 184 height 24
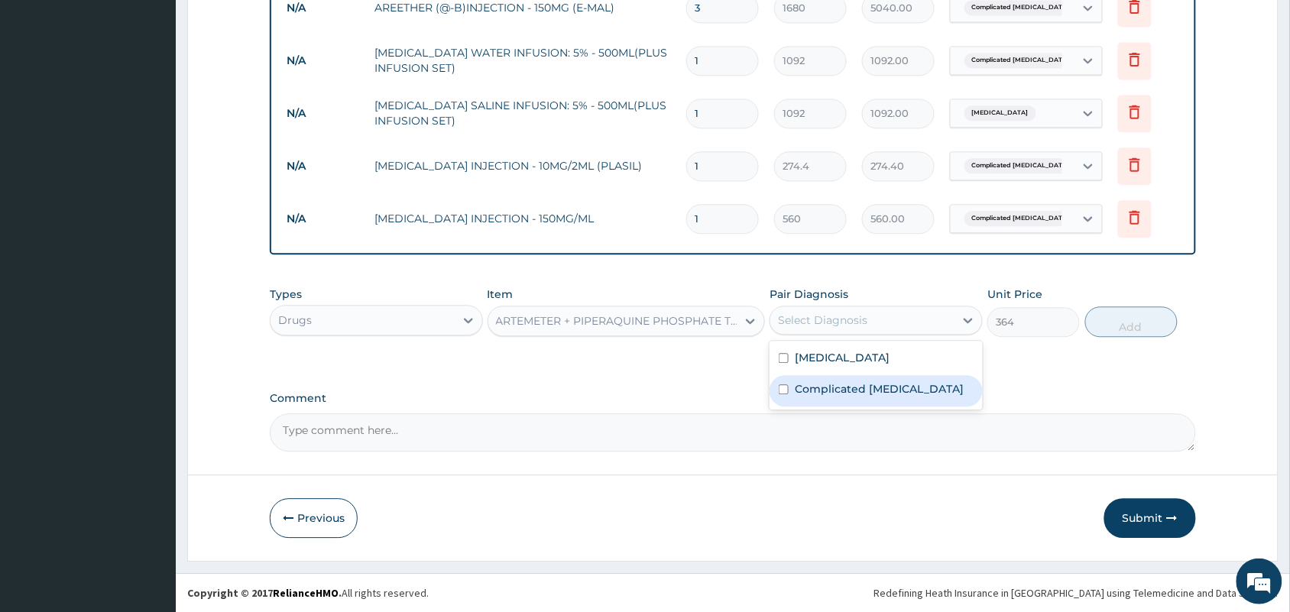
click at [820, 388] on label "Complicated malaria" at bounding box center [879, 388] width 169 height 15
checkbox input "true"
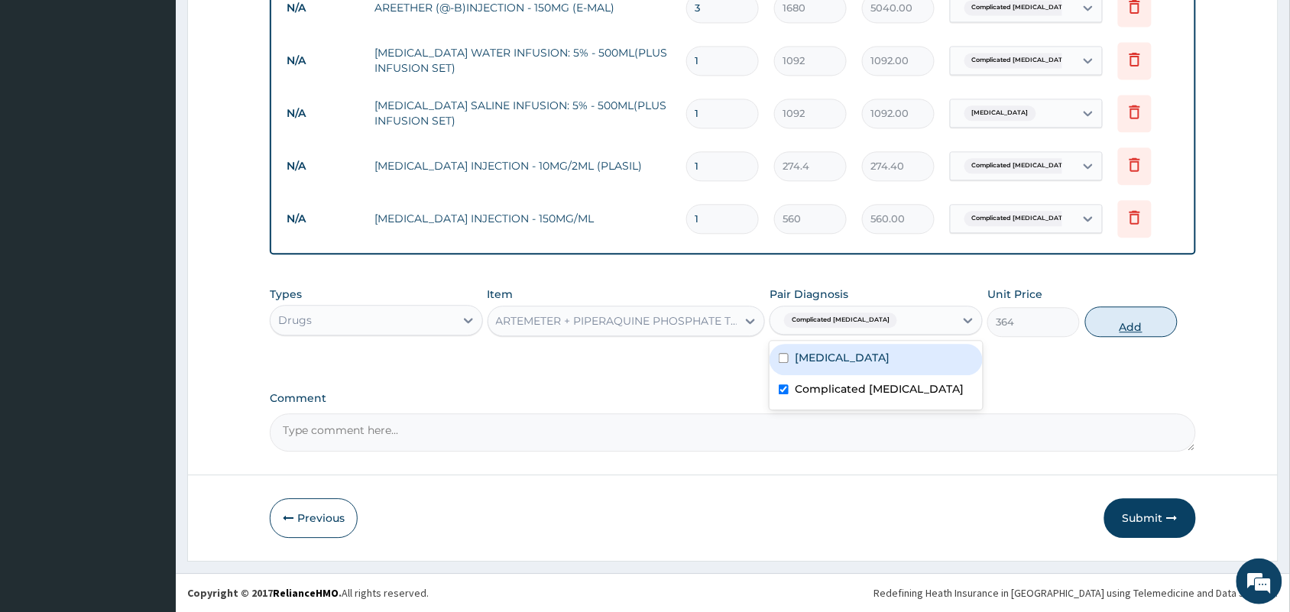
click at [1136, 329] on button "Add" at bounding box center [1132, 322] width 92 height 31
type input "0"
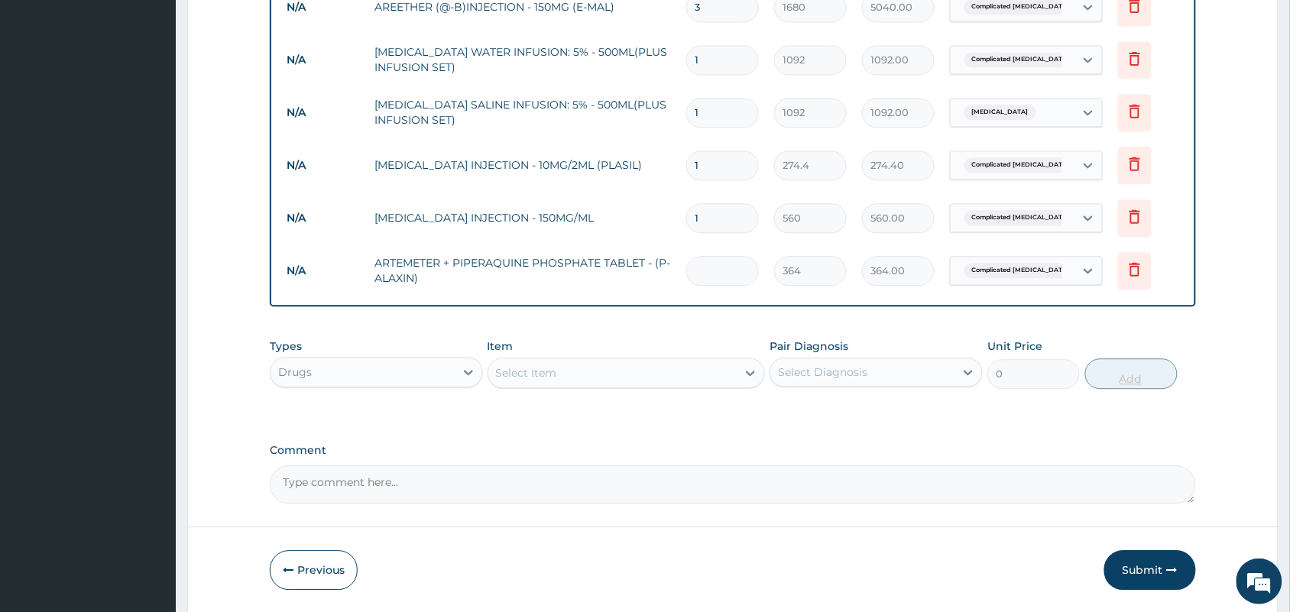
type input "0.00"
type input "3"
type input "1092.00"
type input "3"
click at [669, 376] on div "Select Item" at bounding box center [612, 373] width 249 height 24
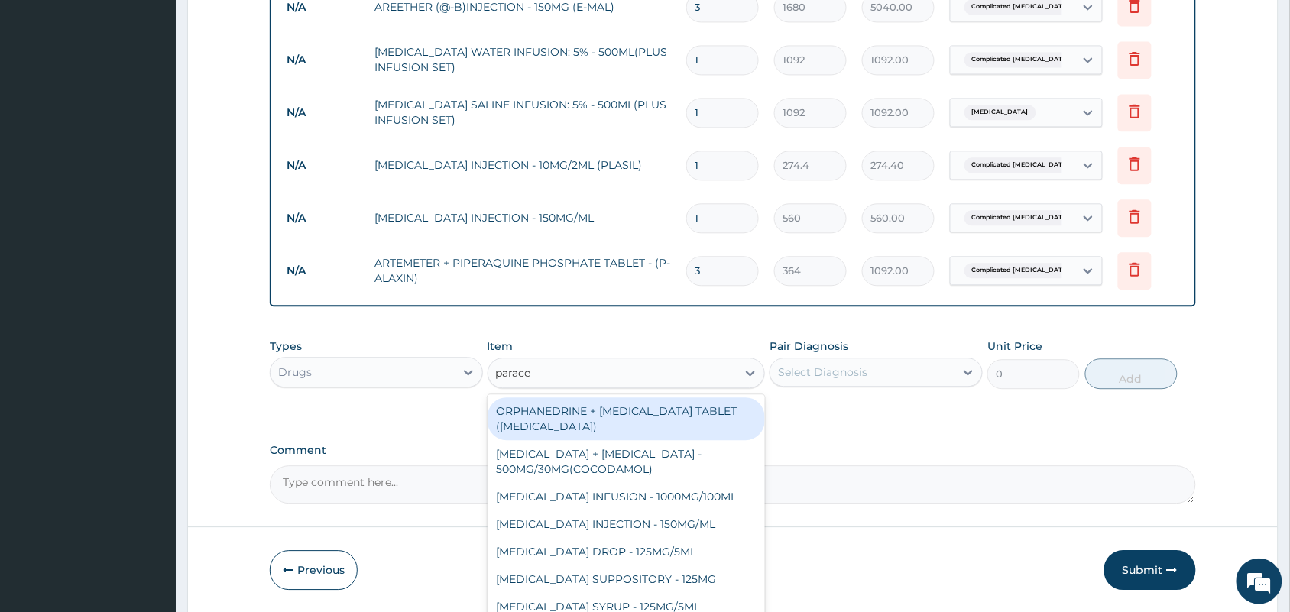
type input "paracet"
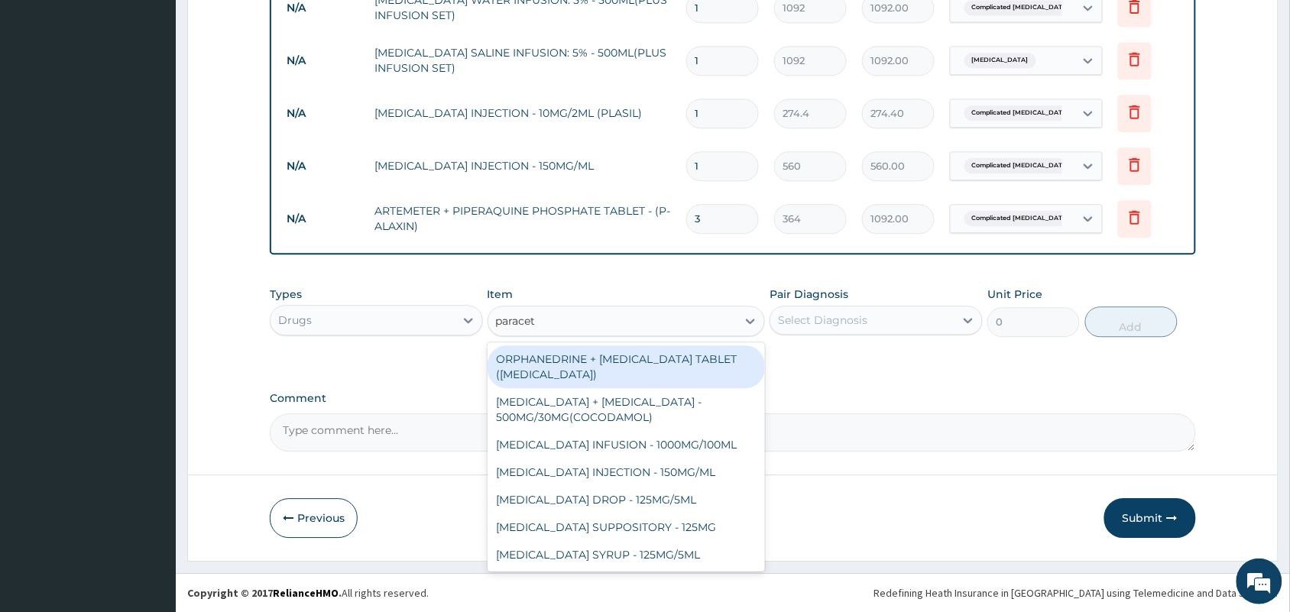
scroll to position [54, 0]
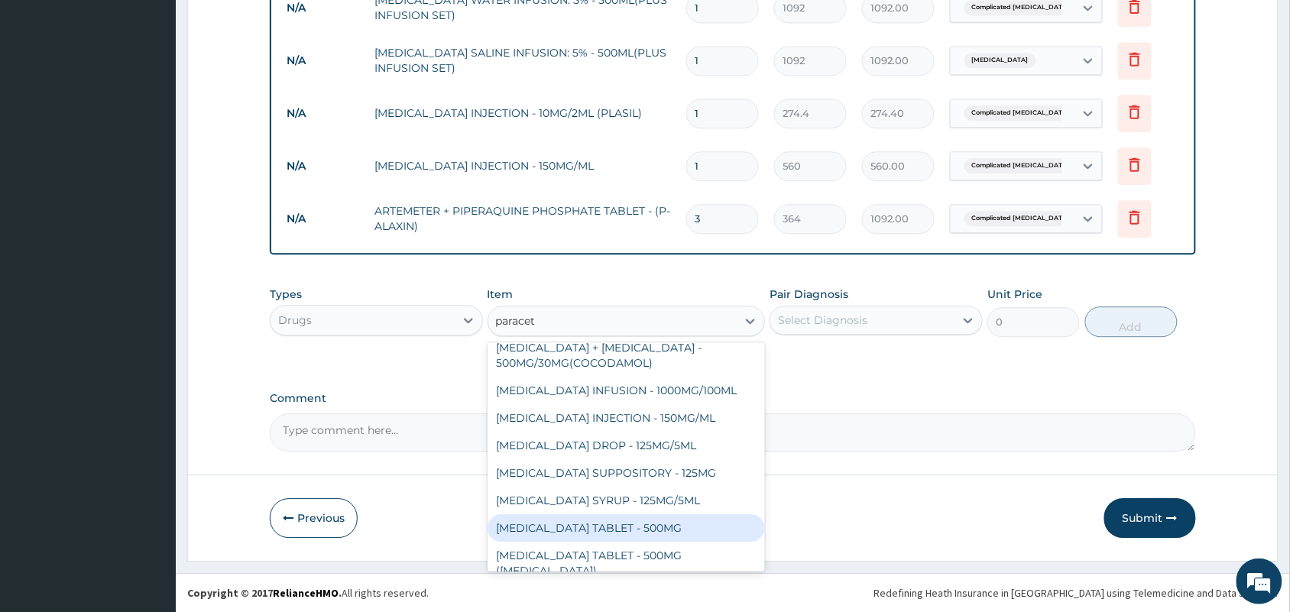
click at [684, 520] on div "PARACETAMOL TABLET - 500MG" at bounding box center [627, 528] width 278 height 28
type input "33.6"
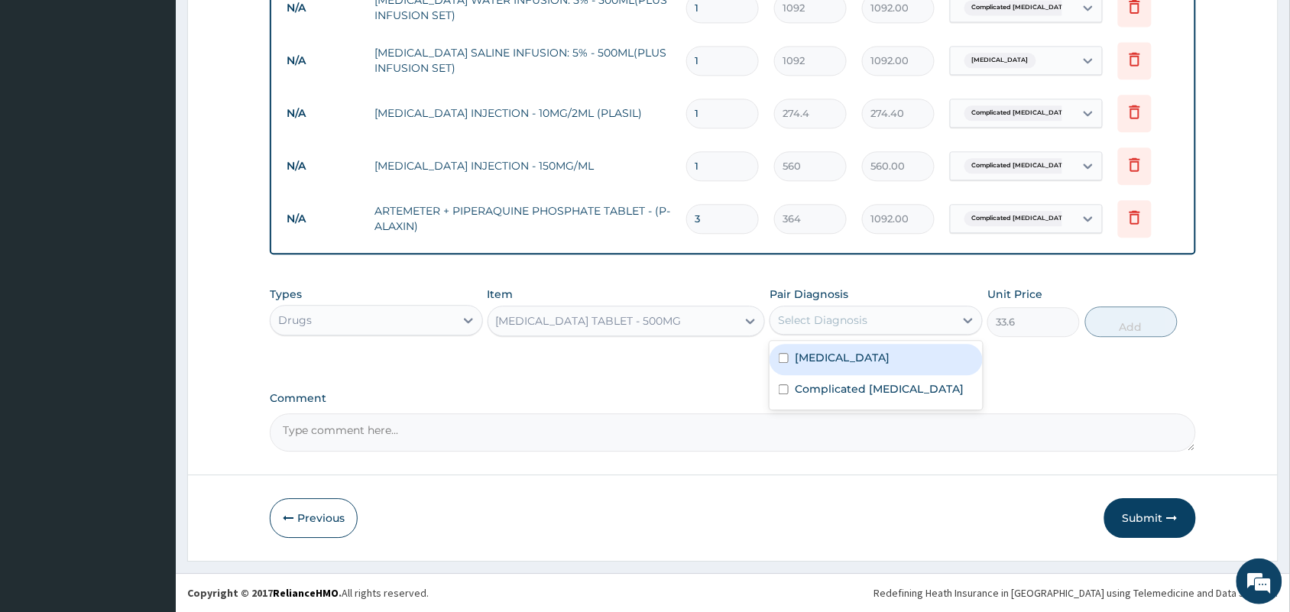
click at [839, 316] on div "Select Diagnosis" at bounding box center [822, 320] width 89 height 15
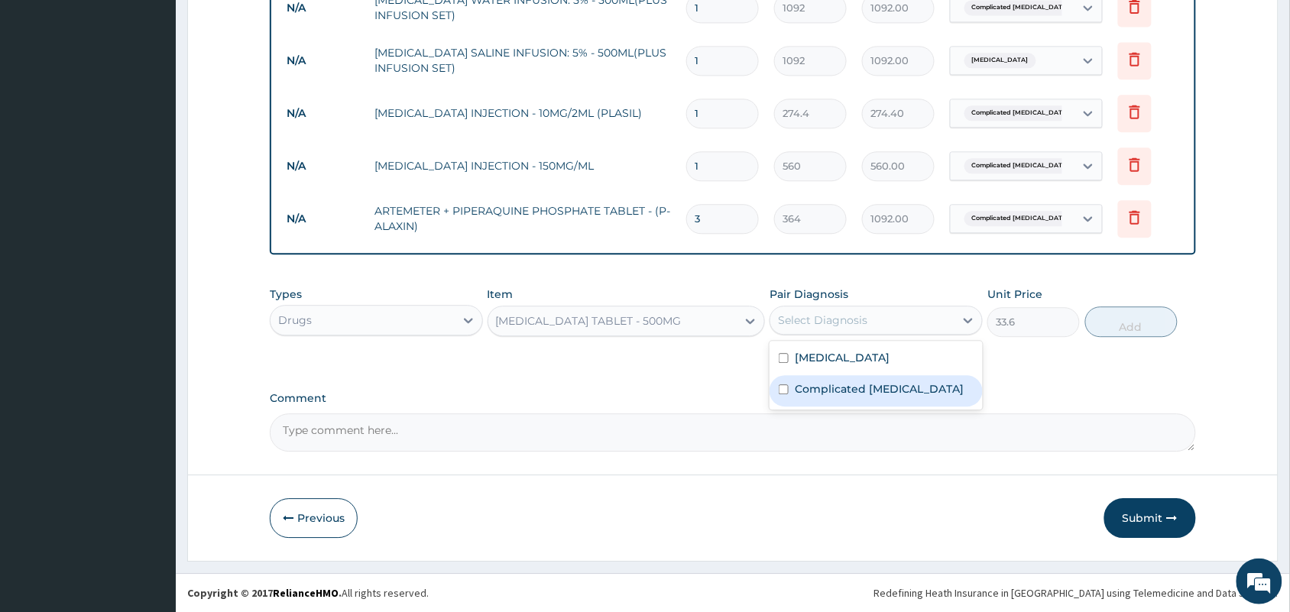
click at [830, 383] on label "Complicated malaria" at bounding box center [879, 388] width 169 height 15
checkbox input "true"
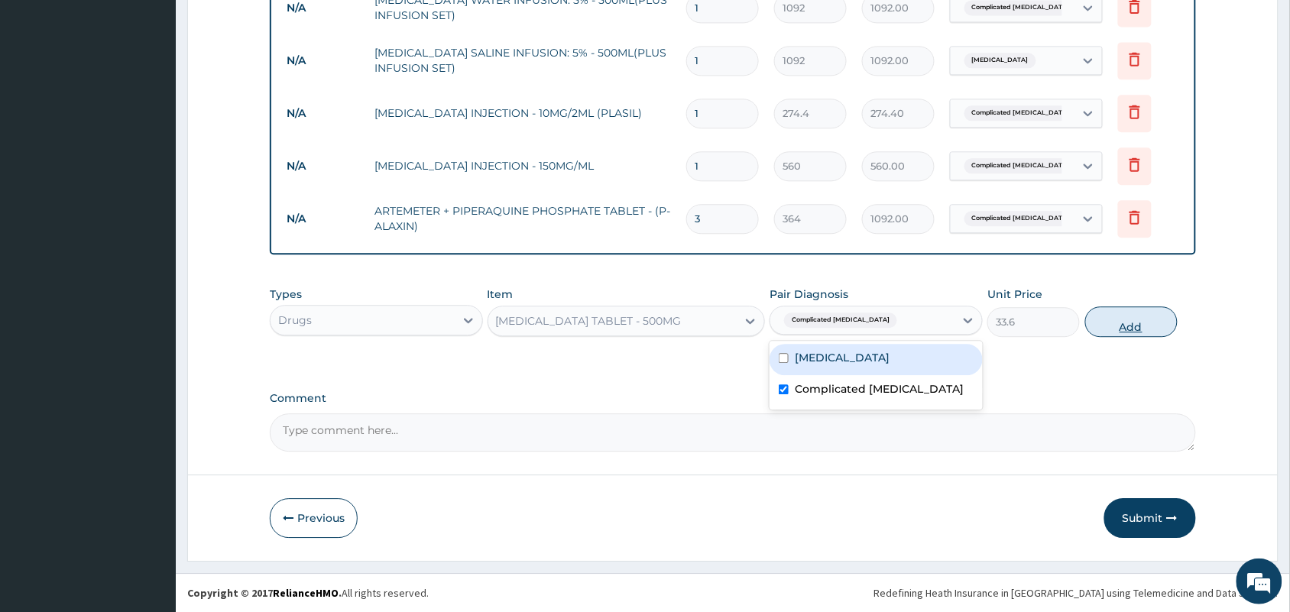
click at [1144, 329] on button "Add" at bounding box center [1132, 322] width 92 height 31
type input "0"
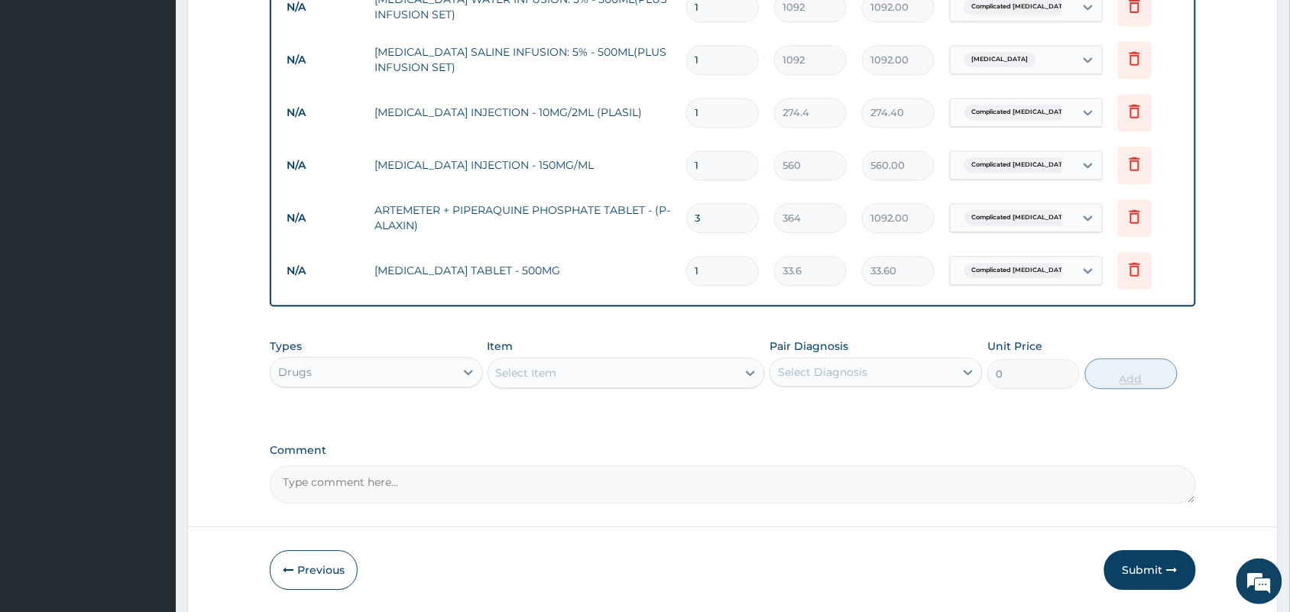
type input "18"
type input "604.80"
type input "18"
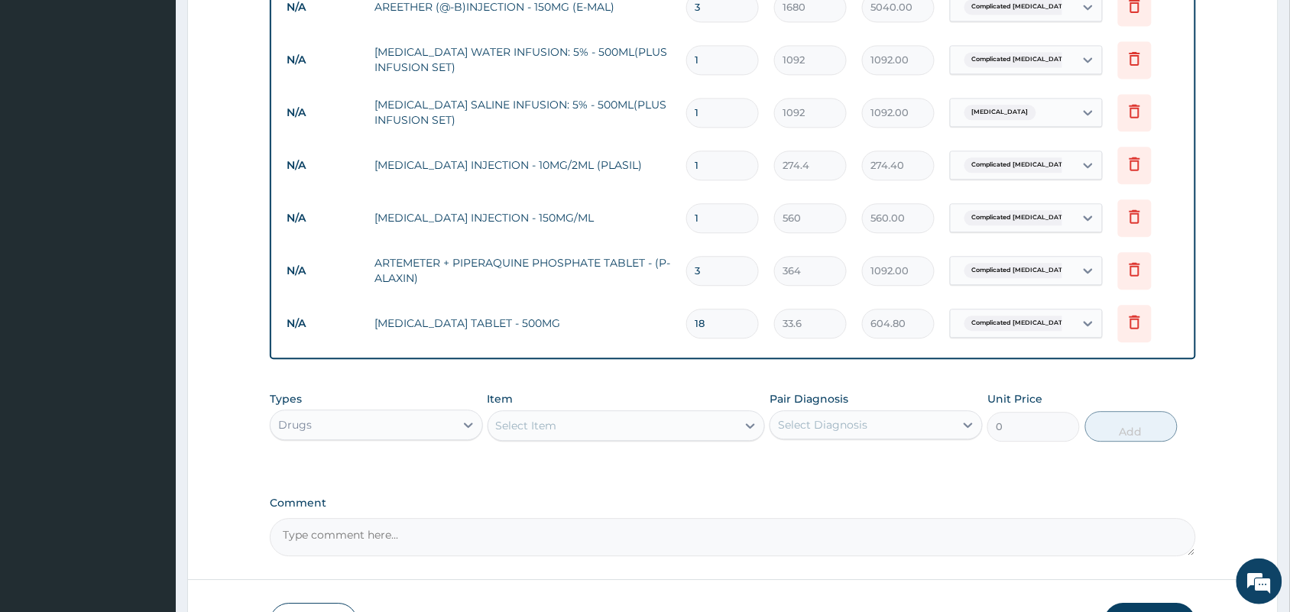
scroll to position [939, 0]
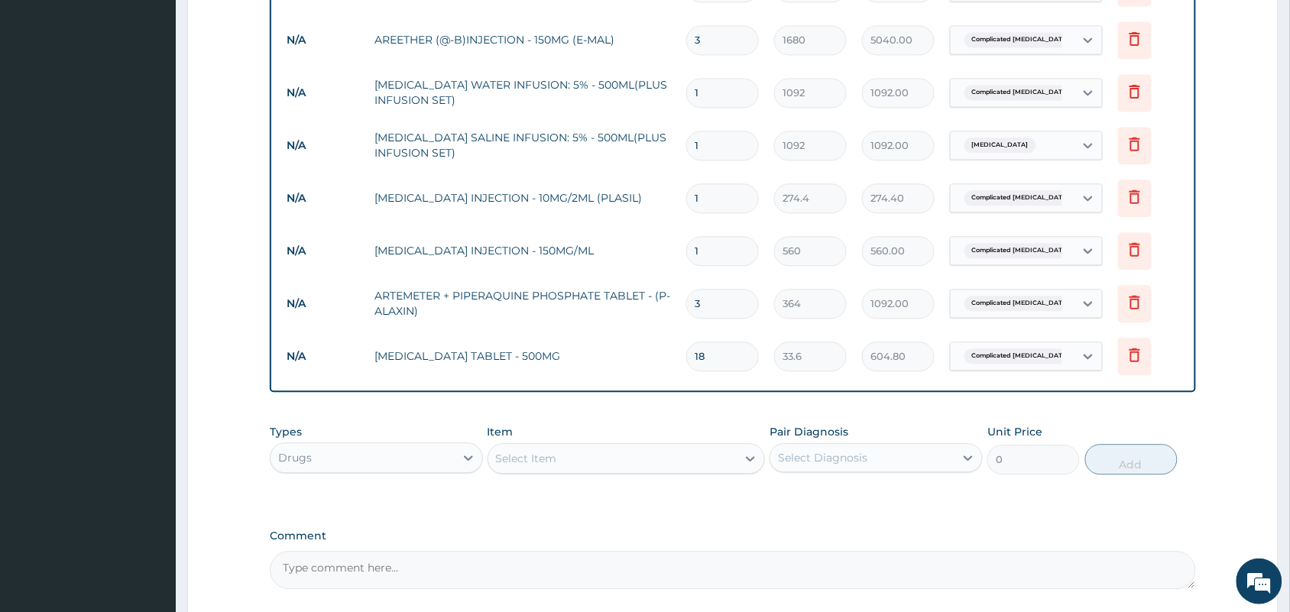
click at [736, 141] on input "1" at bounding box center [722, 146] width 73 height 30
type input "0.00"
type input "3"
type input "3276.00"
type input "3"
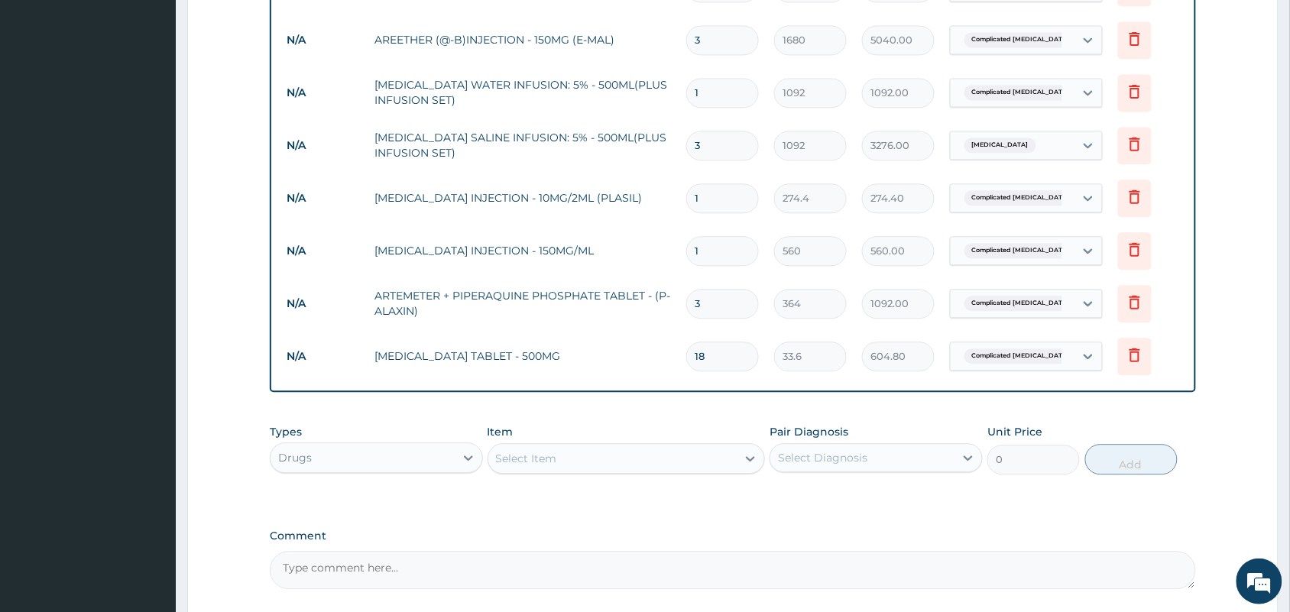
click at [719, 89] on input "1" at bounding box center [722, 93] width 73 height 30
type input "0.00"
type input "3"
type input "3276.00"
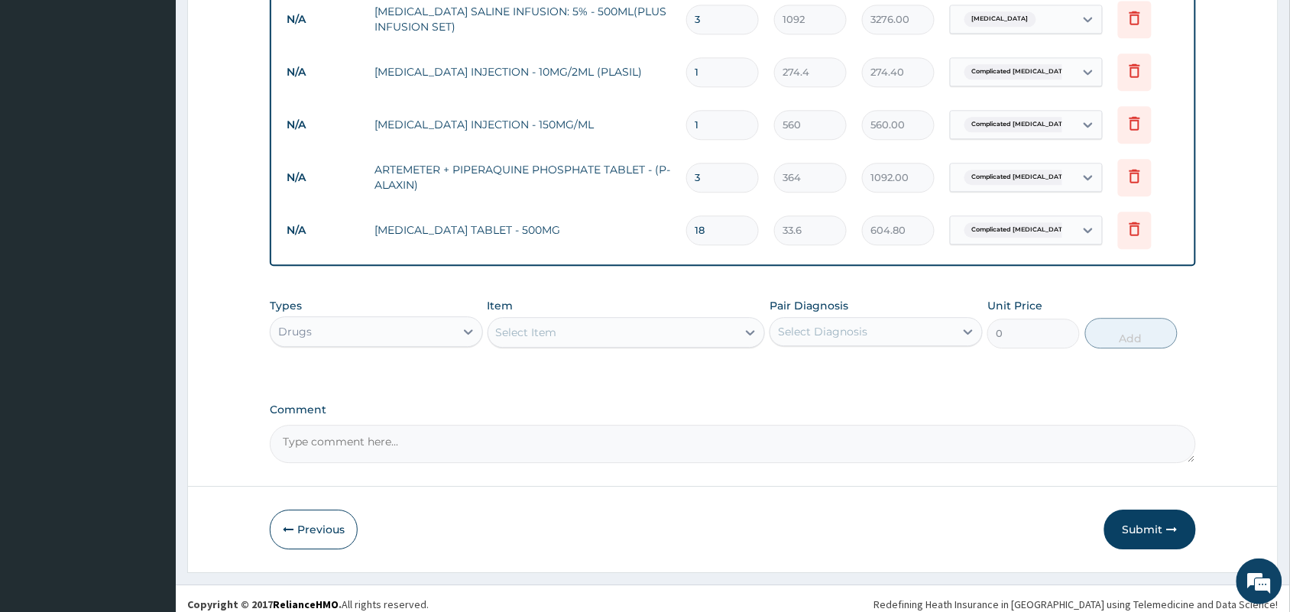
scroll to position [1076, 0]
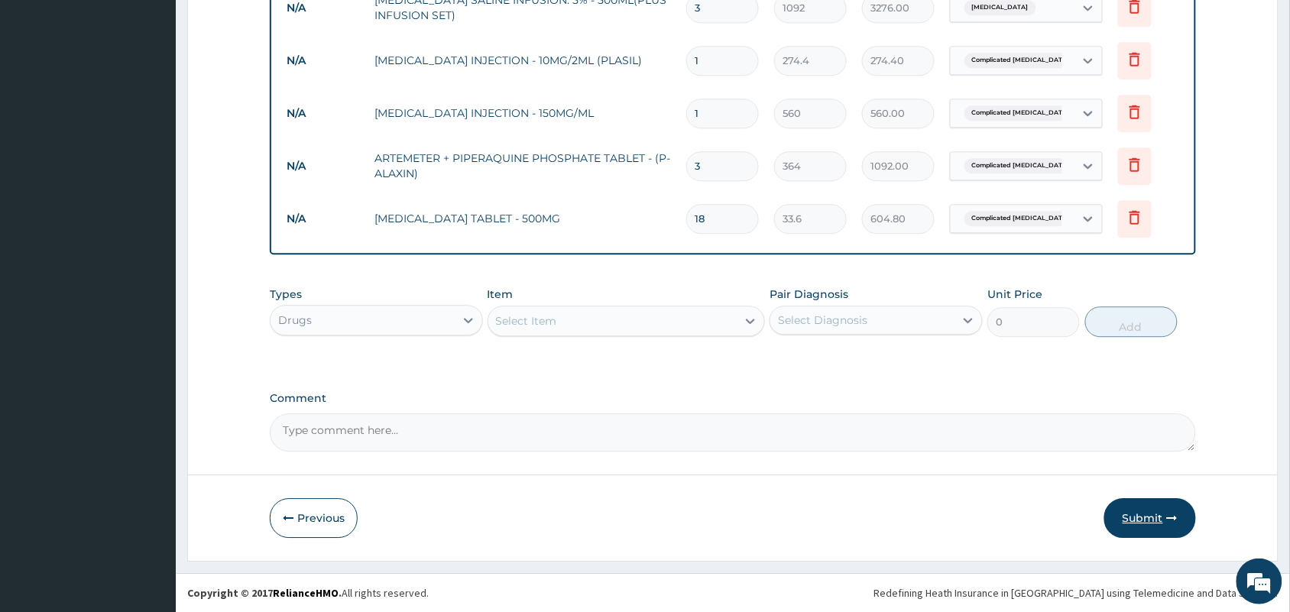
click at [1147, 516] on button "Submit" at bounding box center [1151, 518] width 92 height 40
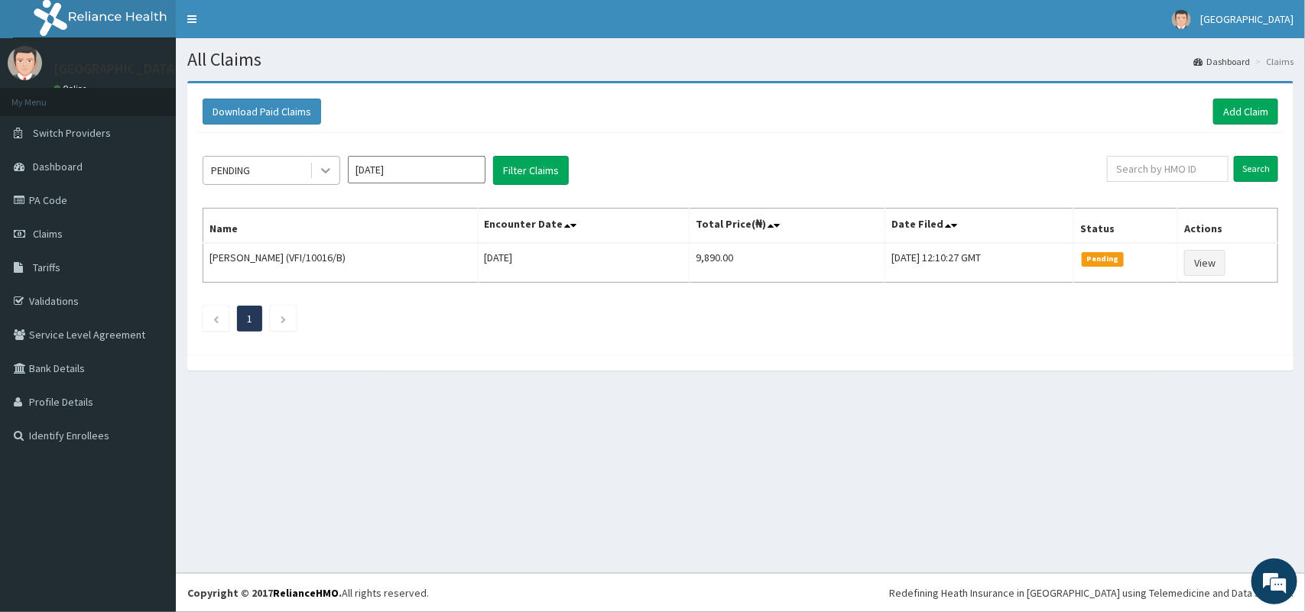
click at [320, 169] on icon at bounding box center [325, 170] width 15 height 15
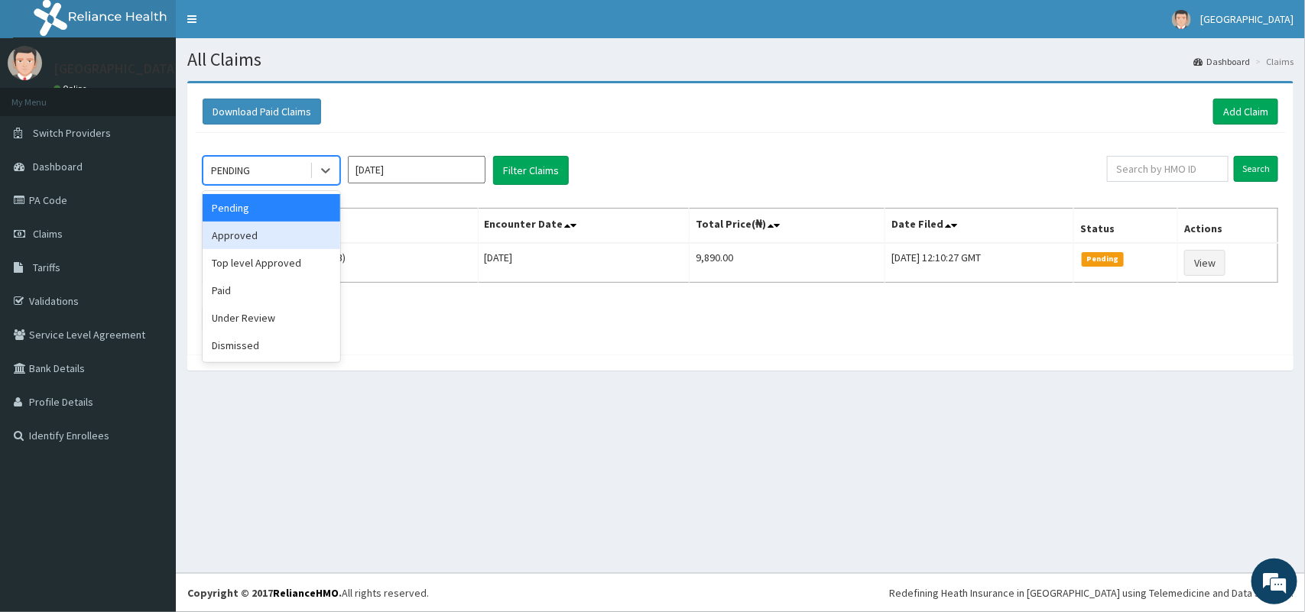
click at [284, 234] on div "Approved" at bounding box center [272, 236] width 138 height 28
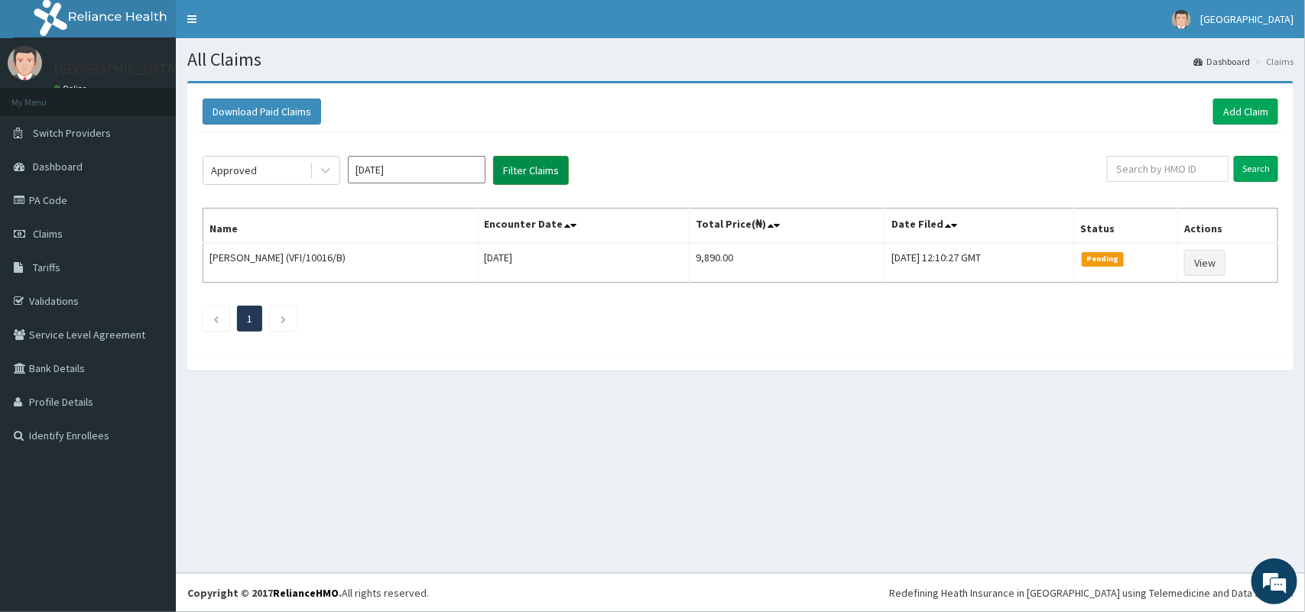
click at [540, 167] on button "Filter Claims" at bounding box center [531, 170] width 76 height 29
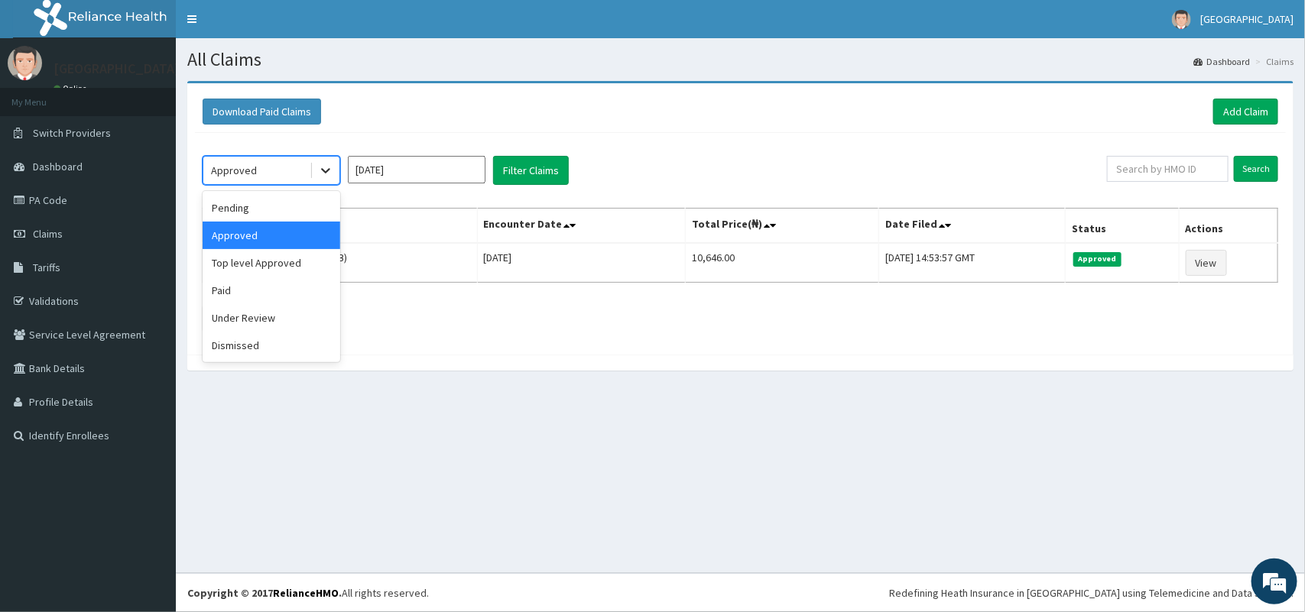
click at [326, 168] on icon at bounding box center [325, 170] width 15 height 15
click at [265, 316] on div "Under Review" at bounding box center [272, 318] width 138 height 28
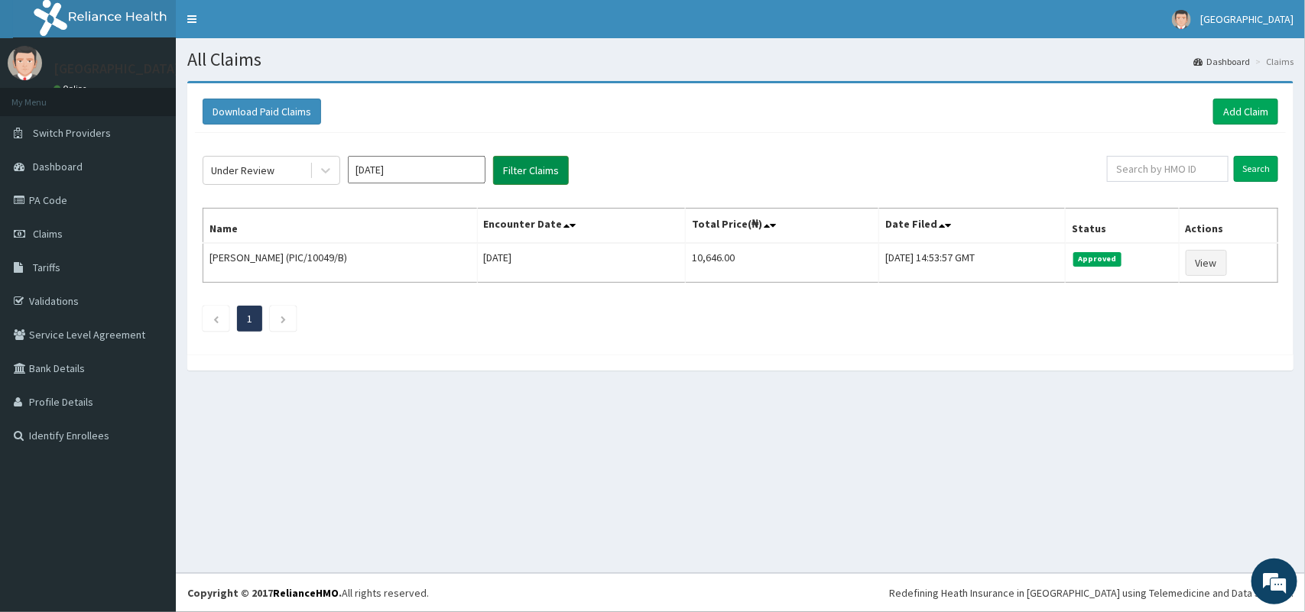
click at [536, 166] on button "Filter Claims" at bounding box center [531, 170] width 76 height 29
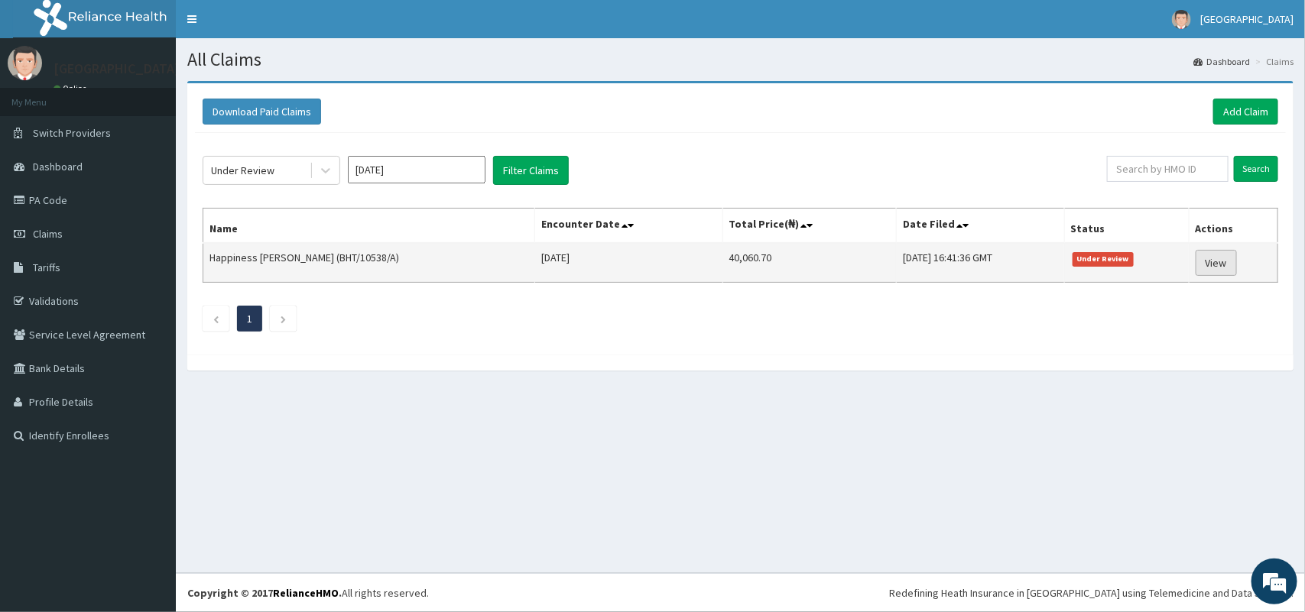
click at [1208, 258] on link "View" at bounding box center [1216, 263] width 41 height 26
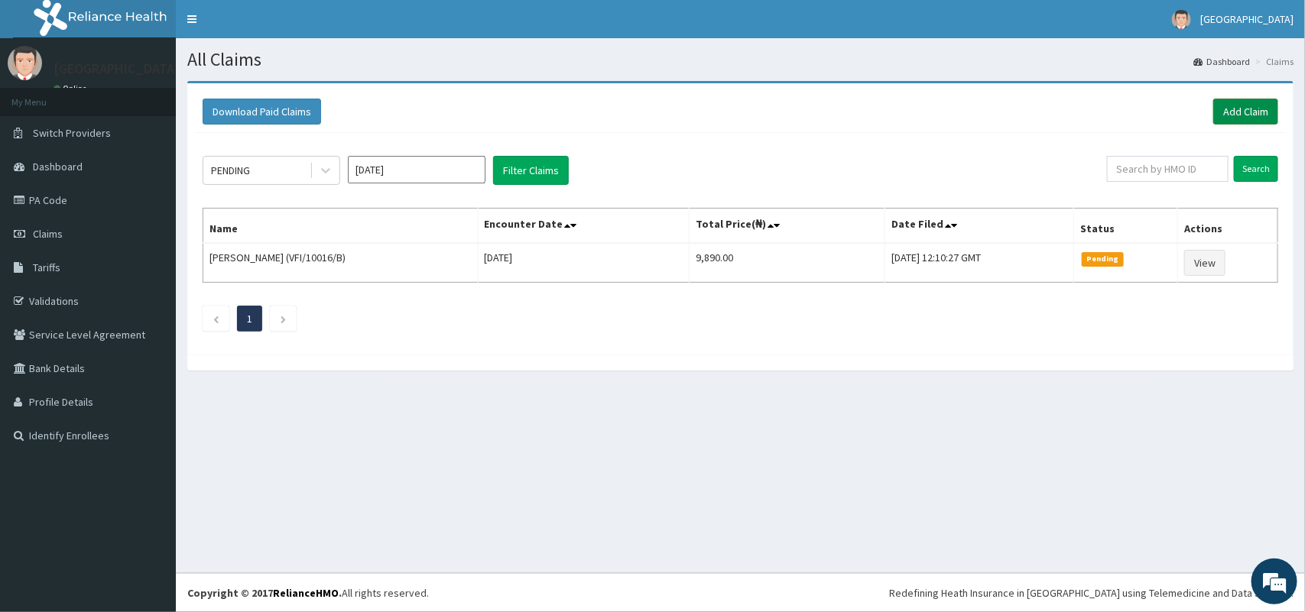
click at [1241, 107] on link "Add Claim" at bounding box center [1245, 112] width 65 height 26
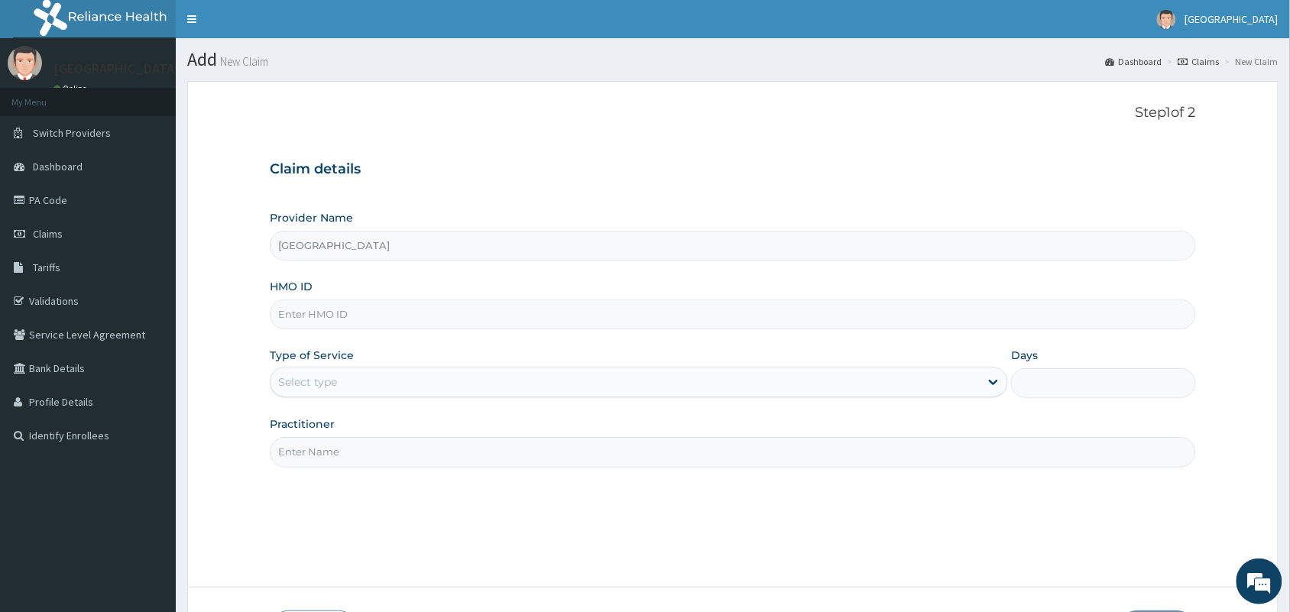
click at [563, 312] on input "HMO ID" at bounding box center [733, 315] width 927 height 30
paste input "BHT/10538/A"
type input "BHT/10538/A"
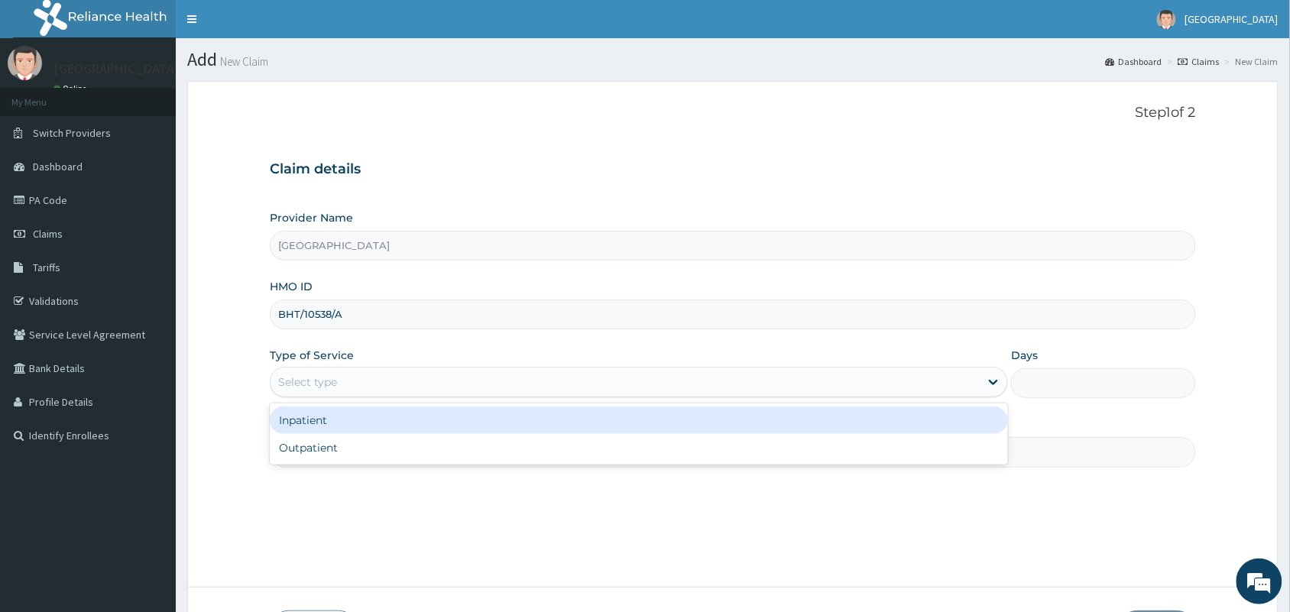
click at [549, 379] on div "Select type" at bounding box center [625, 382] width 709 height 24
click at [531, 430] on div "Inpatient" at bounding box center [639, 421] width 738 height 28
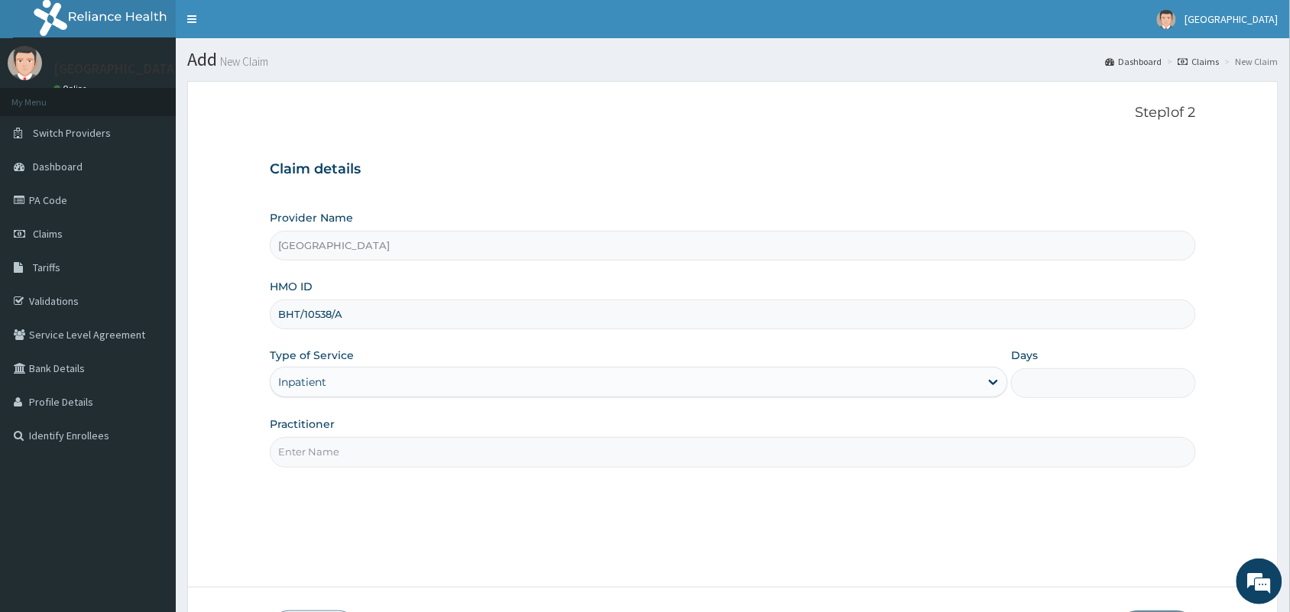
click at [1027, 387] on input "Days" at bounding box center [1103, 383] width 185 height 30
type input "1"
click at [735, 459] on input "Practitioner" at bounding box center [733, 452] width 927 height 30
type input "[PERSON_NAME]"
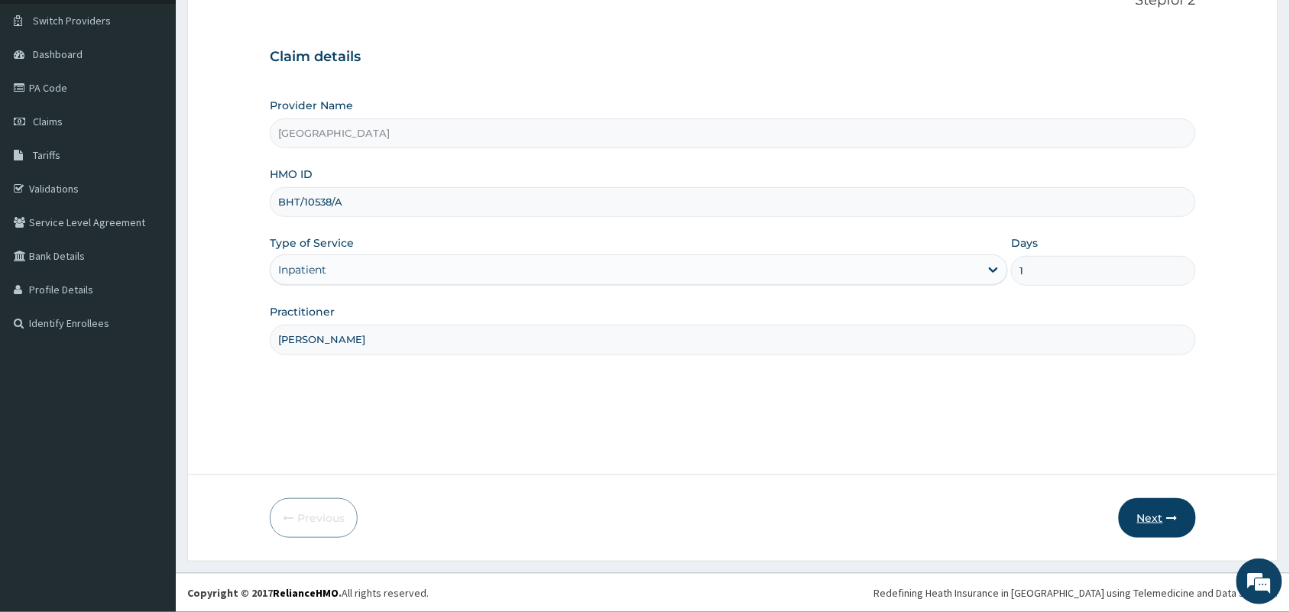
click at [1157, 518] on button "Next" at bounding box center [1157, 518] width 77 height 40
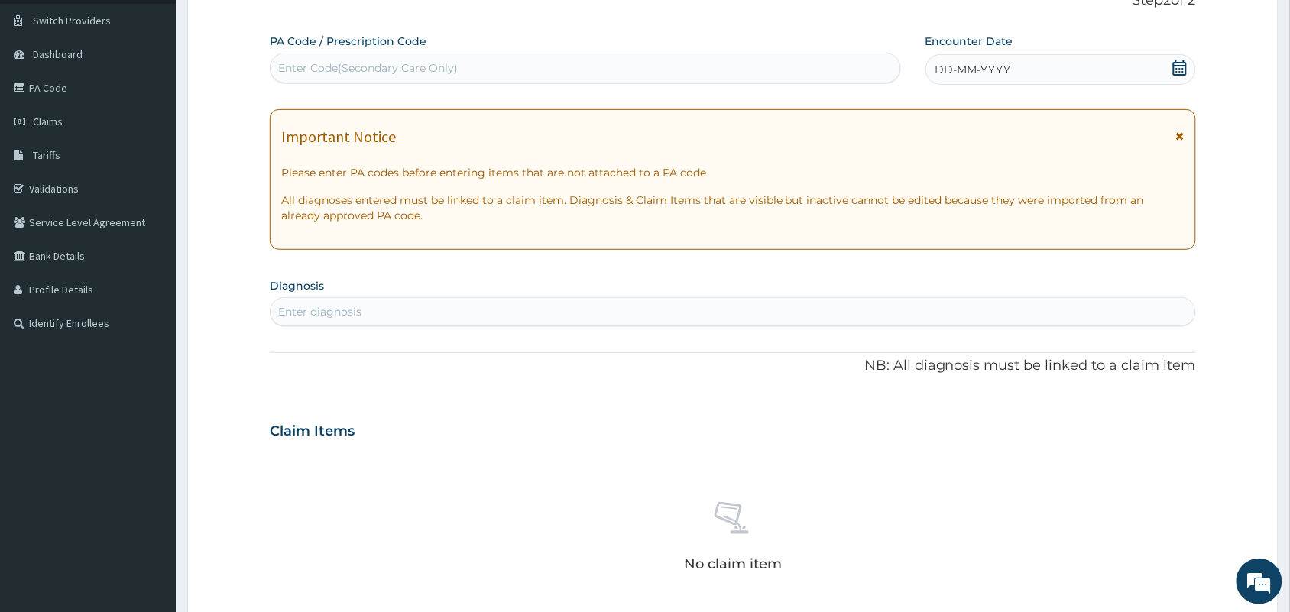
click at [1180, 66] on icon at bounding box center [1180, 67] width 14 height 15
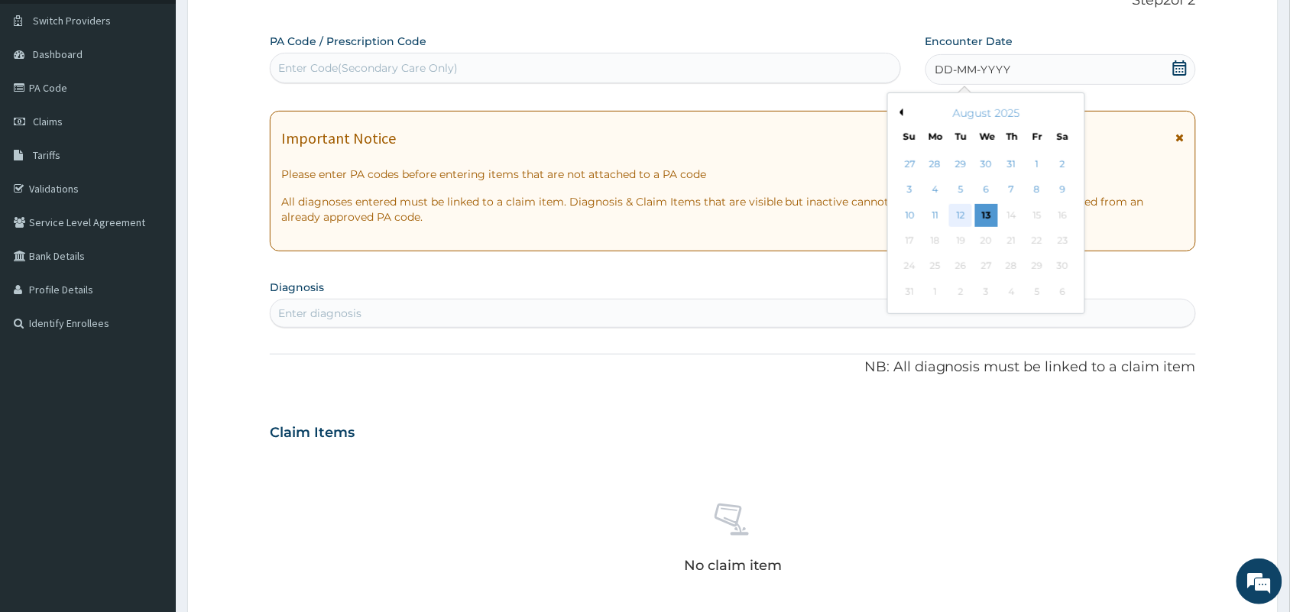
click at [960, 211] on div "12" at bounding box center [960, 215] width 23 height 23
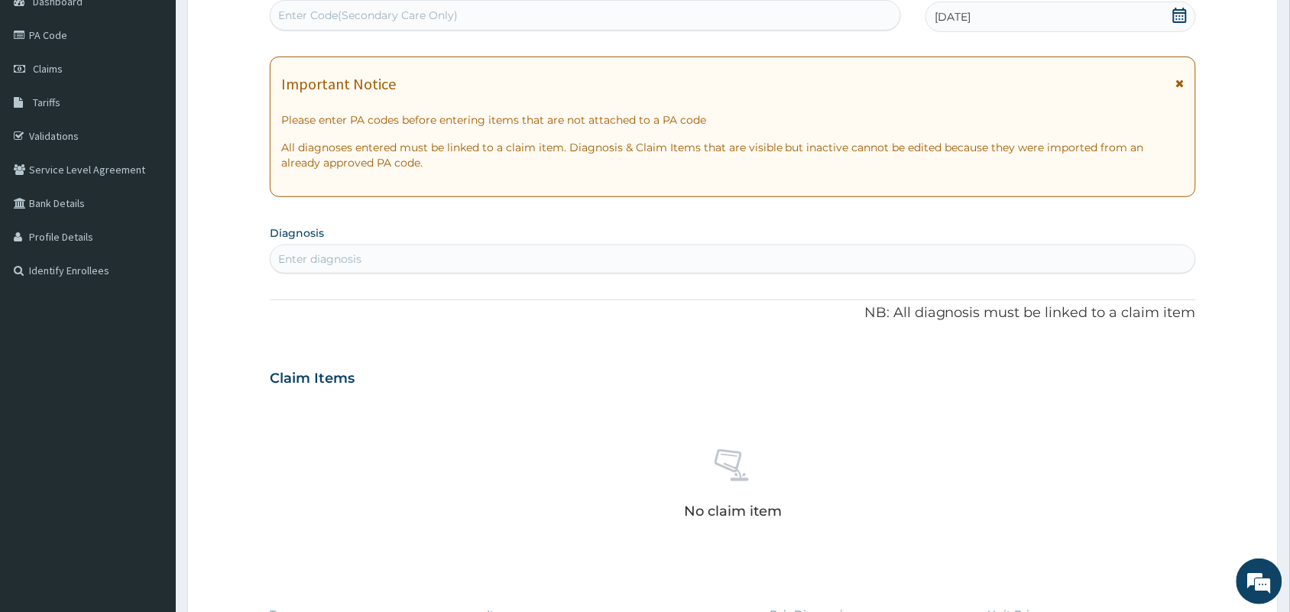
scroll to position [100, 0]
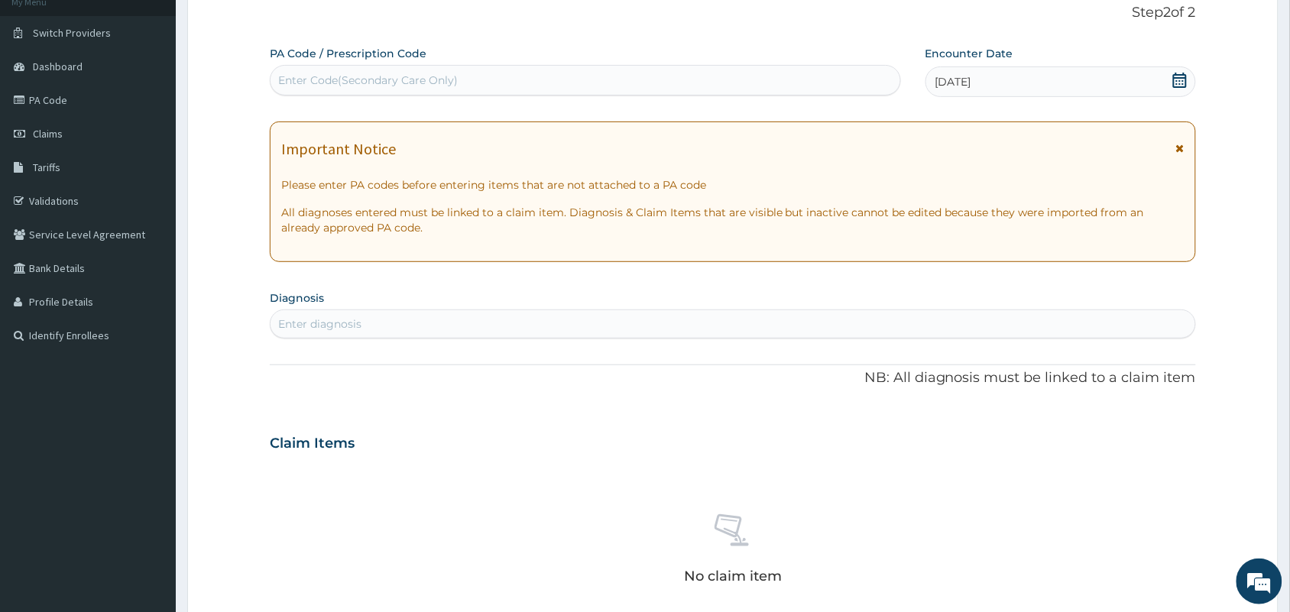
click at [767, 79] on div "Enter Code(Secondary Care Only)" at bounding box center [586, 80] width 630 height 24
paste input "PA/E2F797"
type input "PA/E2F797"
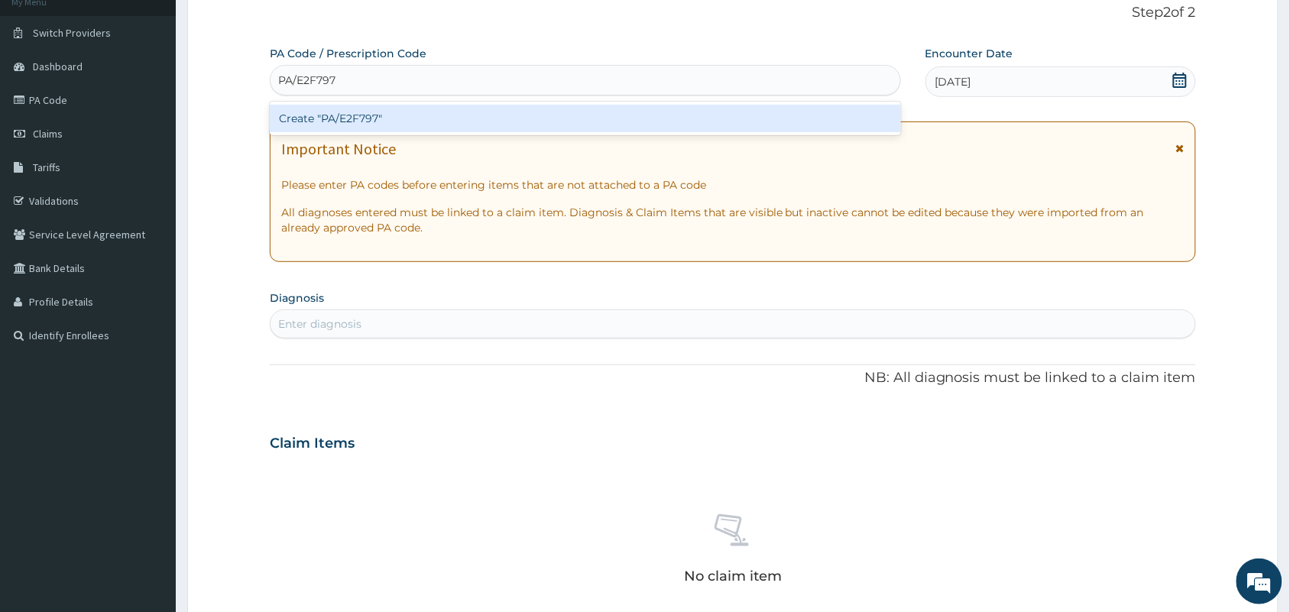
click at [751, 116] on div "Create "PA/E2F797"" at bounding box center [585, 119] width 631 height 28
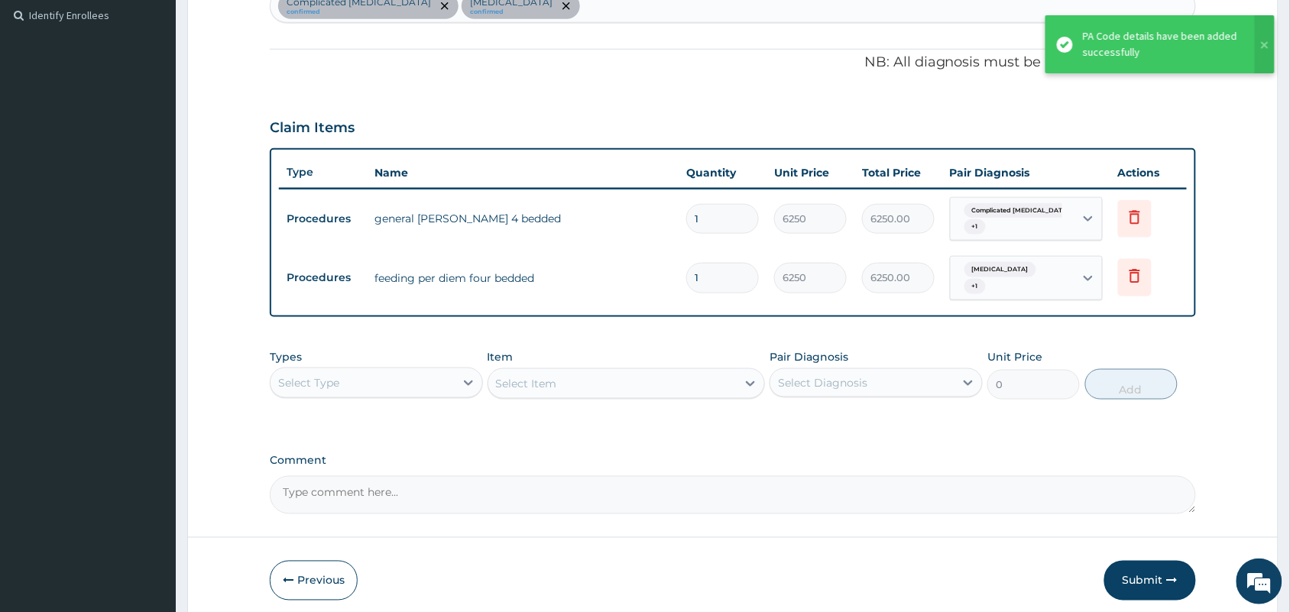
scroll to position [483, 0]
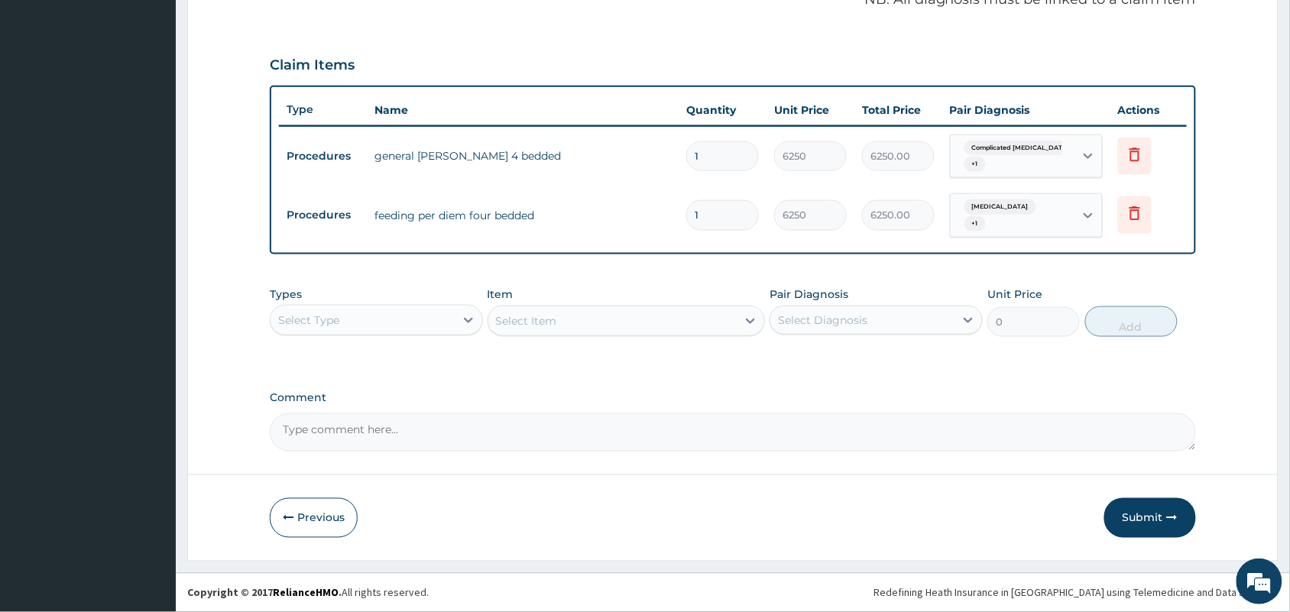
click at [1061, 429] on textarea "Comment" at bounding box center [733, 433] width 927 height 38
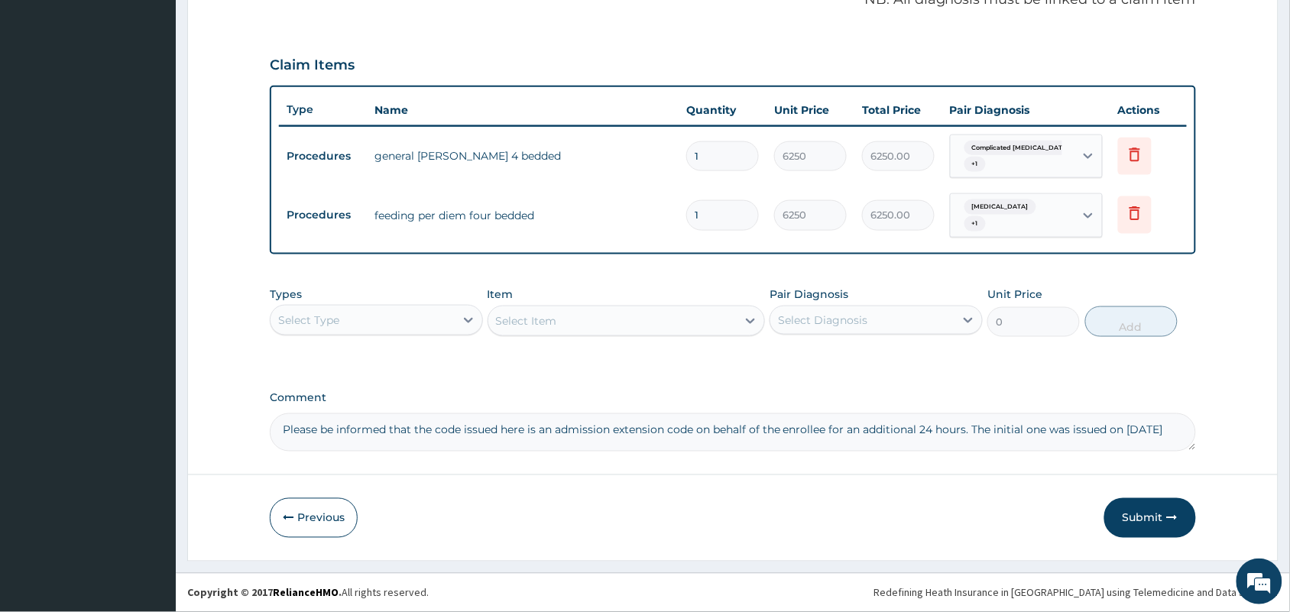
click at [1183, 426] on textarea "Please be informed that the code issued here is an admission extension code on …" at bounding box center [733, 433] width 927 height 38
click at [589, 444] on textarea "Please be informed that the code issued here is an admission extension code on …" at bounding box center [733, 433] width 927 height 38
type textarea "Please be informed that the code issued here is an admission extension code on …"
click at [1153, 509] on button "Submit" at bounding box center [1151, 518] width 92 height 40
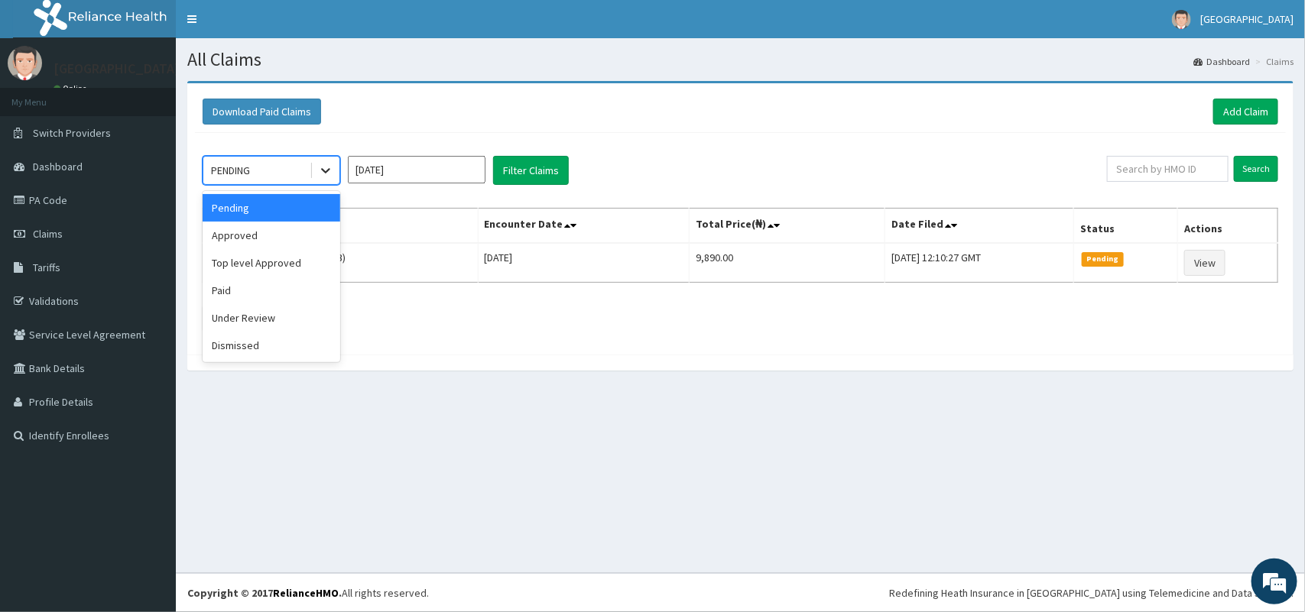
click at [329, 169] on icon at bounding box center [325, 171] width 9 height 5
click at [283, 310] on div "Under Review" at bounding box center [272, 318] width 138 height 28
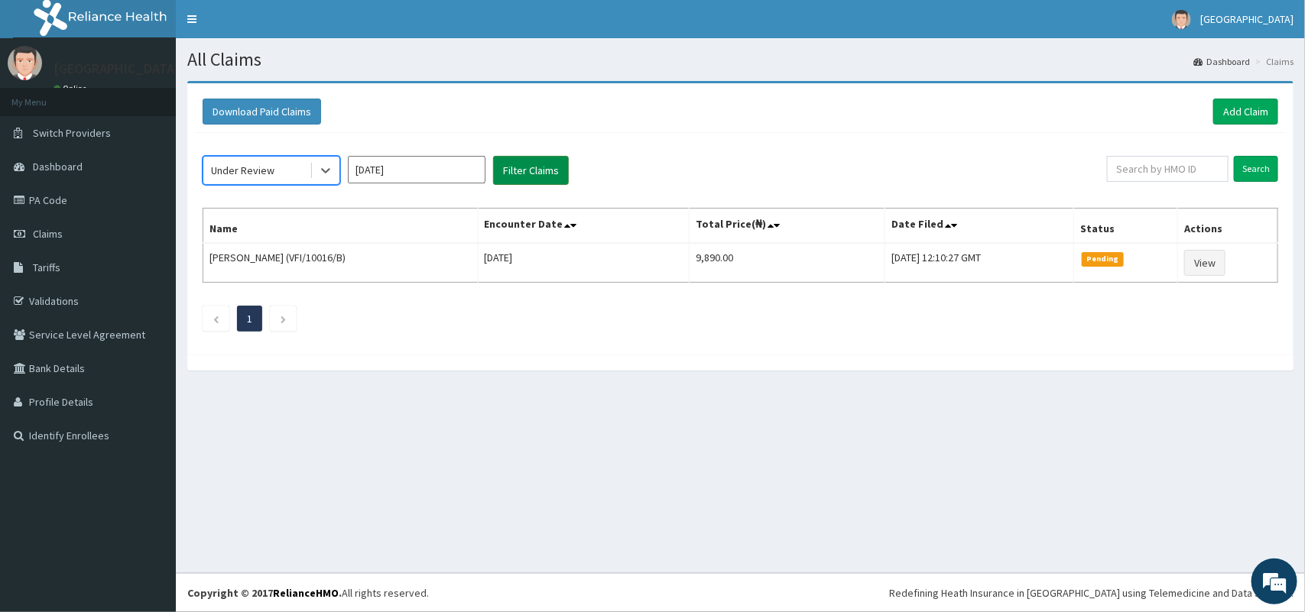
click at [528, 169] on button "Filter Claims" at bounding box center [531, 170] width 76 height 29
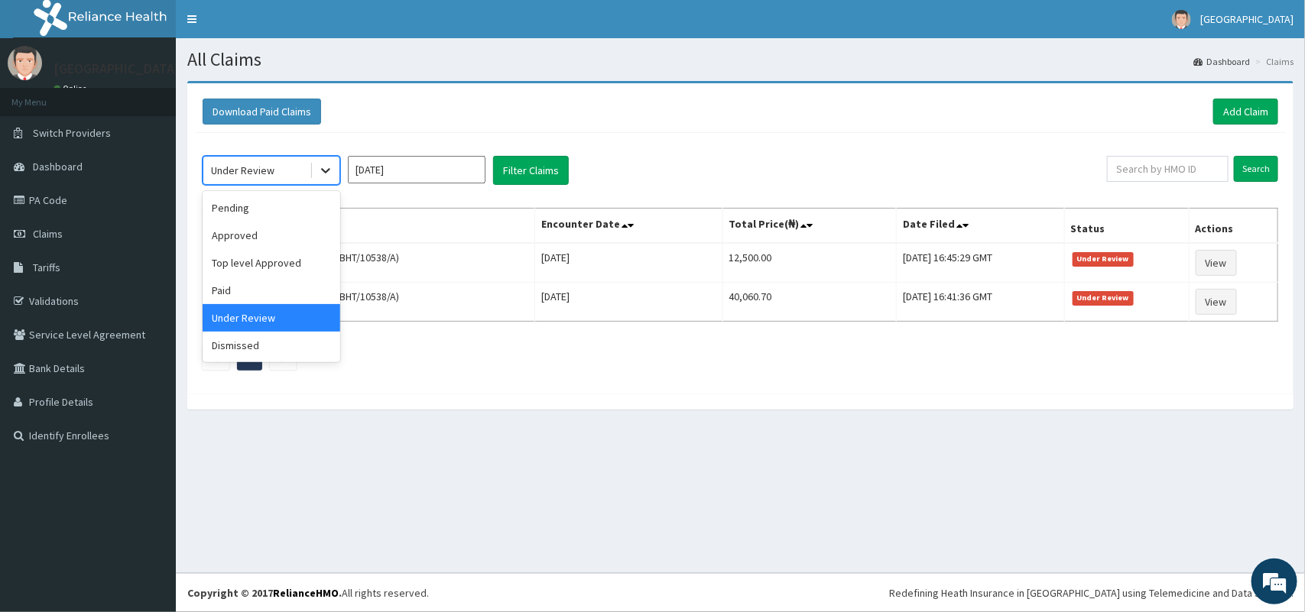
click at [330, 172] on icon at bounding box center [325, 170] width 15 height 15
click at [284, 228] on div "Approved" at bounding box center [272, 236] width 138 height 28
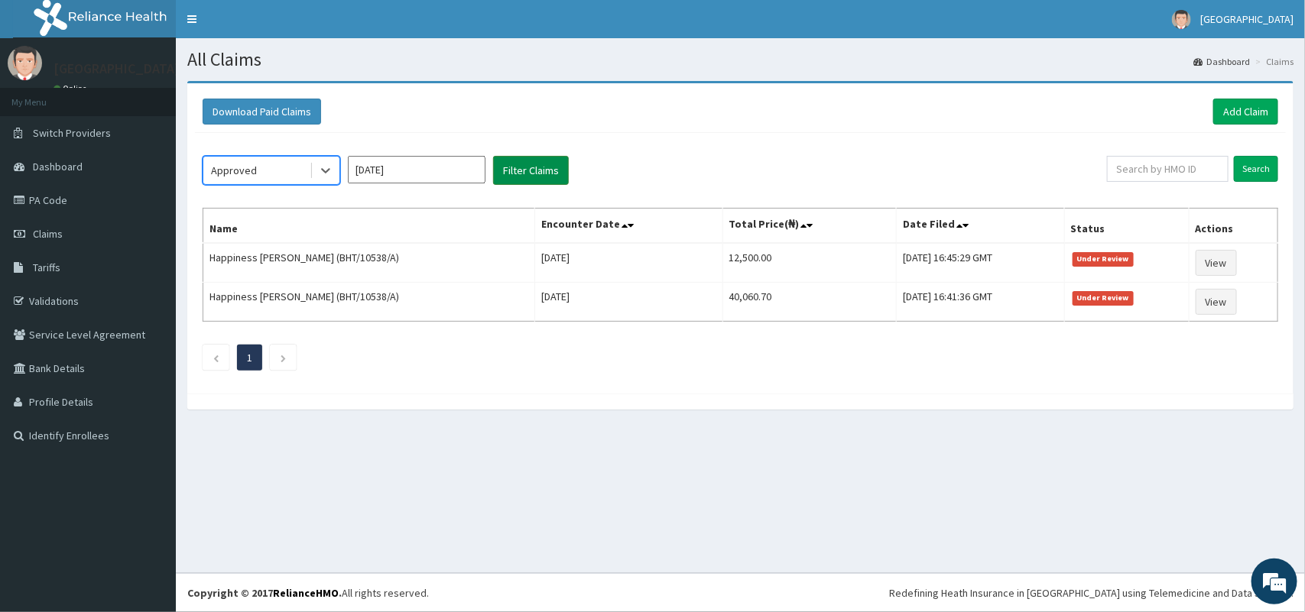
click at [545, 161] on button "Filter Claims" at bounding box center [531, 170] width 76 height 29
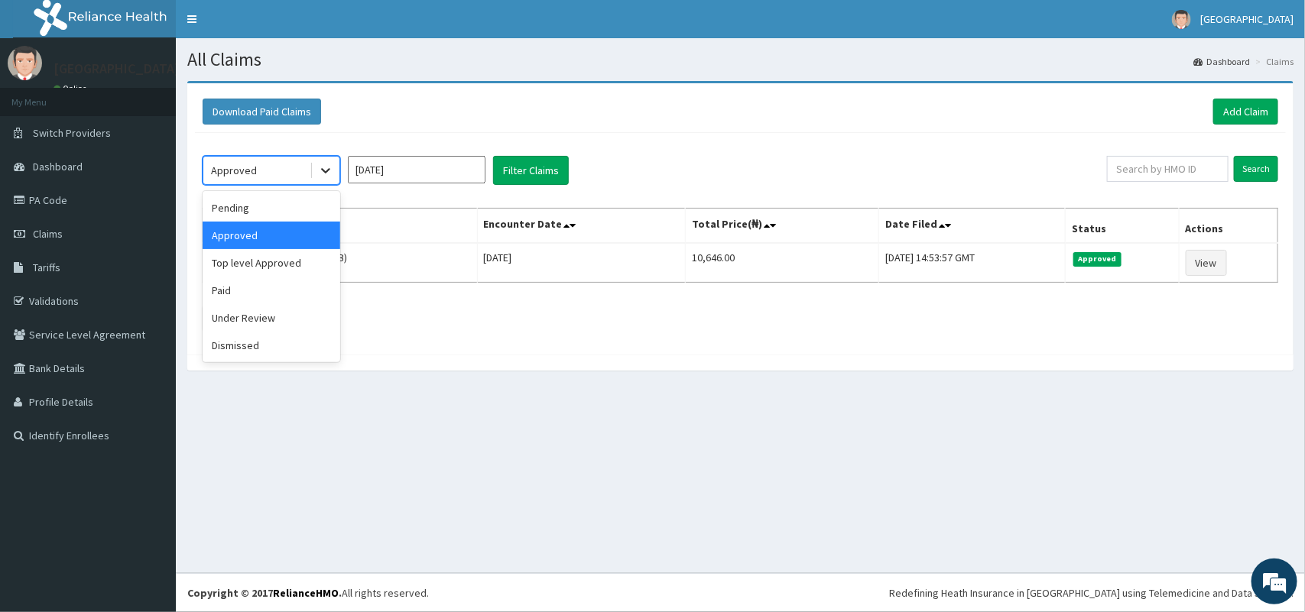
click at [320, 170] on icon at bounding box center [325, 170] width 15 height 15
click at [285, 203] on div "Pending" at bounding box center [272, 208] width 138 height 28
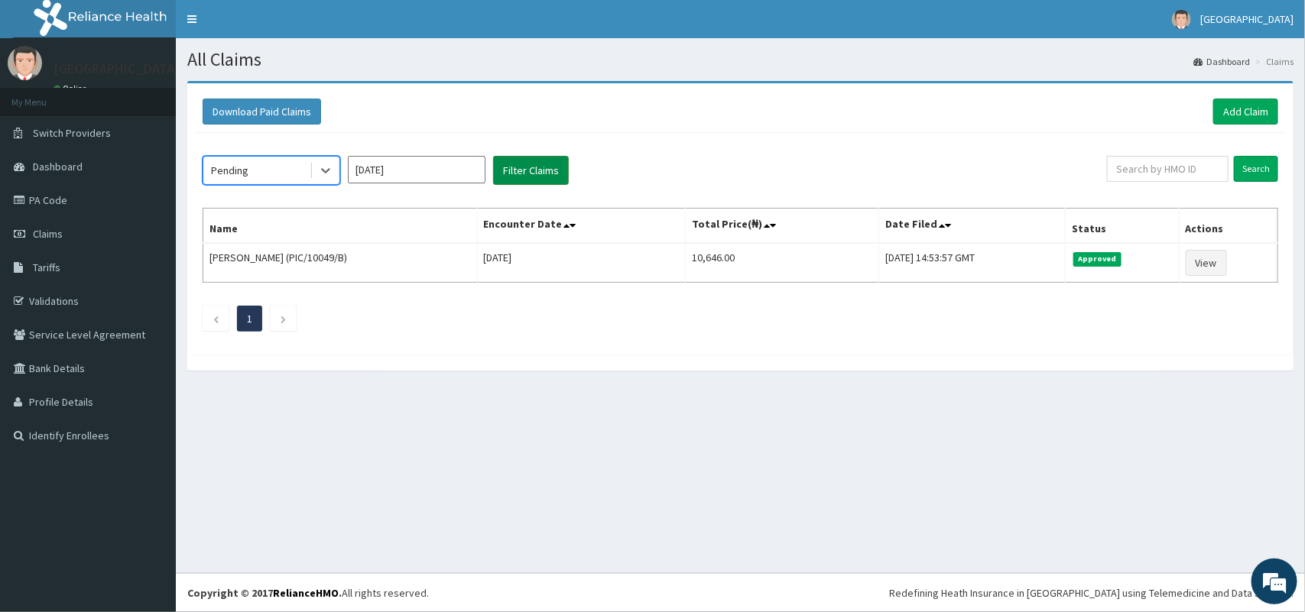
click at [522, 166] on button "Filter Claims" at bounding box center [531, 170] width 76 height 29
